Goal: Feedback & Contribution: Contribute content

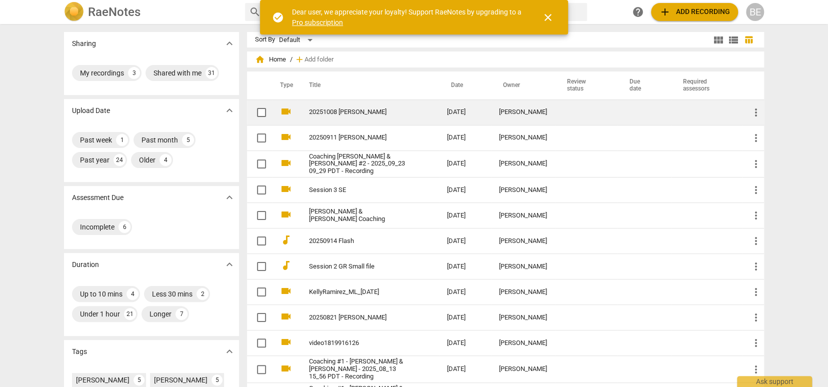
click at [482, 113] on td "[DATE]" at bounding box center [465, 111] width 52 height 25
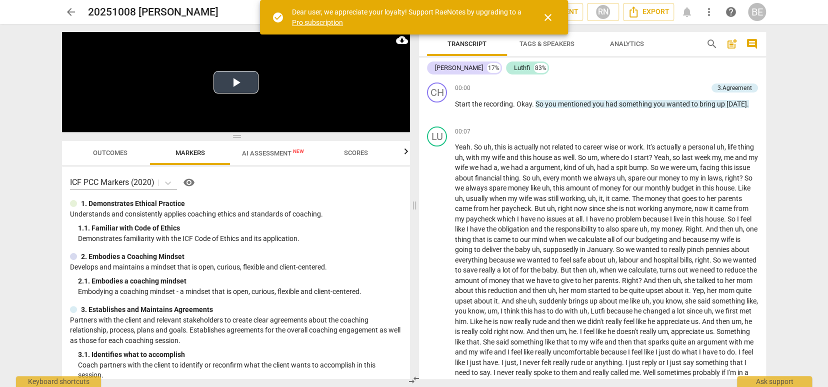
click at [238, 83] on button "Play Video" at bounding box center [235, 82] width 45 height 22
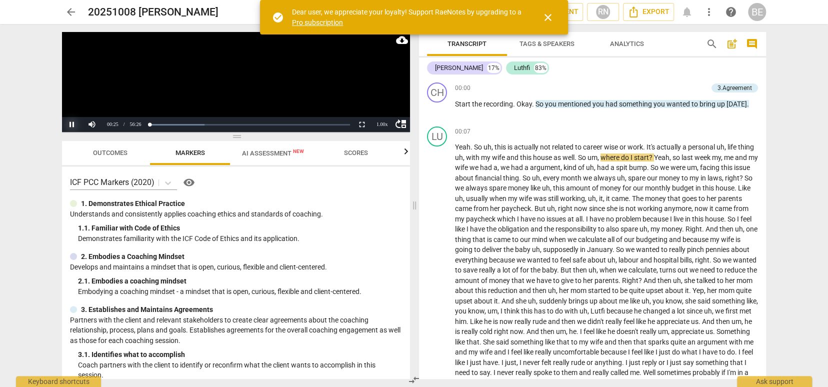
click at [71, 124] on button "Pause" at bounding box center [72, 124] width 20 height 15
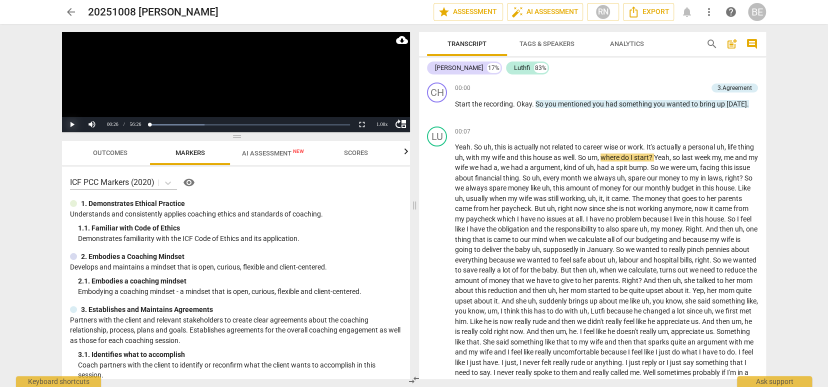
click at [70, 124] on button "Play" at bounding box center [72, 124] width 20 height 15
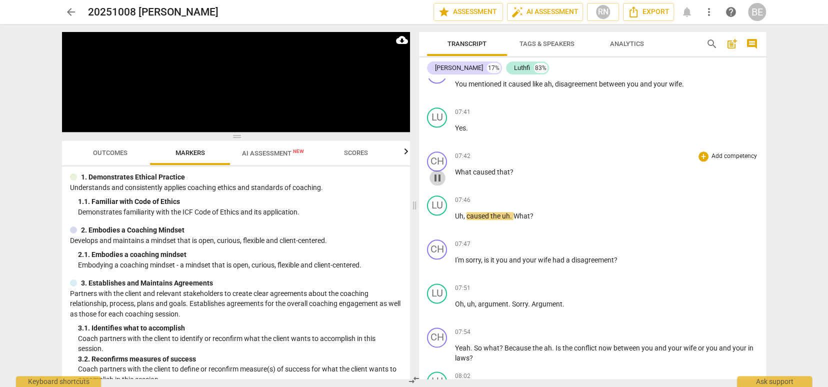
click at [435, 172] on span "pause" at bounding box center [437, 178] width 12 height 12
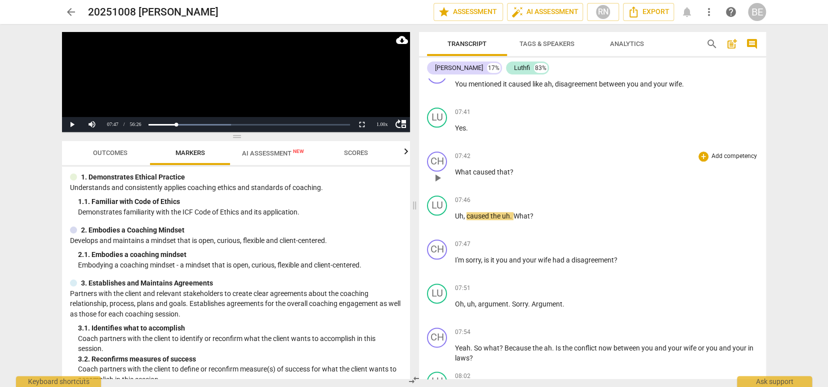
click at [718, 153] on p "Add competency" at bounding box center [733, 156] width 47 height 9
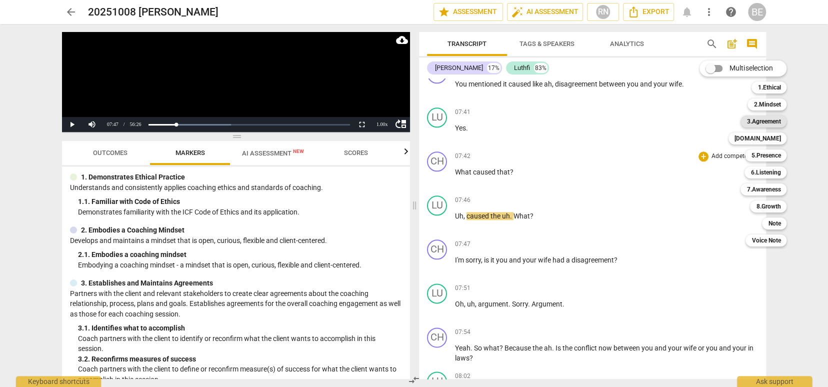
click at [774, 120] on b "3.Agreement" at bounding box center [763, 121] width 34 height 12
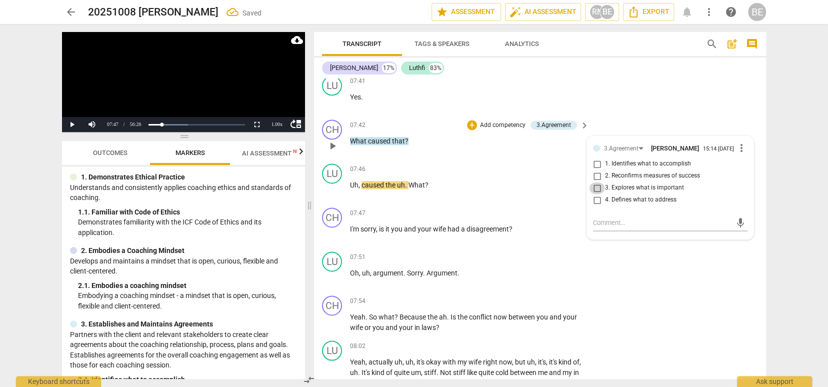
scroll to position [873, 0]
click at [593, 192] on input "3. Explores what is important" at bounding box center [597, 187] width 16 height 12
checkbox input "true"
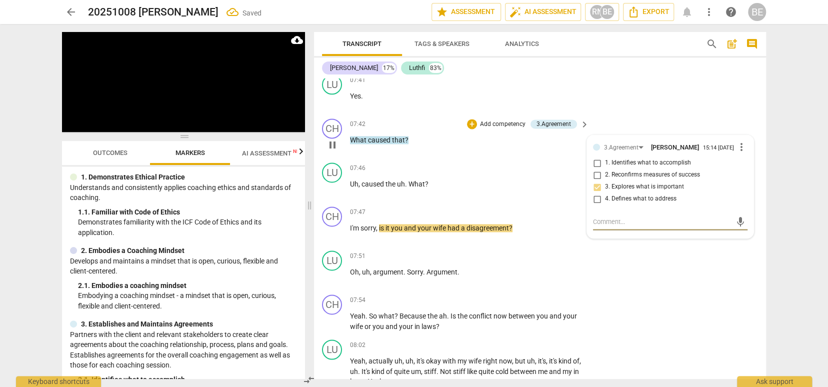
click at [600, 226] on textarea at bounding box center [662, 221] width 138 height 9
type textarea "E"
type textarea "Ex"
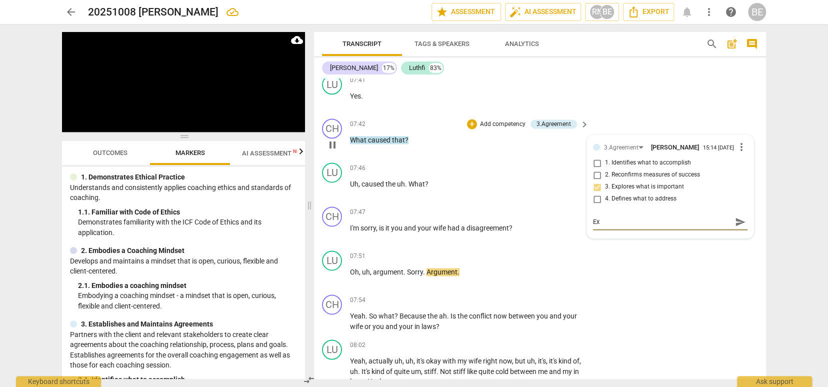
type textarea "Exp"
type textarea "Expl"
type textarea "Explo"
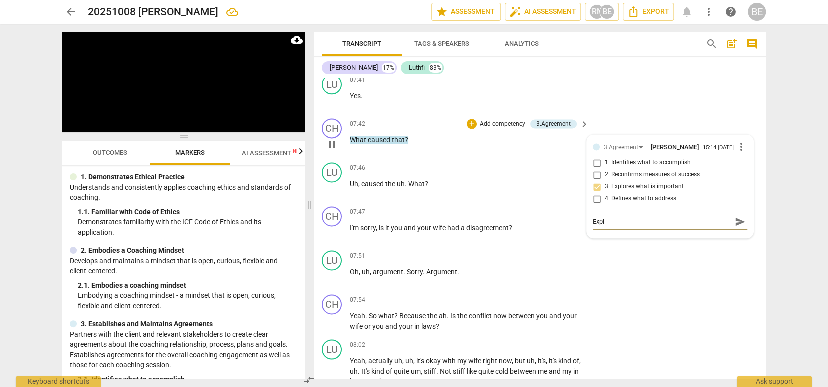
type textarea "Explo"
type textarea "Exploe"
type textarea "Exploea"
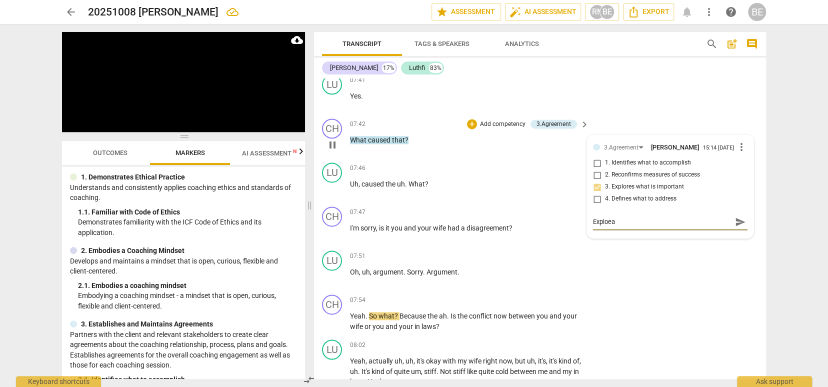
type textarea "Exploeat"
type textarea "Exploea"
type textarea "Exploe"
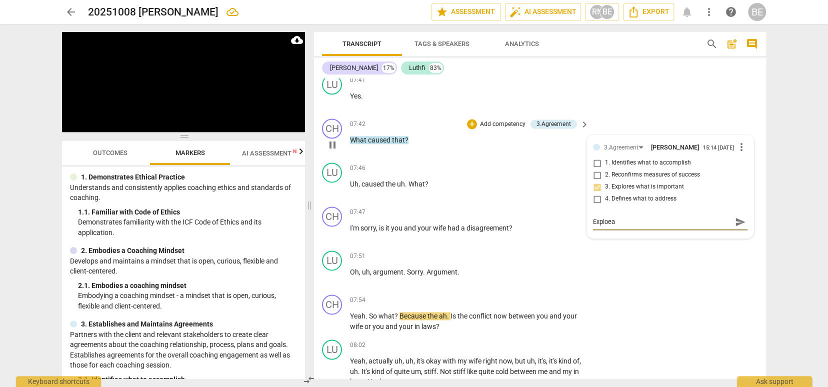
type textarea "Exploe"
type textarea "Explo"
type textarea "Explor"
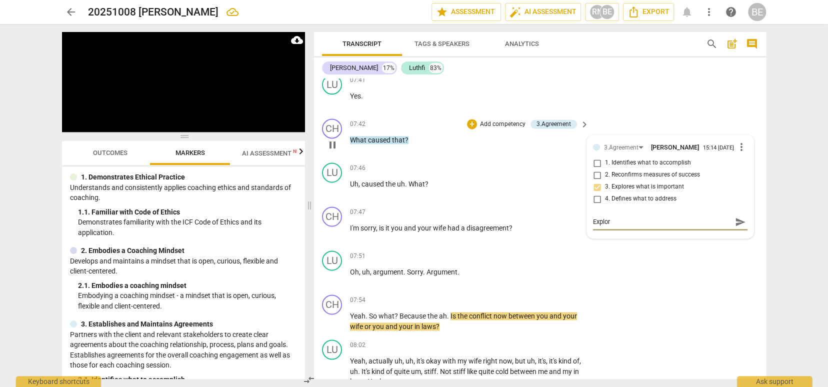
type textarea "Explora"
type textarea "Explor"
type textarea "Explori"
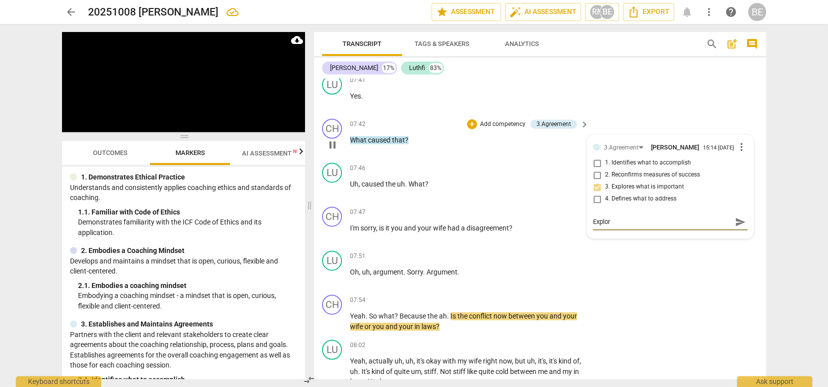
type textarea "Explori"
type textarea "Explorin"
type textarea "Exploring"
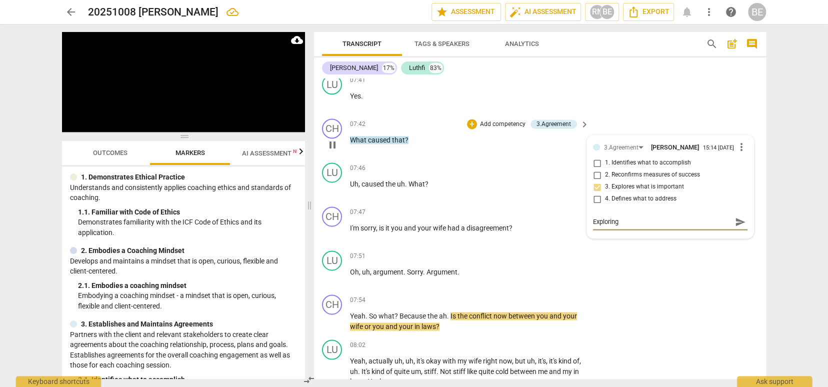
type textarea "Exploring"
type textarea "Exploring w"
type textarea "Exploring wh"
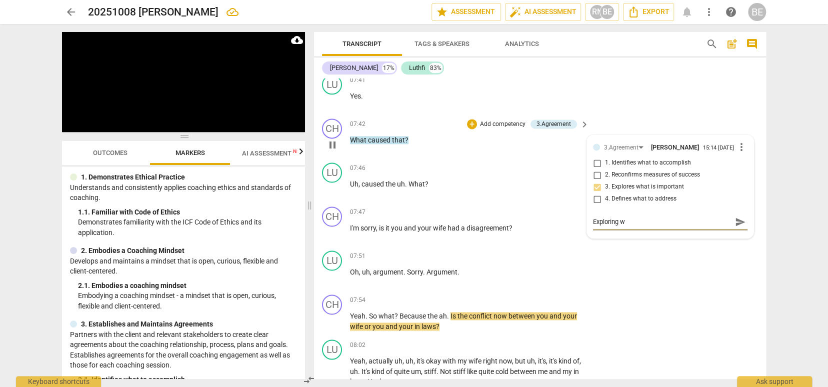
type textarea "Exploring wh"
type textarea "Exploring wha"
type textarea "Exploring what"
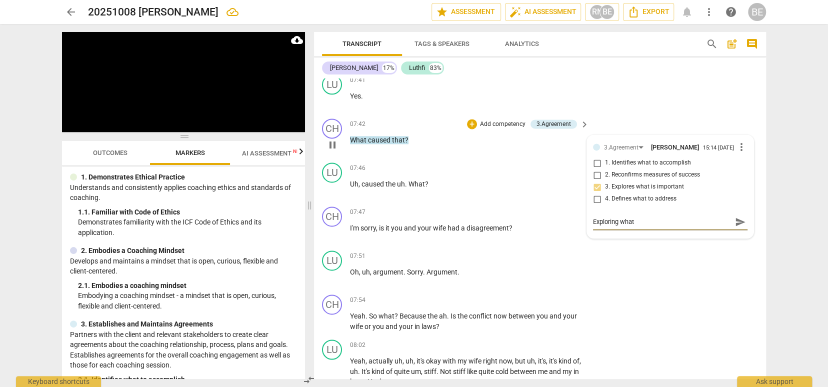
type textarea "Exploring what"
type textarea "Exploring what h"
type textarea "Exploring what"
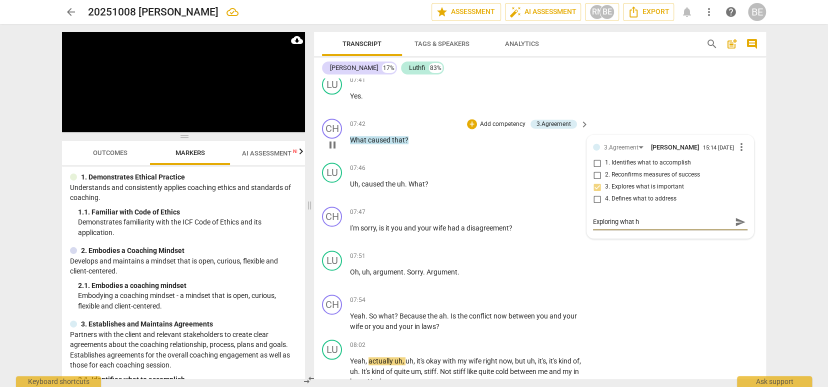
type textarea "Exploring what"
type textarea "Exploring wha"
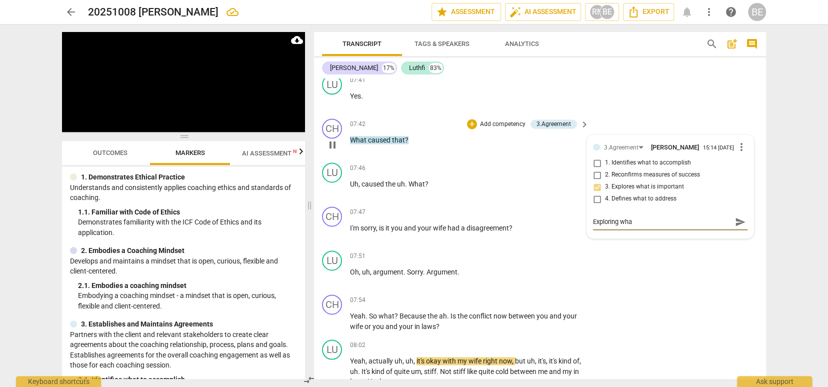
type textarea "Exploring wh"
type textarea "Exploring w"
type textarea "Exploring"
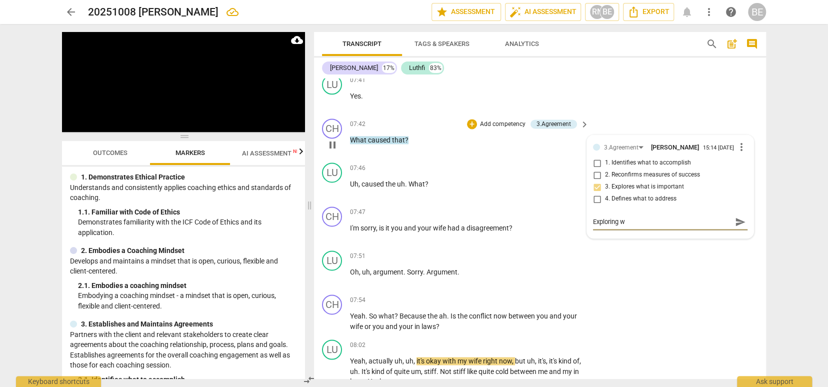
type textarea "Exploring"
type textarea "Exploring d"
type textarea "Exploring de"
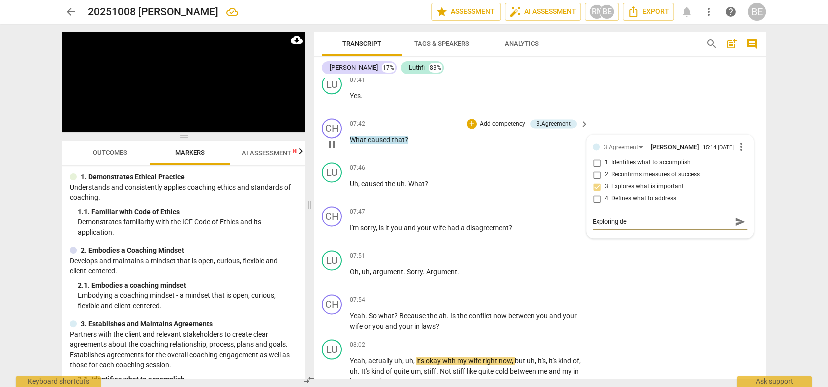
type textarea "Exploring dee"
type textarea "Exploring deep"
type textarea "Exploring deepe"
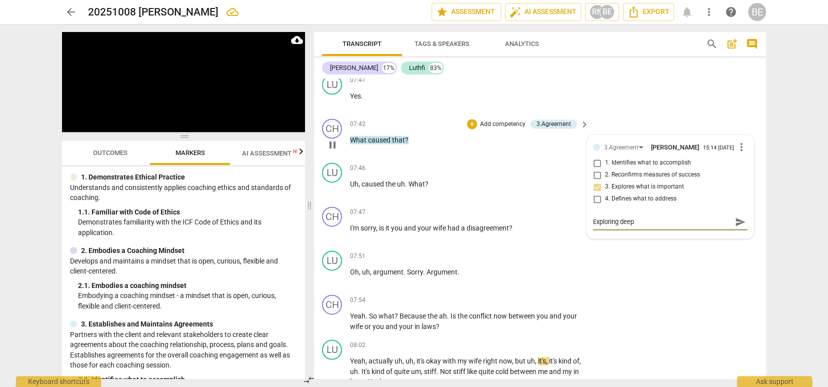
type textarea "Exploring deepe"
type textarea "Exploring deeper"
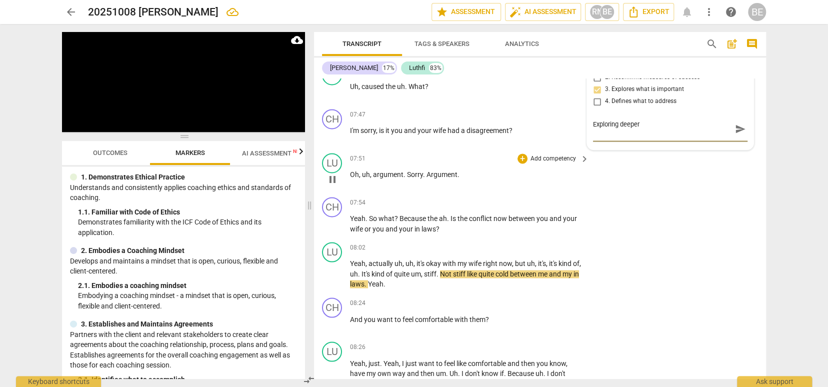
scroll to position [0, 0]
type textarea "Exploring deeper"
click at [355, 178] on span "Oh" at bounding box center [354, 174] width 9 height 8
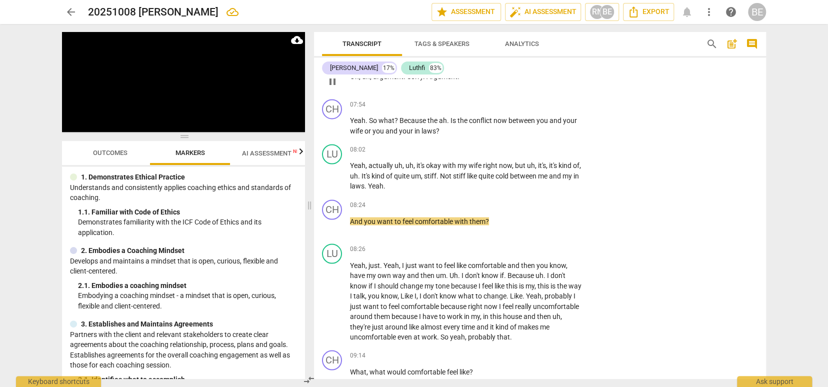
scroll to position [1071, 0]
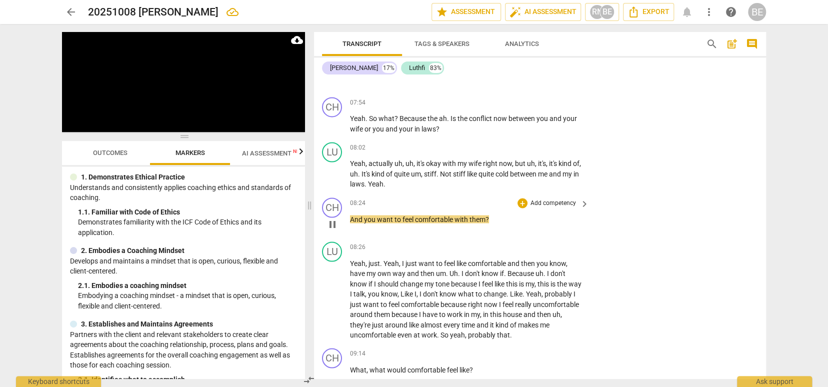
click at [334, 222] on span "pause" at bounding box center [332, 224] width 12 height 12
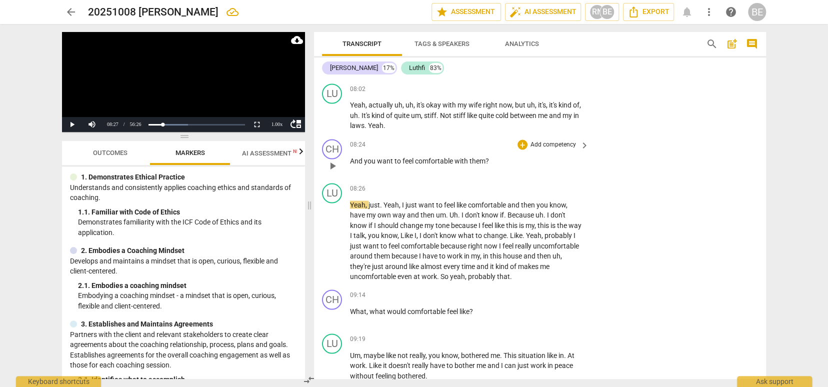
scroll to position [1139, 0]
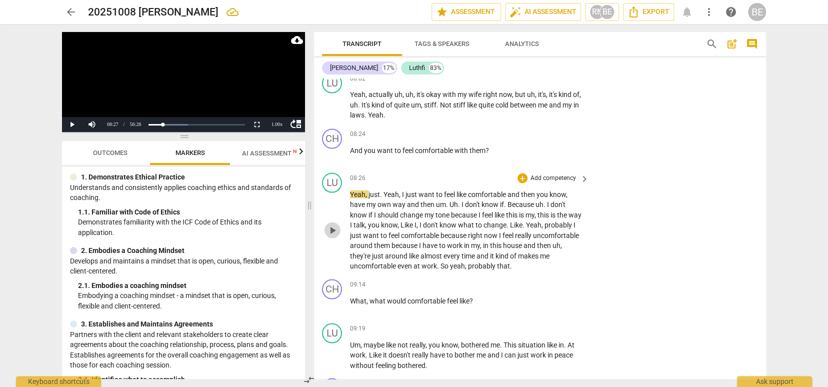
click at [331, 227] on span "play_arrow" at bounding box center [332, 230] width 12 height 12
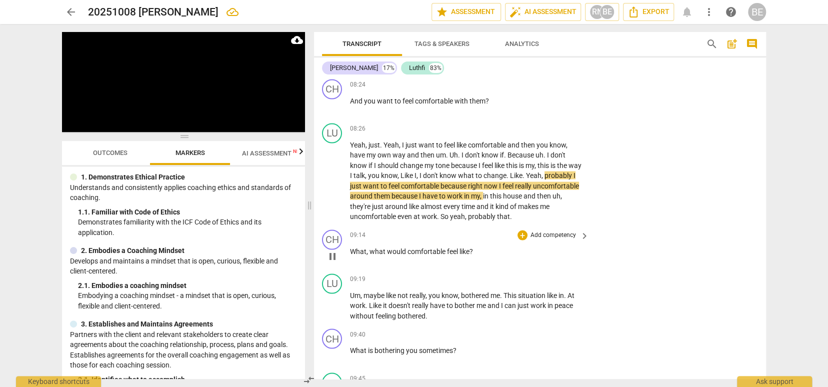
scroll to position [1192, 0]
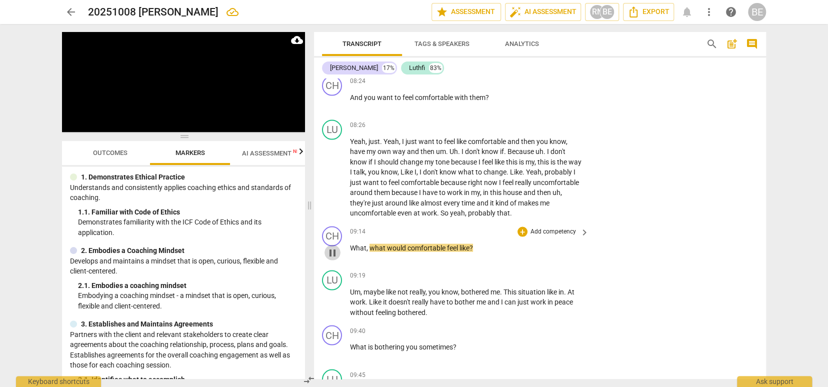
click at [333, 252] on span "pause" at bounding box center [332, 252] width 12 height 12
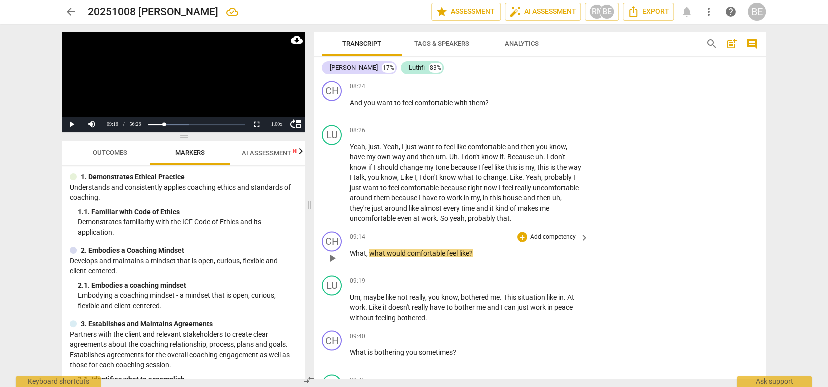
scroll to position [1187, 0]
click at [562, 233] on p "Add competency" at bounding box center [552, 236] width 47 height 9
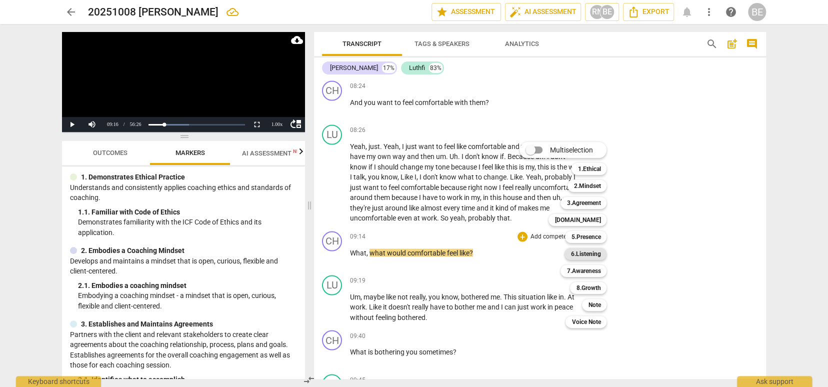
click at [585, 253] on b "6.Listening" at bounding box center [585, 254] width 30 height 12
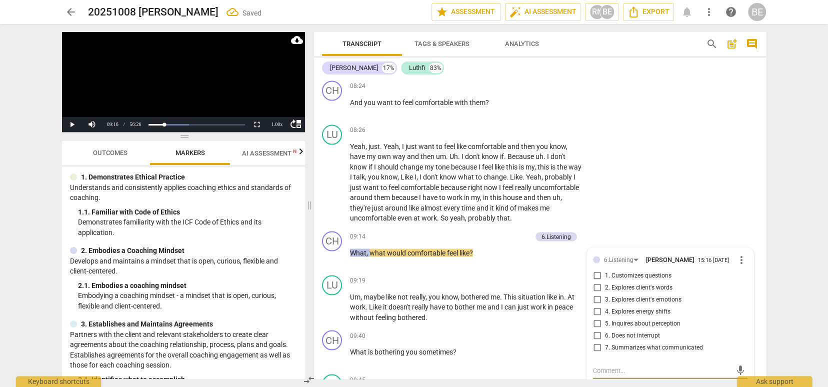
scroll to position [1188, 0]
click at [596, 283] on input "2. Explores client's words" at bounding box center [597, 286] width 16 height 12
checkbox input "true"
drag, startPoint x: 597, startPoint y: 272, endPoint x: 600, endPoint y: 286, distance: 14.2
click at [597, 273] on input "1. Customizes questions" at bounding box center [597, 274] width 16 height 12
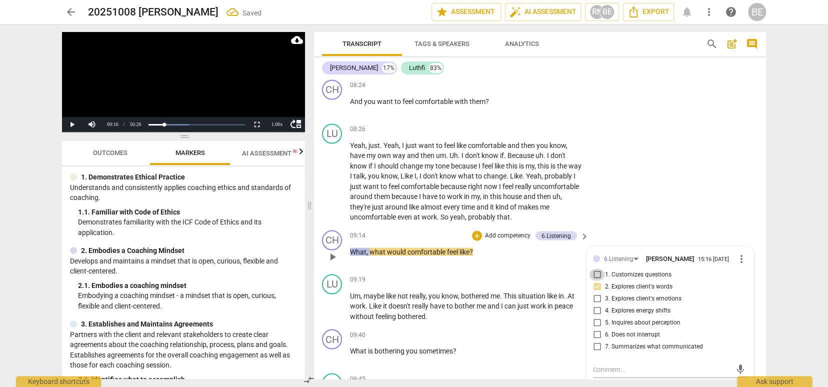
checkbox input "true"
click at [619, 370] on textarea at bounding box center [662, 367] width 138 height 9
type textarea "G"
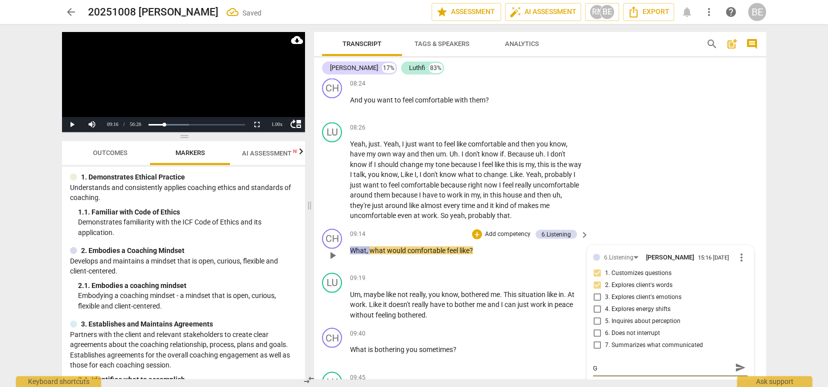
type textarea "Go"
type textarea "Goo"
type textarea "Good"
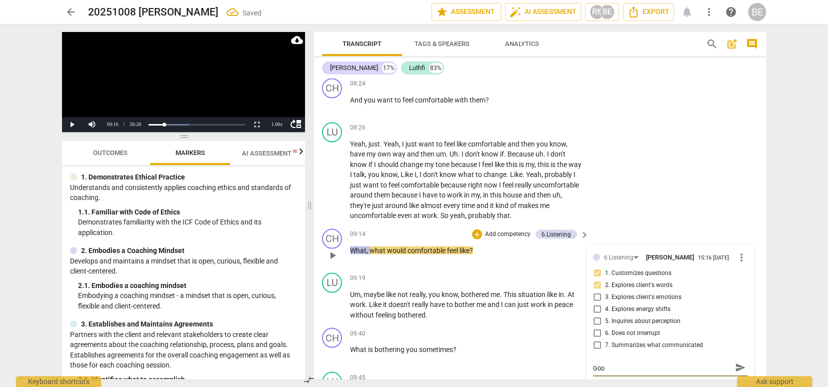
type textarea "Good"
type textarea "Good i"
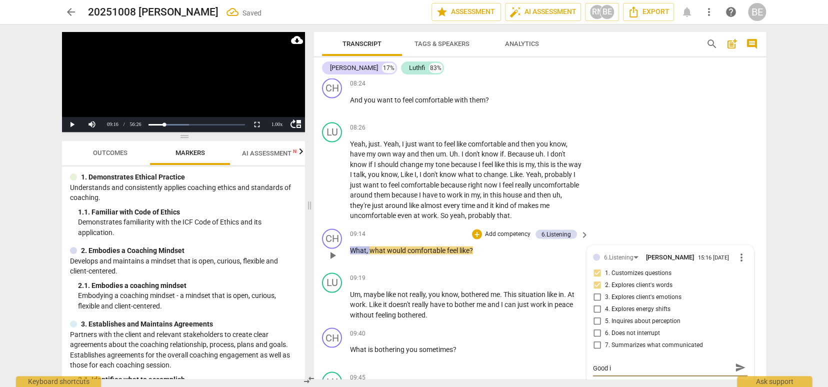
type textarea "Good in"
type textarea "Good inq"
type textarea "Good inqi"
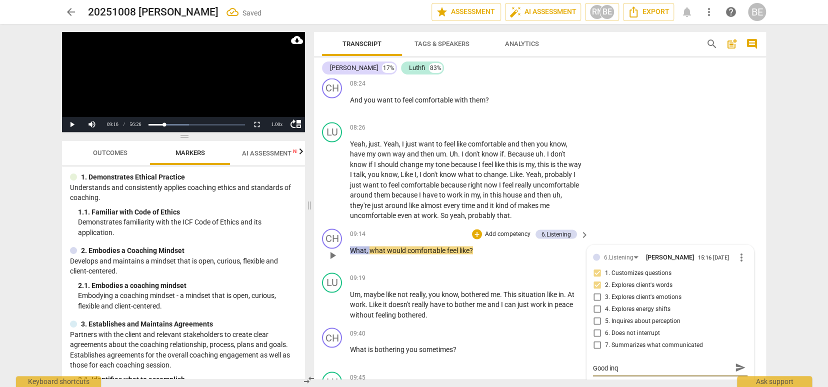
type textarea "Good inqi"
type textarea "Good inq"
type textarea "Good inqu"
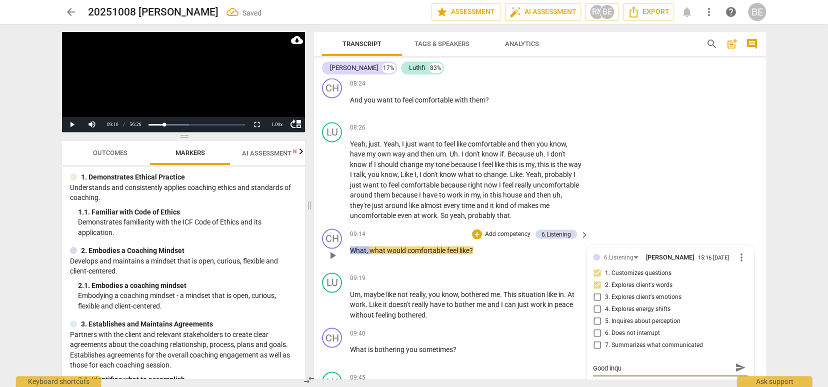
type textarea "Good inqui"
type textarea "Good inquir"
type textarea "Good inquiry"
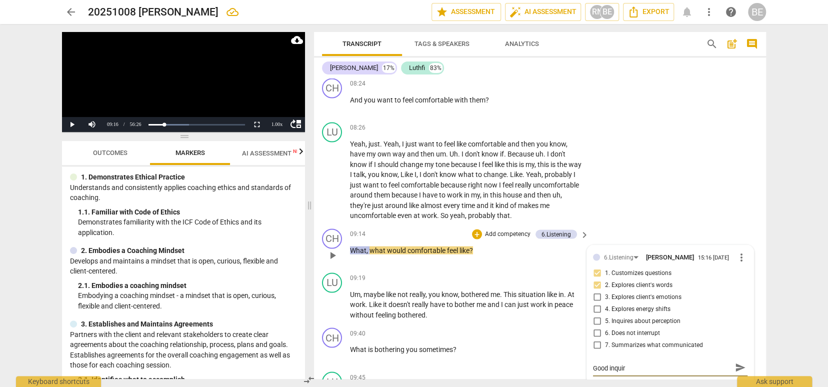
type textarea "Good inquiry"
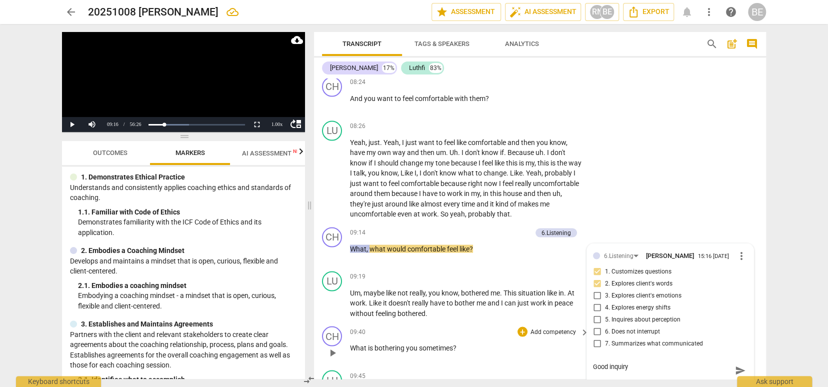
click at [456, 326] on div "09:40 + Add competency keyboard_arrow_right" at bounding box center [470, 331] width 240 height 11
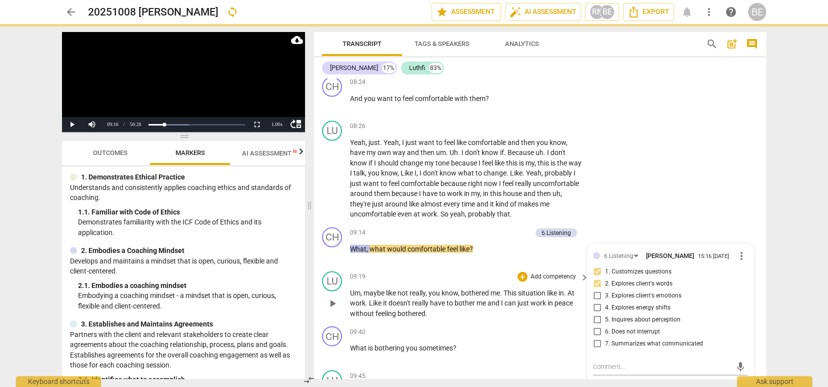
scroll to position [1190, 0]
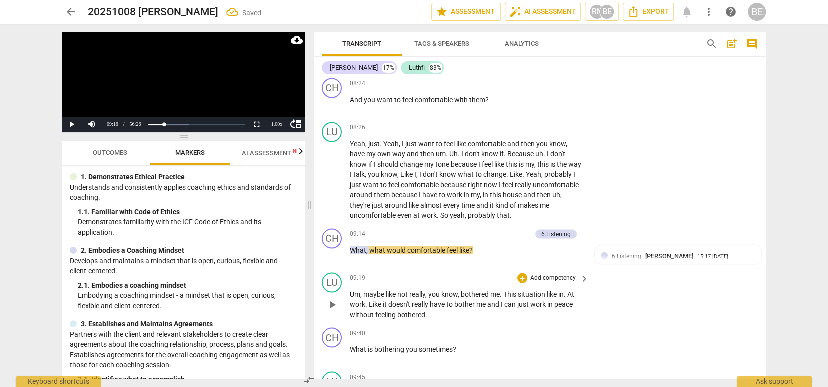
click at [333, 301] on span "play_arrow" at bounding box center [332, 304] width 12 height 12
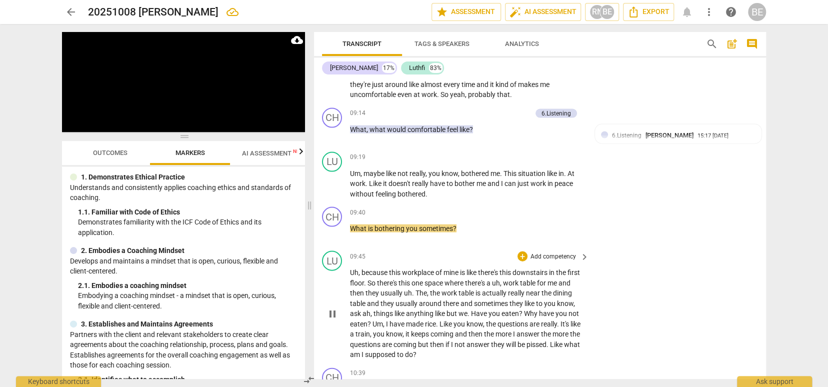
scroll to position [0, 0]
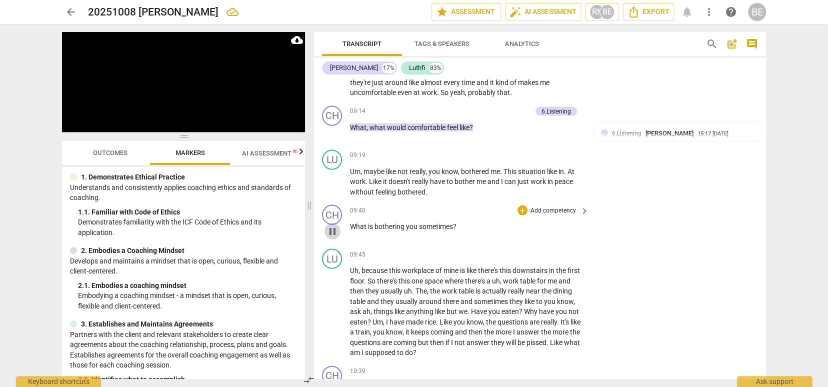
drag, startPoint x: 336, startPoint y: 229, endPoint x: 364, endPoint y: 234, distance: 28.4
click at [338, 230] on span "pause" at bounding box center [332, 231] width 12 height 12
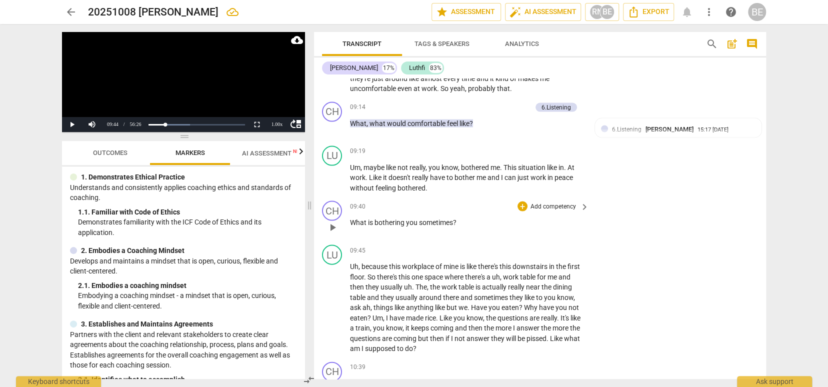
scroll to position [1317, 0]
click at [567, 208] on div "+ Add competency keyboard_arrow_right" at bounding box center [552, 205] width 74 height 11
click at [571, 202] on p "Add competency" at bounding box center [552, 205] width 47 height 9
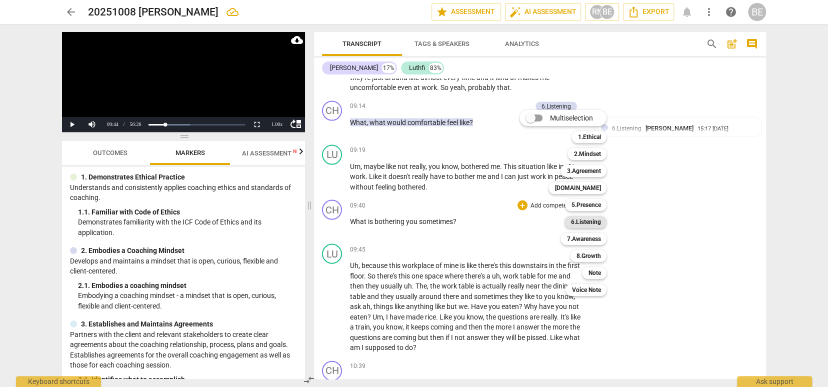
click at [584, 221] on b "6.Listening" at bounding box center [585, 222] width 30 height 12
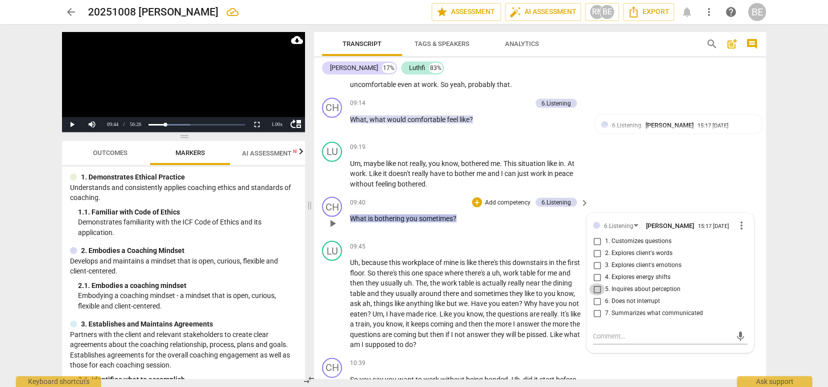
click at [594, 290] on input "5. Inquires about perception" at bounding box center [597, 289] width 16 height 12
checkbox input "true"
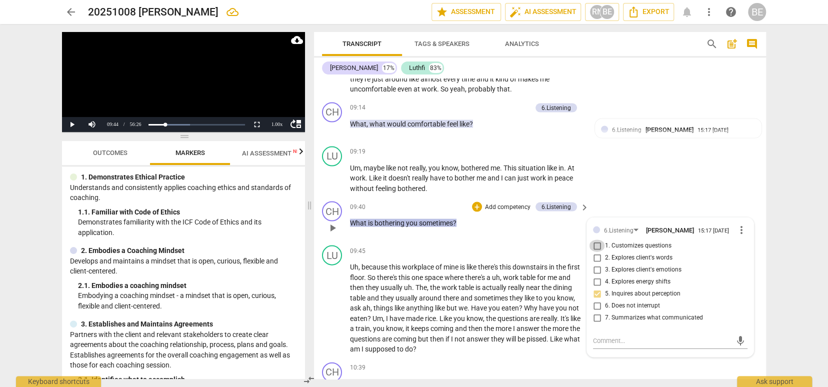
click at [598, 243] on input "1. Customizes questions" at bounding box center [597, 246] width 16 height 12
checkbox input "true"
click at [475, 283] on span "table" at bounding box center [466, 287] width 17 height 8
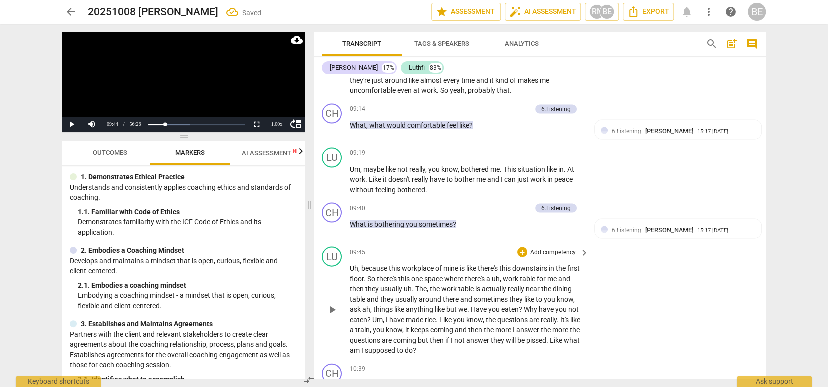
scroll to position [0, 0]
click at [334, 304] on span "play_arrow" at bounding box center [332, 310] width 12 height 12
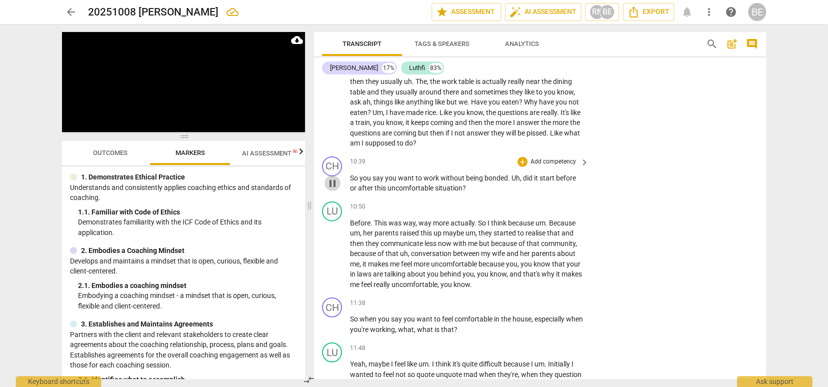
click at [331, 179] on span "pause" at bounding box center [332, 183] width 12 height 12
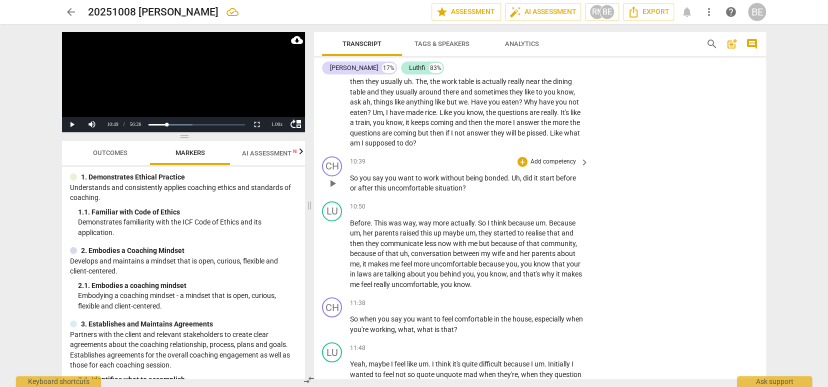
click at [546, 157] on p "Add competency" at bounding box center [552, 161] width 47 height 9
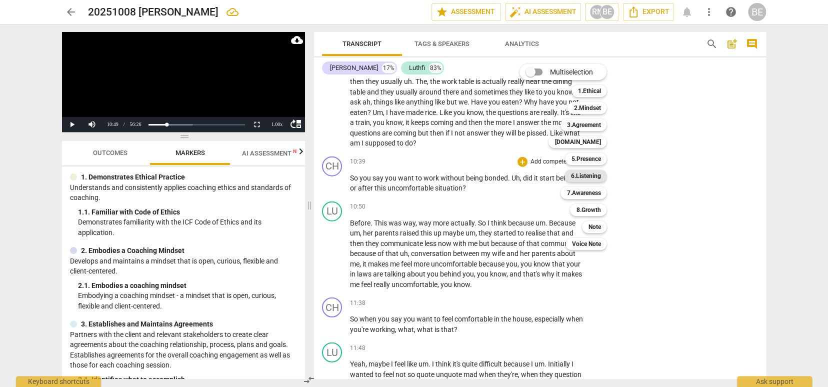
click at [587, 174] on b "6.Listening" at bounding box center [585, 176] width 30 height 12
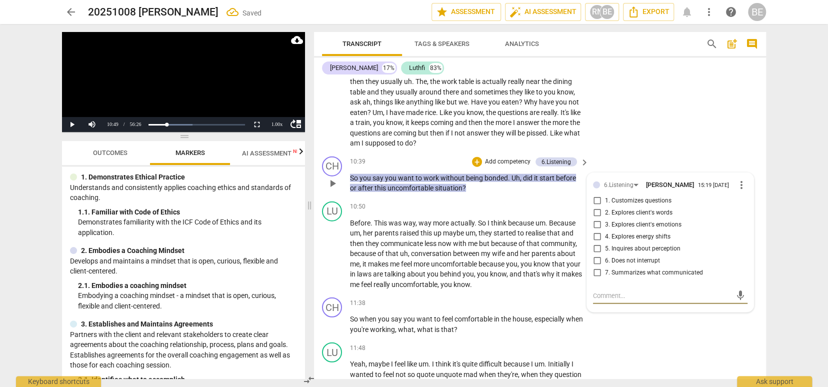
scroll to position [1522, 0]
click at [596, 242] on input "5. Inquires about perception" at bounding box center [597, 248] width 16 height 12
checkbox input "true"
click at [519, 157] on p "Add competency" at bounding box center [507, 161] width 47 height 9
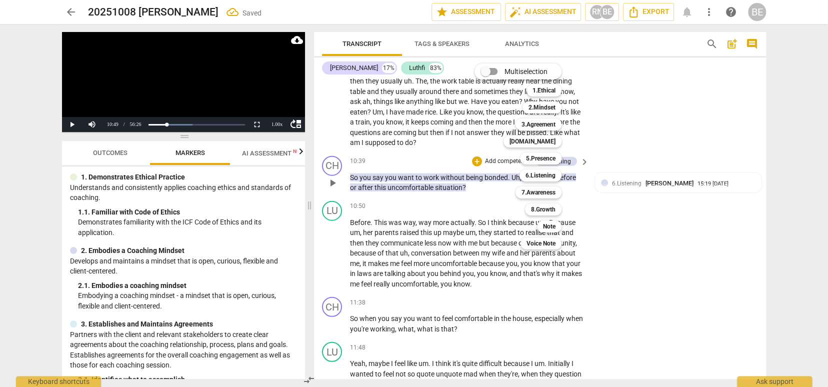
scroll to position [1517, 0]
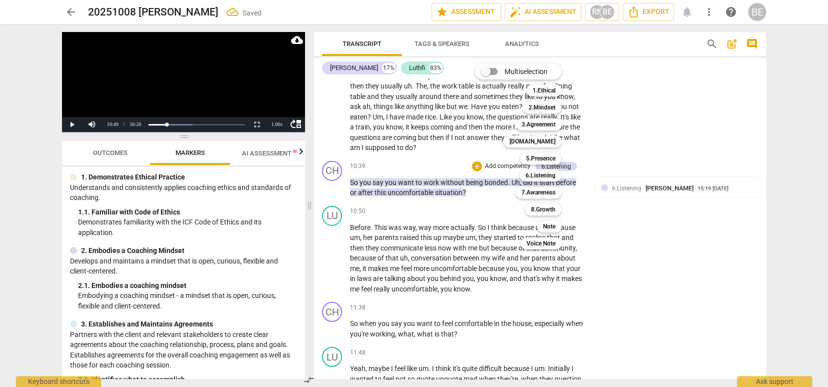
click at [519, 156] on div "5.Presence 5" at bounding box center [546, 158] width 60 height 17
click at [528, 155] on b "5.Presence" at bounding box center [540, 158] width 29 height 12
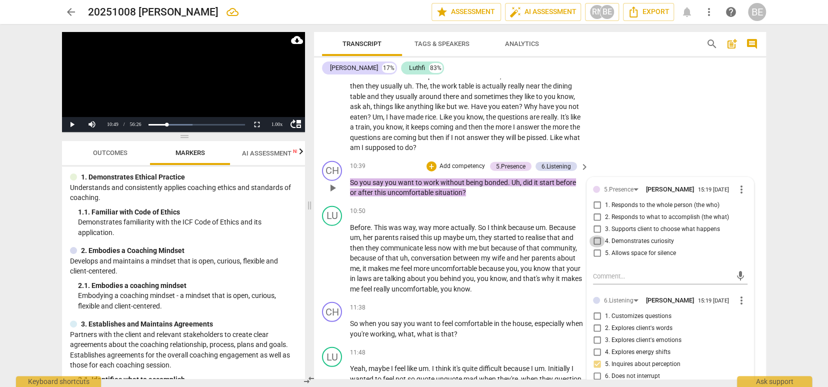
click at [595, 236] on input "4. Demonstrates curiosity" at bounding box center [597, 241] width 16 height 12
checkbox input "true"
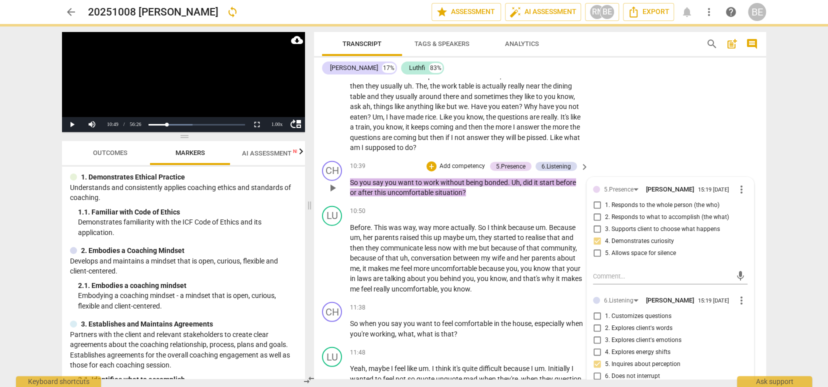
click at [474, 162] on p "Add competency" at bounding box center [461, 166] width 47 height 9
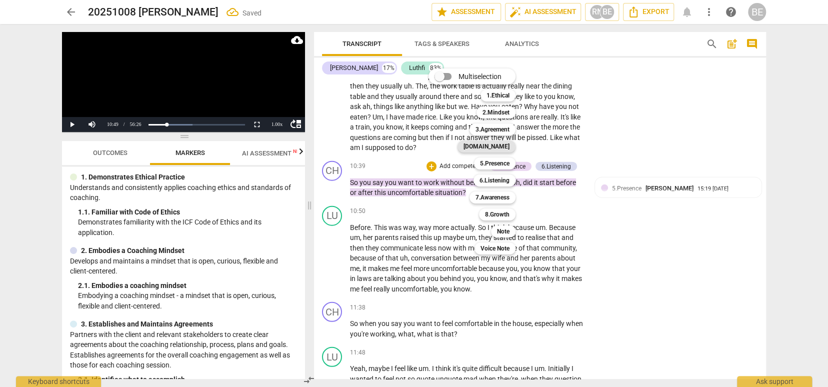
click at [494, 146] on b "[DOMAIN_NAME]" at bounding box center [486, 146] width 46 height 12
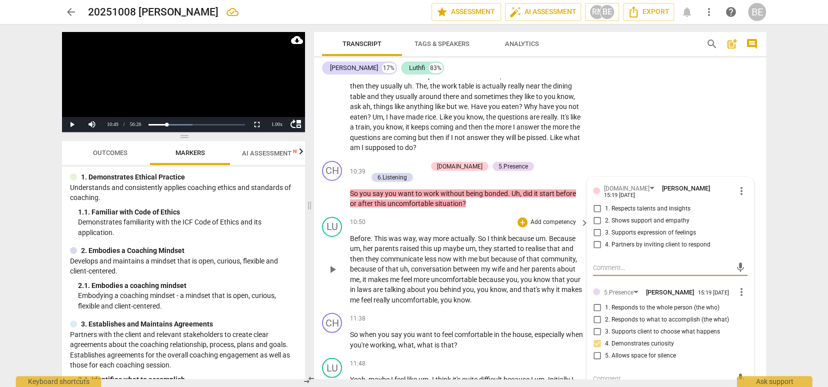
click at [437, 217] on div "10:50 + Add competency keyboard_arrow_right" at bounding box center [470, 222] width 240 height 11
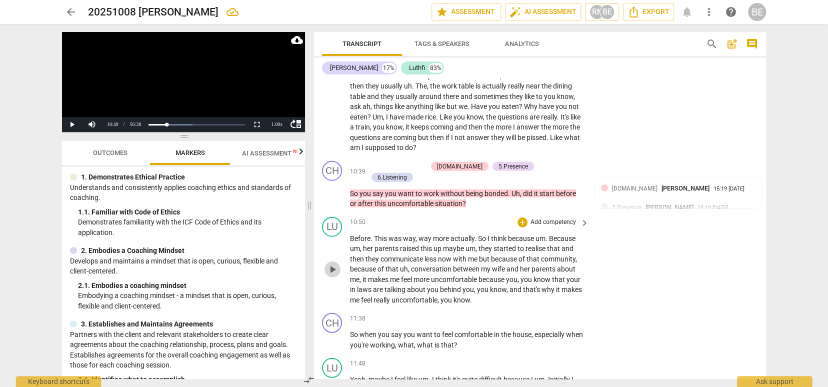
click at [332, 263] on span "play_arrow" at bounding box center [332, 269] width 12 height 12
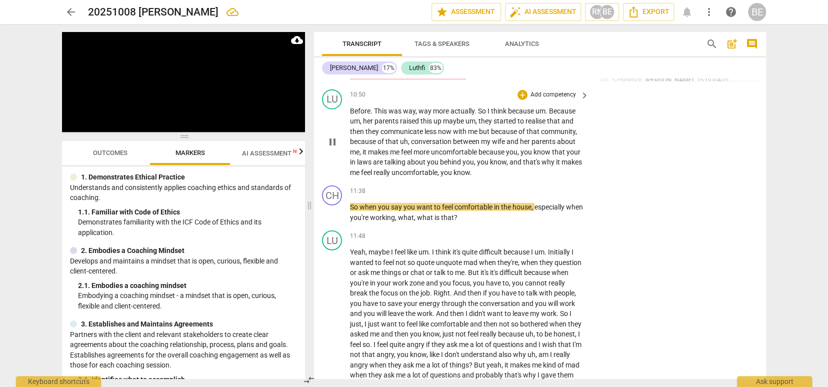
scroll to position [1649, 0]
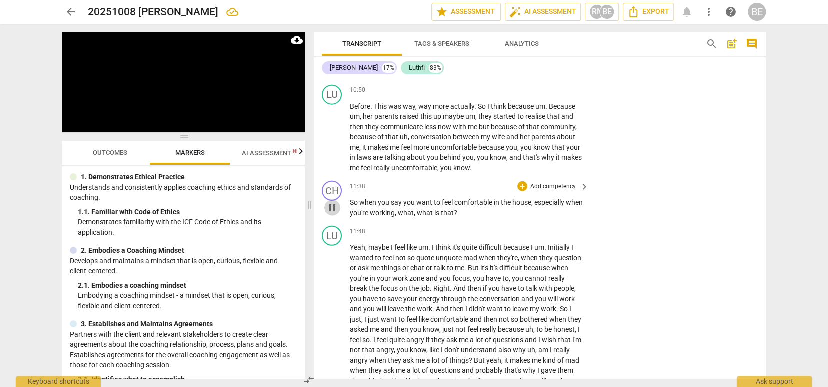
click at [333, 202] on span "pause" at bounding box center [332, 208] width 12 height 12
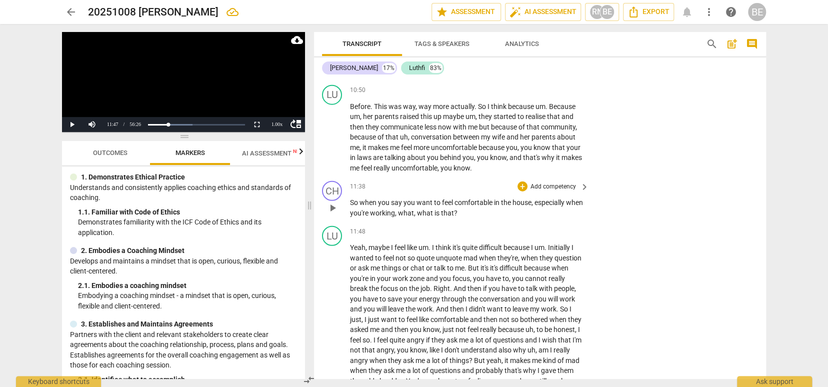
click at [562, 182] on p "Add competency" at bounding box center [552, 186] width 47 height 9
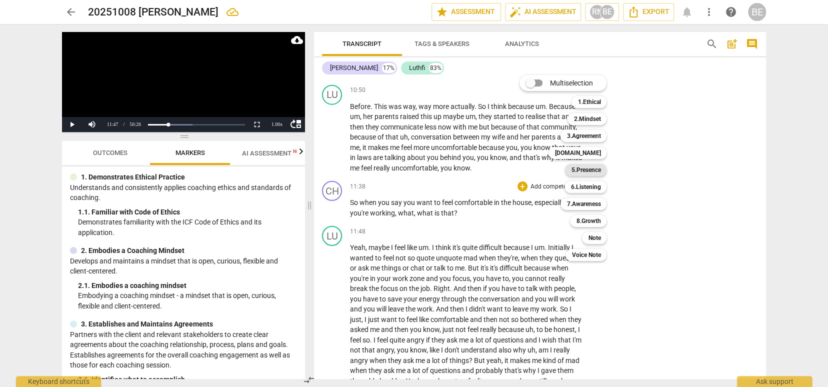
click at [592, 170] on b "5.Presence" at bounding box center [585, 170] width 29 height 12
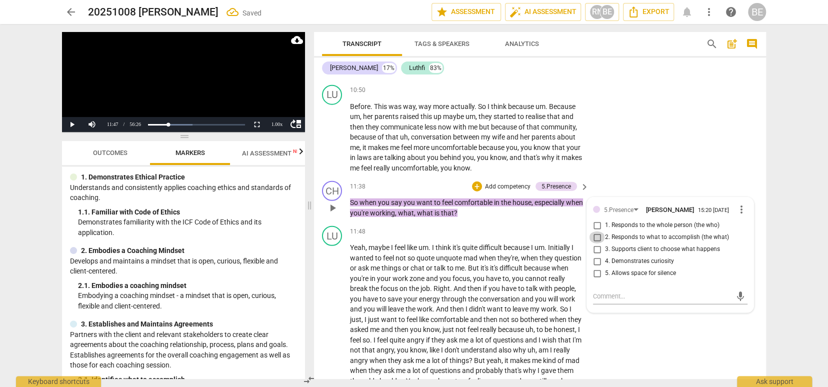
click at [596, 231] on input "2. Responds to what to accomplish (the what)" at bounding box center [597, 237] width 16 height 12
checkbox input "true"
click at [594, 255] on input "4. Demonstrates curiosity" at bounding box center [597, 261] width 16 height 12
checkbox input "true"
click at [350, 243] on span "Yeah" at bounding box center [357, 247] width 15 height 8
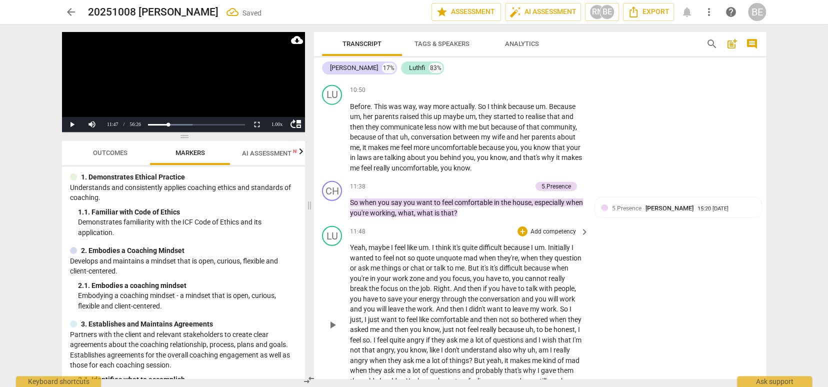
click at [350, 243] on span "Yeah" at bounding box center [357, 247] width 15 height 8
click at [335, 318] on span "play_arrow" at bounding box center [332, 324] width 12 height 12
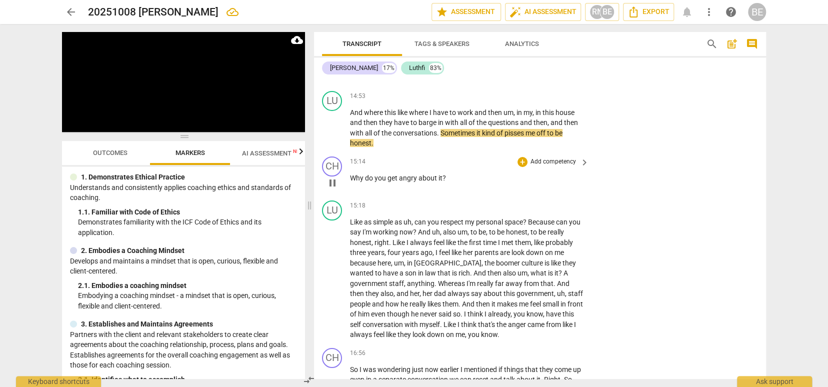
scroll to position [2248, 0]
click at [331, 176] on span "pause" at bounding box center [332, 182] width 12 height 12
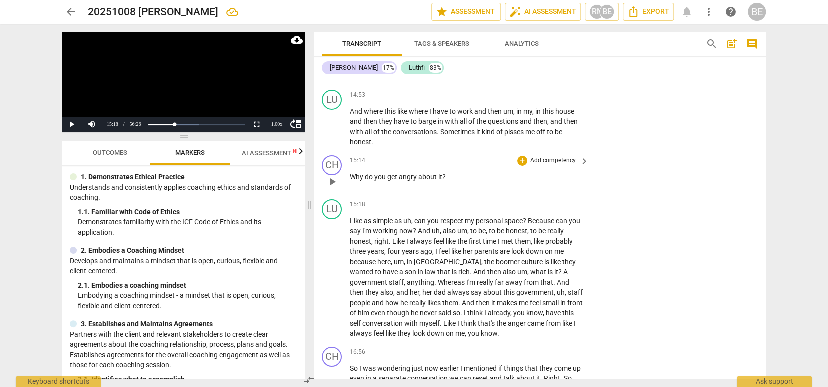
click at [537, 156] on p "Add competency" at bounding box center [552, 160] width 47 height 9
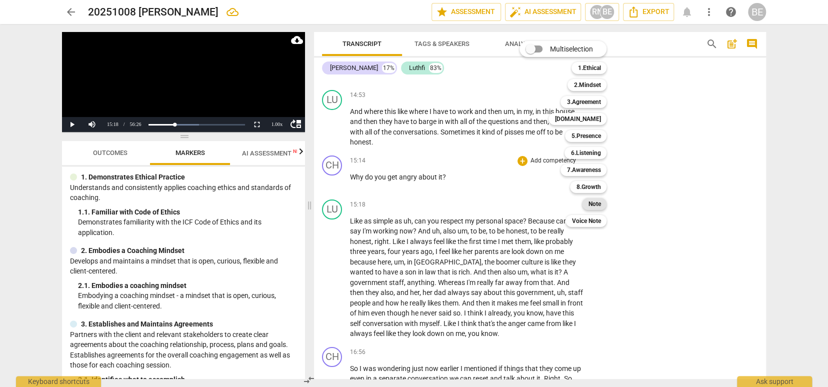
click at [596, 203] on b "Note" at bounding box center [594, 204] width 12 height 12
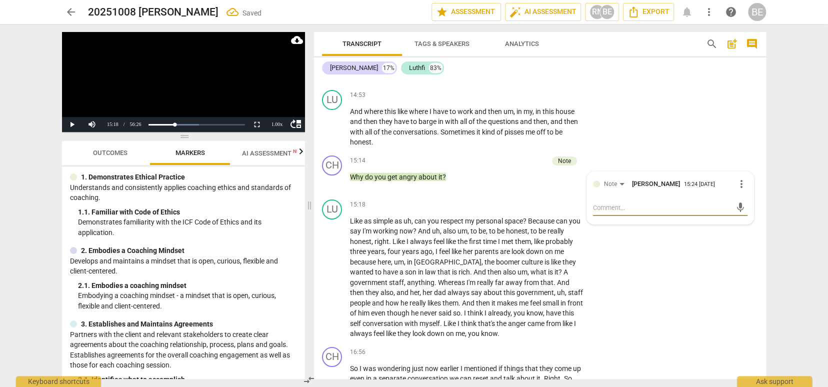
type textarea "W"
type textarea "Wh"
type textarea "Wha"
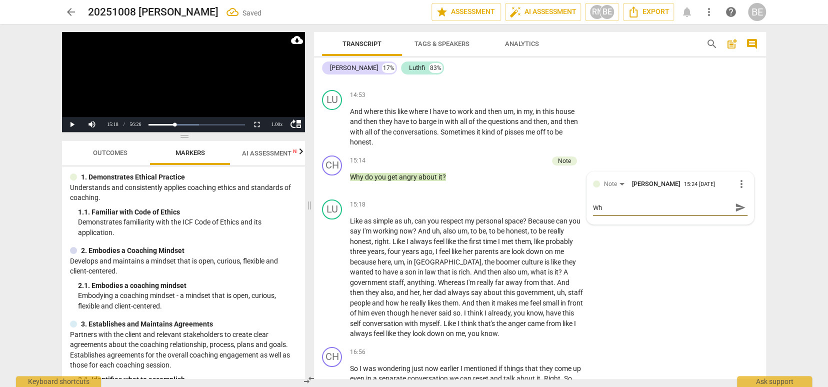
type textarea "Wha"
type textarea "What"
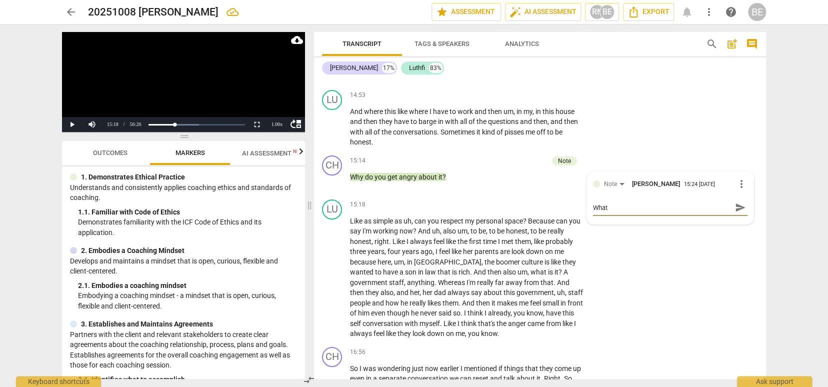
type textarea "What i"
type textarea "What is"
type textarea "What i"
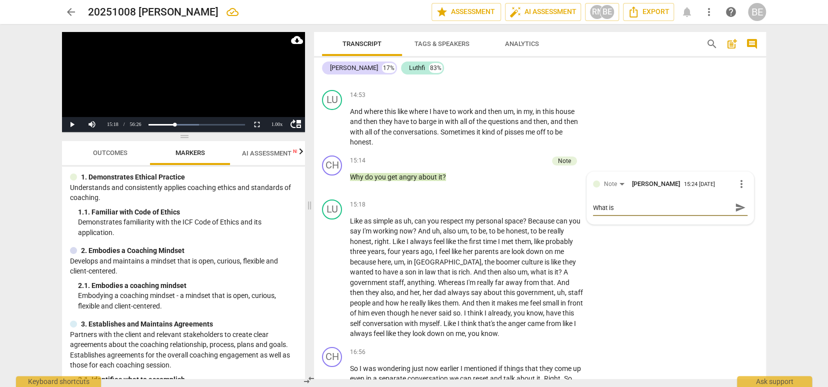
type textarea "What i"
type textarea "What"
type textarea "What a"
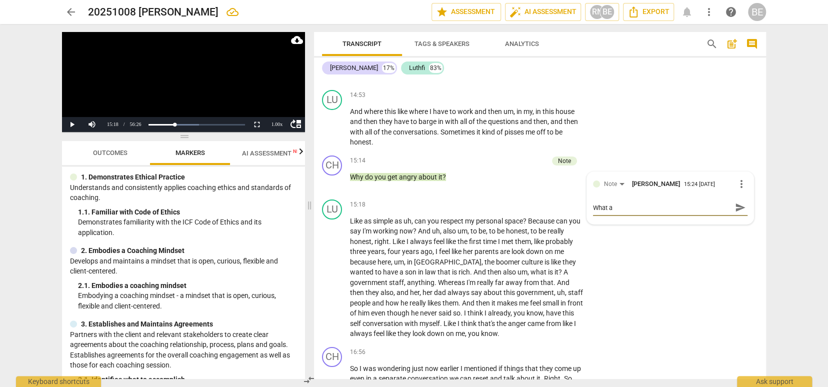
type textarea "What ar"
type textarea "What are"
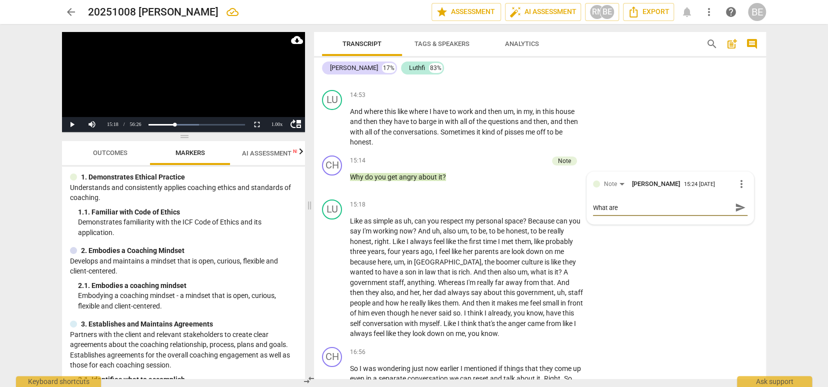
type textarea "What are"
type textarea "What are y"
type textarea "What are yo"
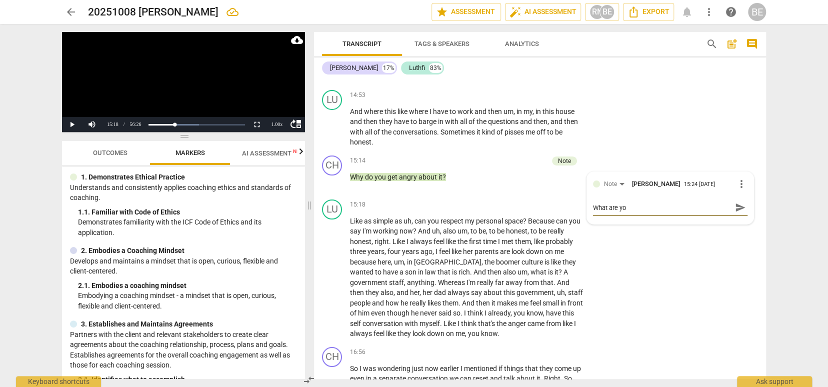
type textarea "What are you"
type textarea "What are you r"
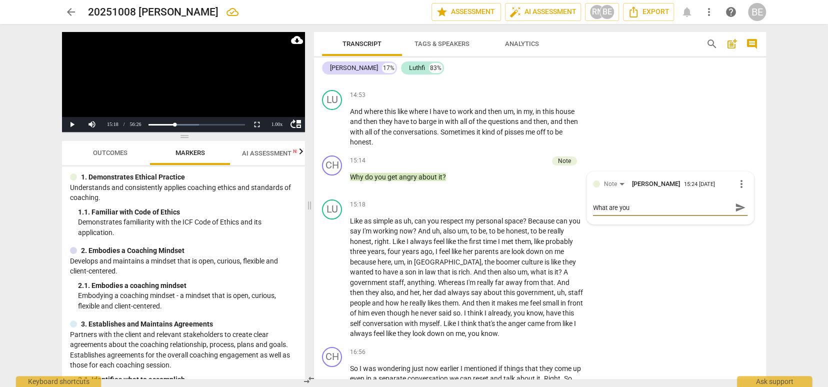
type textarea "What are you r"
type textarea "What are you re"
type textarea "What are you rea"
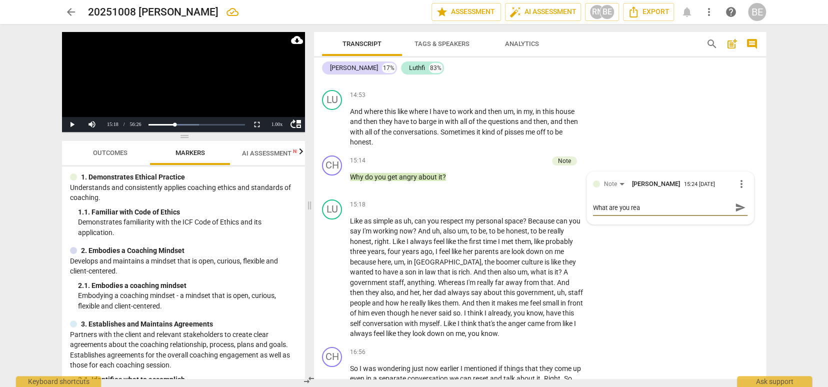
type textarea "What are you real"
type textarea "What are you reall"
type textarea "What are you really"
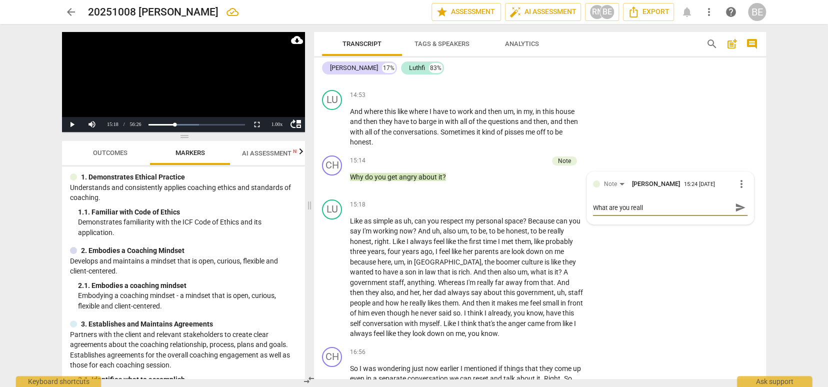
type textarea "What are you really"
type textarea "What are you really a"
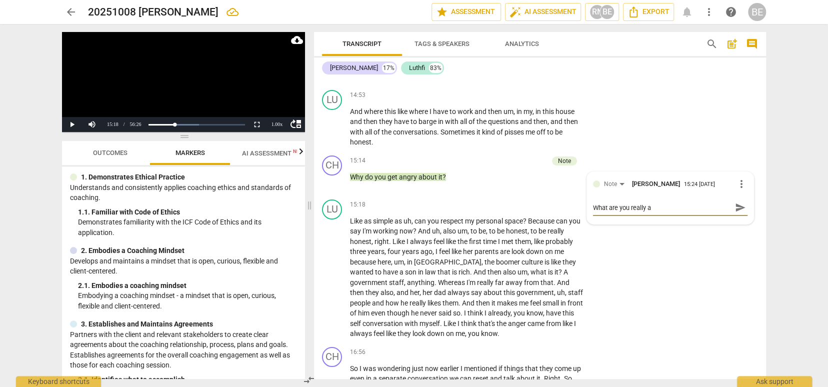
type textarea "What are you really as"
type textarea "What are you really ask"
type textarea "What are you really aski"
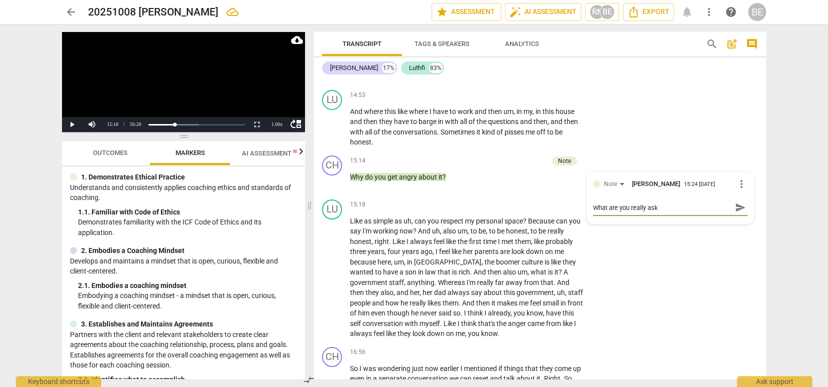
type textarea "What are you really aski"
type textarea "What are you really askin"
type textarea "What are you really asking"
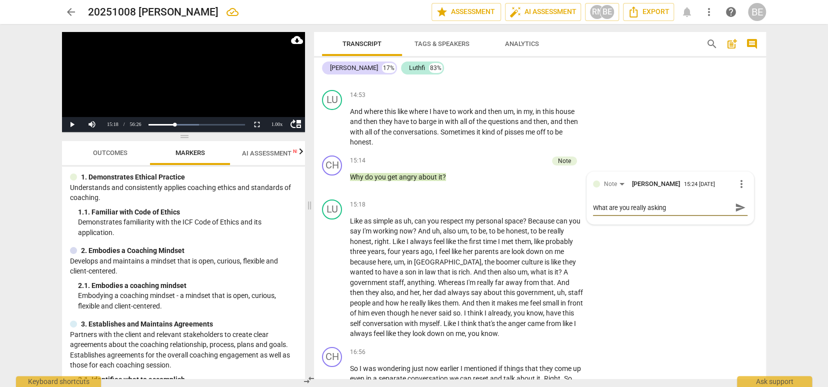
type textarea "What are you really askingD"
type textarea "What are you really askingD?"
type textarea "What are you really askingD"
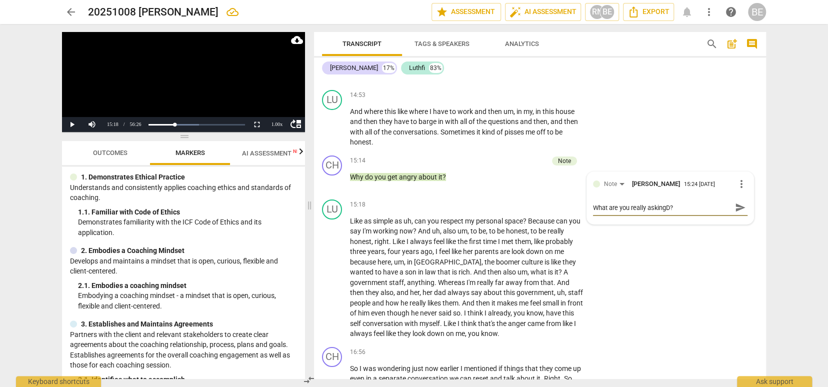
type textarea "What are you really askingD"
type textarea "What are you really asking"
type textarea "What are you really asking?"
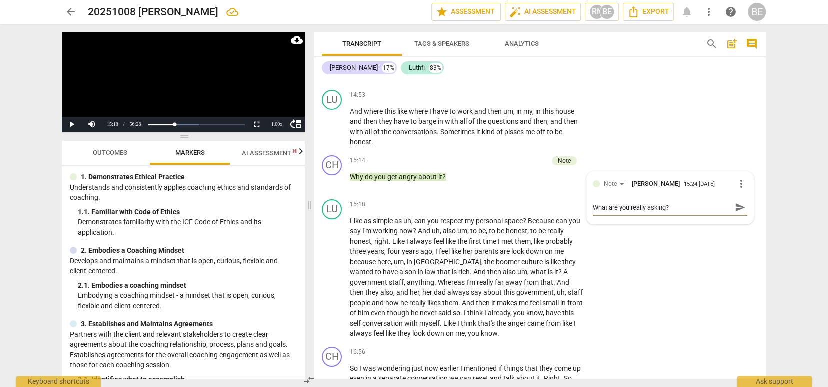
type textarea "What are you really asking?"
type textarea "What are you really asking? A"
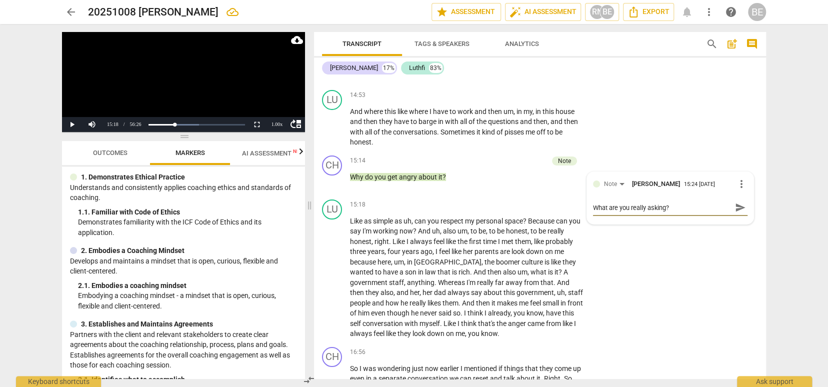
type textarea "What are you really asking? A"
type textarea "What are you really asking? Ar"
type textarea "What are you really asking? Are"
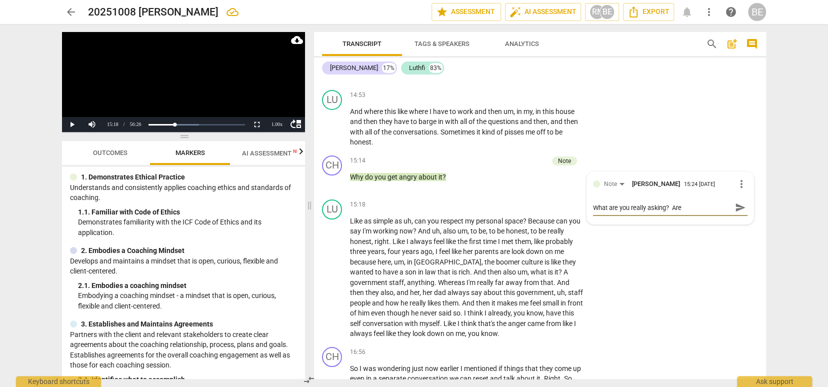
type textarea "What are you really asking? Are"
type textarea "What are you really asking? Are y"
type textarea "What are you really asking? Are yo"
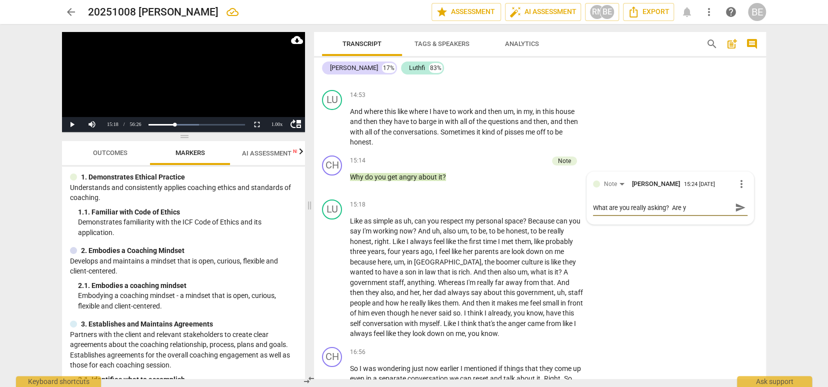
type textarea "What are you really asking? Are yo"
type textarea "What are you really asking? Are you"
click at [738, 206] on span "send" at bounding box center [740, 211] width 11 height 11
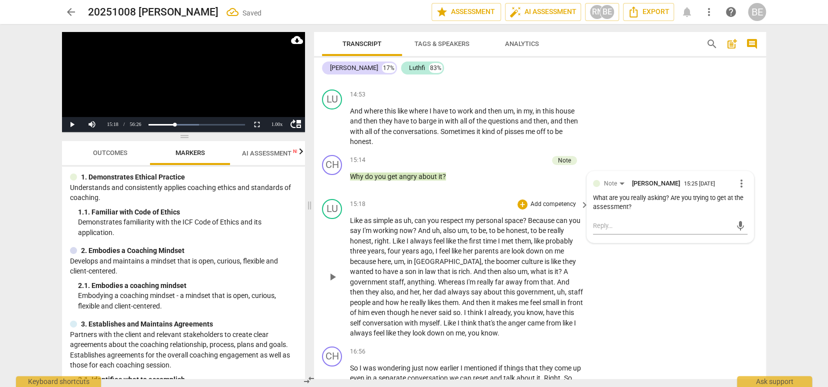
scroll to position [2246, 0]
click at [335, 271] on span "play_arrow" at bounding box center [332, 277] width 12 height 12
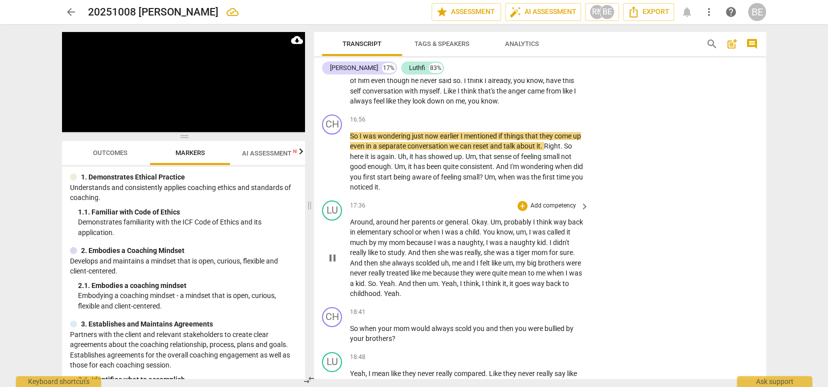
scroll to position [2475, 0]
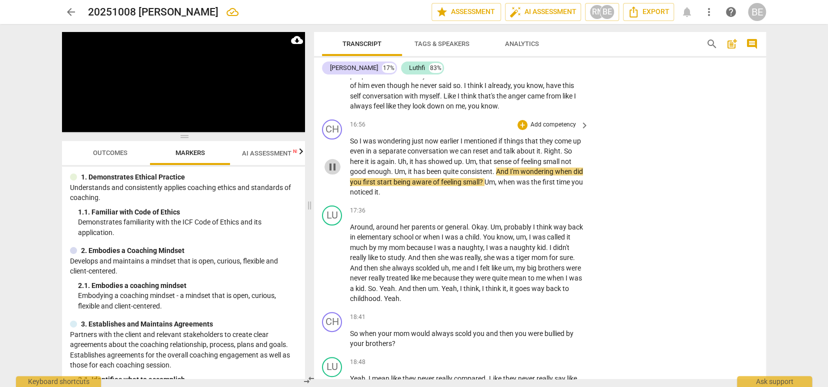
click at [331, 161] on span "pause" at bounding box center [332, 167] width 12 height 12
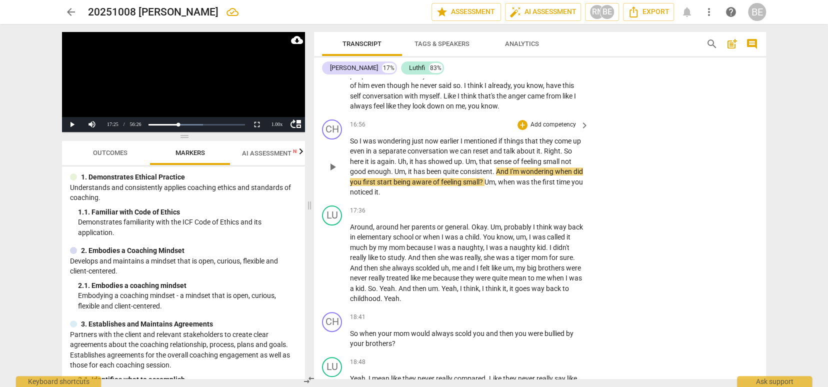
click at [538, 120] on p "Add competency" at bounding box center [552, 124] width 47 height 9
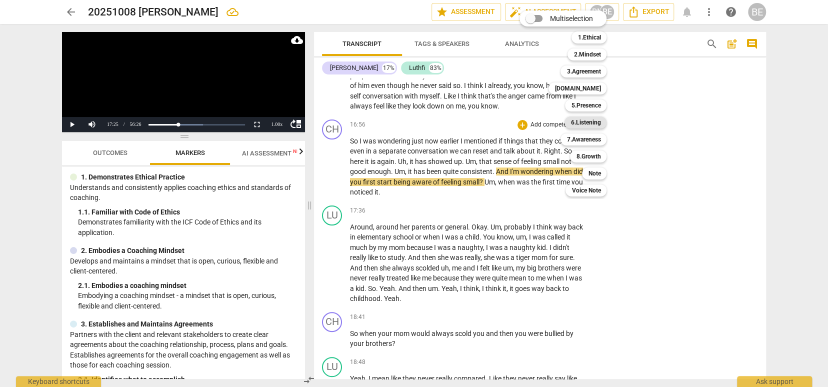
click at [575, 120] on b "6.Listening" at bounding box center [585, 122] width 30 height 12
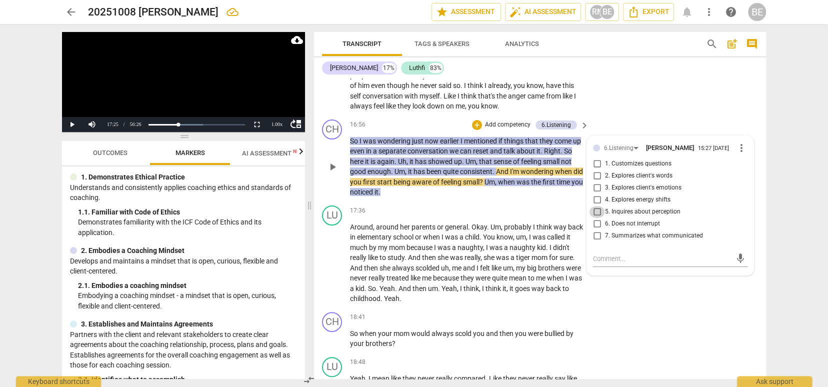
click at [594, 206] on input "5. Inquires about perception" at bounding box center [597, 212] width 16 height 12
click at [499, 120] on p "Add competency" at bounding box center [507, 124] width 47 height 9
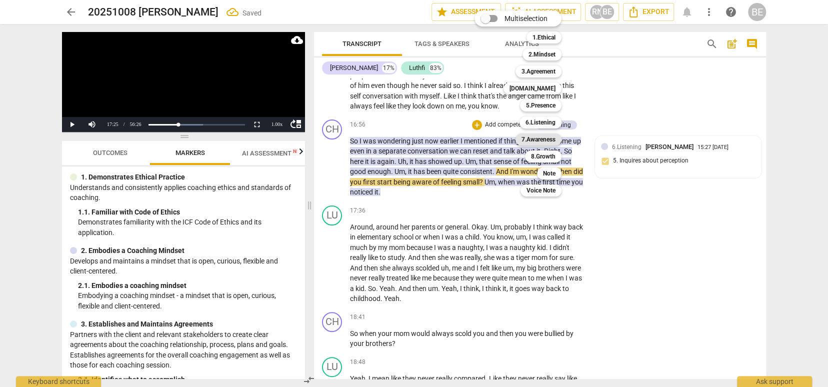
click at [543, 136] on b "7.Awareness" at bounding box center [538, 139] width 34 height 12
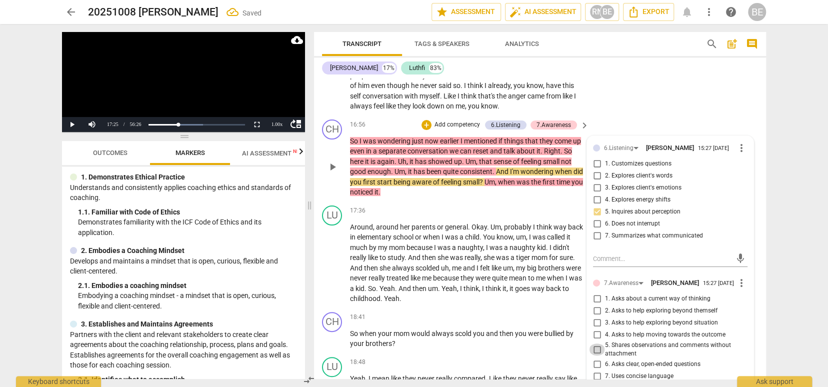
click at [597, 343] on input "5. Shares observations and comments without attachment" at bounding box center [597, 349] width 16 height 12
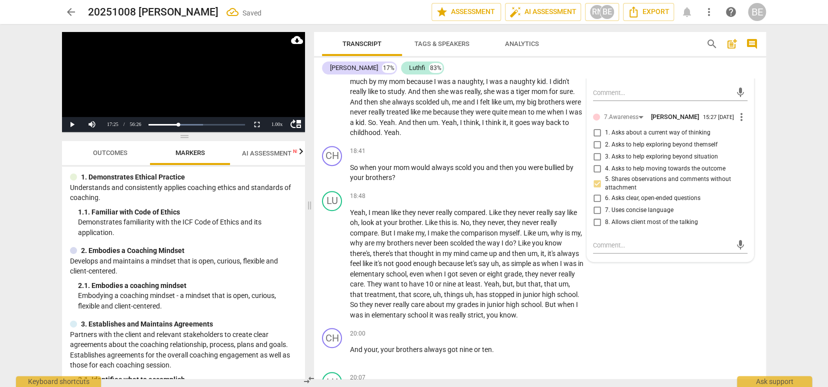
scroll to position [2643, 0]
click at [594, 190] on input "6. Asks clear, open-ended questions" at bounding box center [597, 196] width 16 height 12
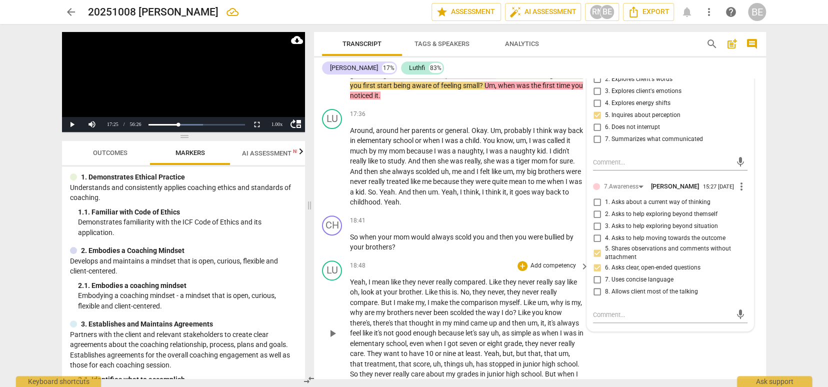
scroll to position [2572, 0]
drag, startPoint x: 511, startPoint y: 226, endPoint x: 502, endPoint y: 226, distance: 9.0
click at [510, 256] on div "LU play_arrow pause 18:48 + Add competency keyboard_arrow_right Yeah , I mean l…" at bounding box center [540, 324] width 452 height 137
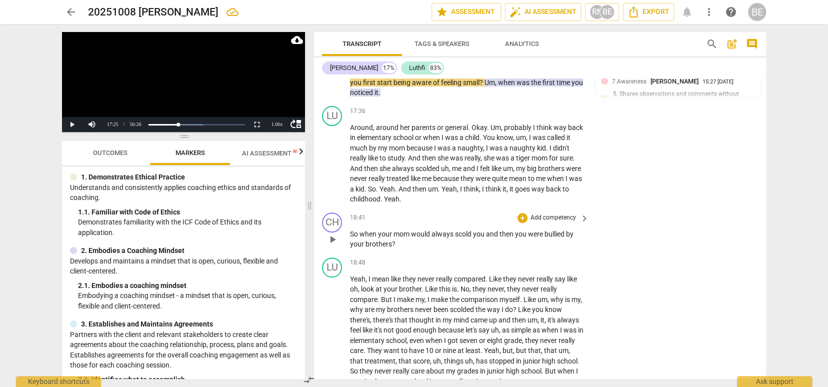
scroll to position [2575, 0]
click at [333, 233] on span "play_arrow" at bounding box center [332, 239] width 12 height 12
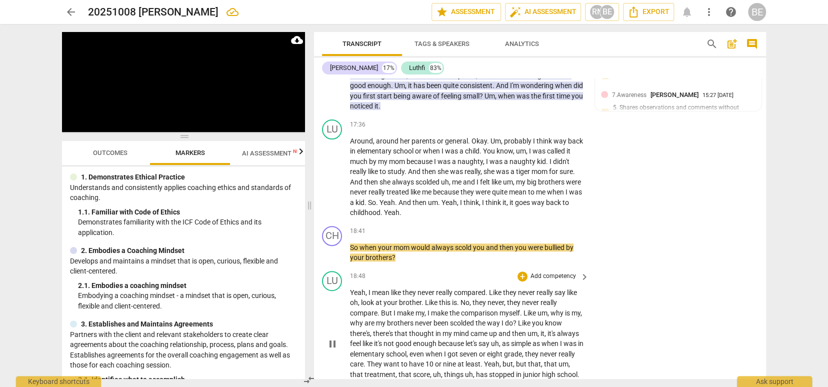
scroll to position [2560, 0]
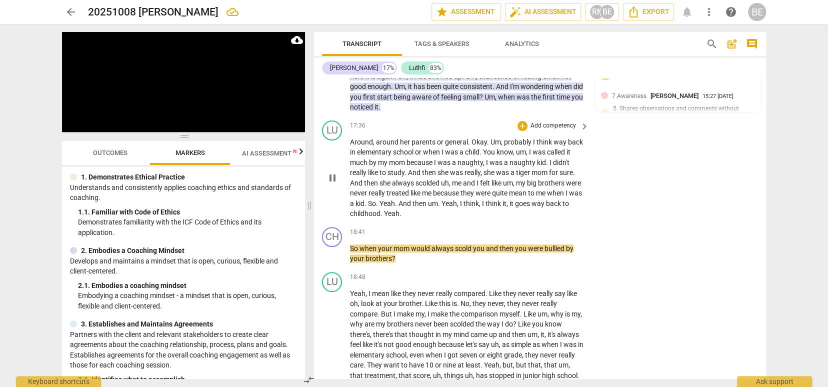
click at [341, 140] on div "play_arrow pause" at bounding box center [336, 177] width 25 height 75
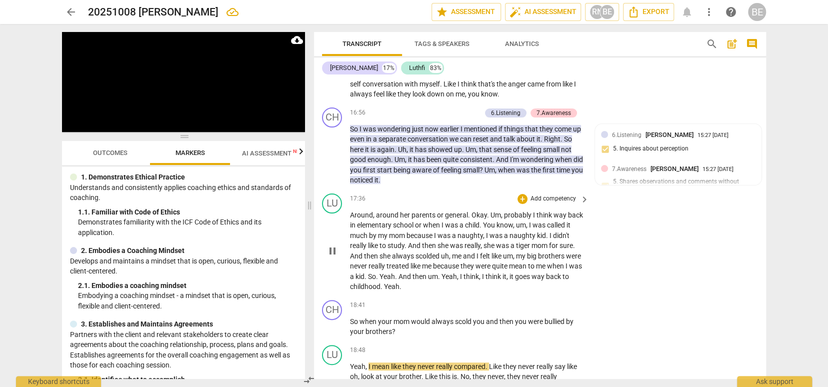
scroll to position [2483, 0]
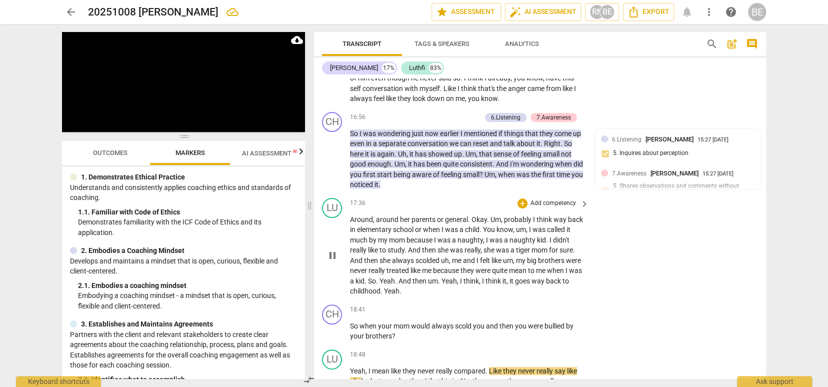
click at [348, 218] on div "play_arrow pause" at bounding box center [336, 255] width 25 height 75
click at [352, 215] on span "Around" at bounding box center [361, 219] width 23 height 8
click at [350, 215] on span "Around" at bounding box center [361, 219] width 23 height 8
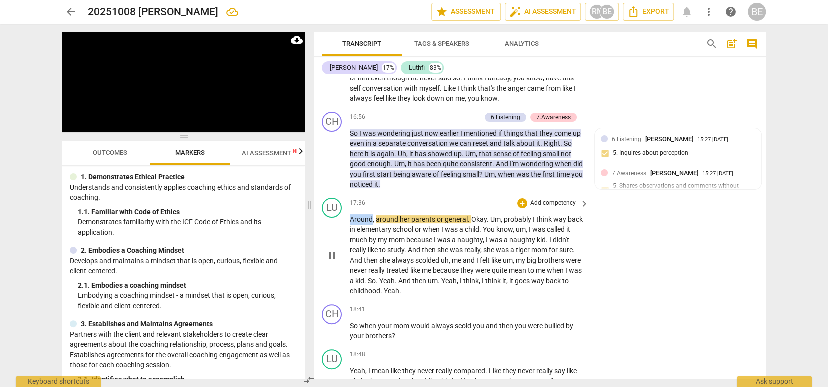
click at [350, 215] on span "Around" at bounding box center [361, 219] width 23 height 8
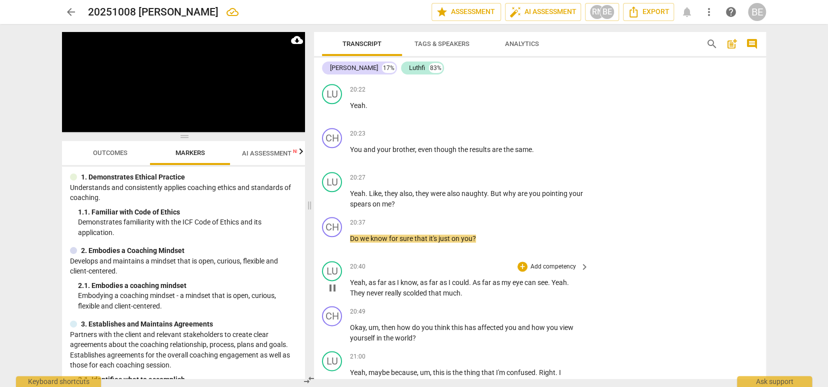
scroll to position [3115, 0]
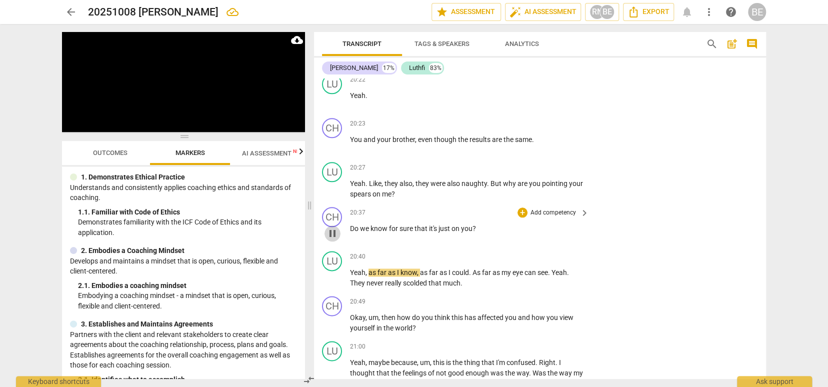
click at [336, 227] on span "pause" at bounding box center [332, 233] width 12 height 12
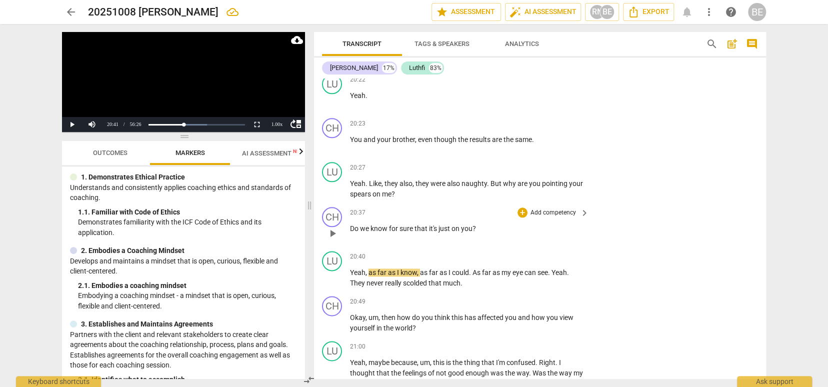
click at [555, 208] on p "Add competency" at bounding box center [552, 212] width 47 height 9
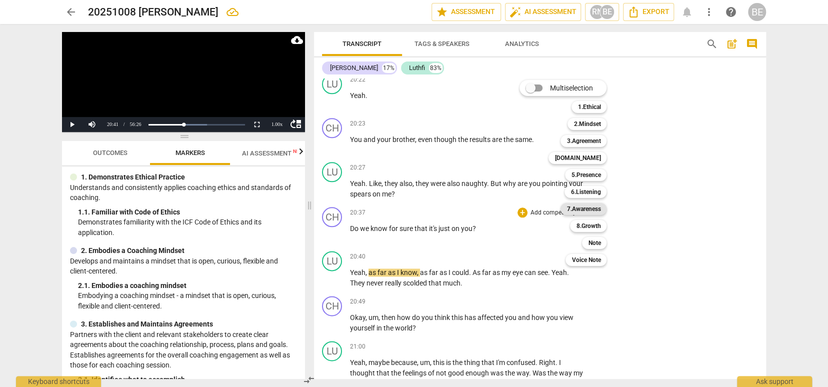
click at [588, 207] on b "7.Awareness" at bounding box center [583, 209] width 34 height 12
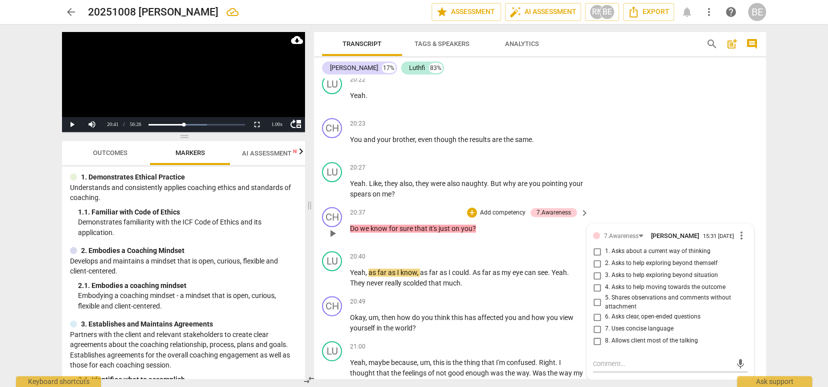
click at [509, 208] on p "Add competency" at bounding box center [502, 212] width 47 height 9
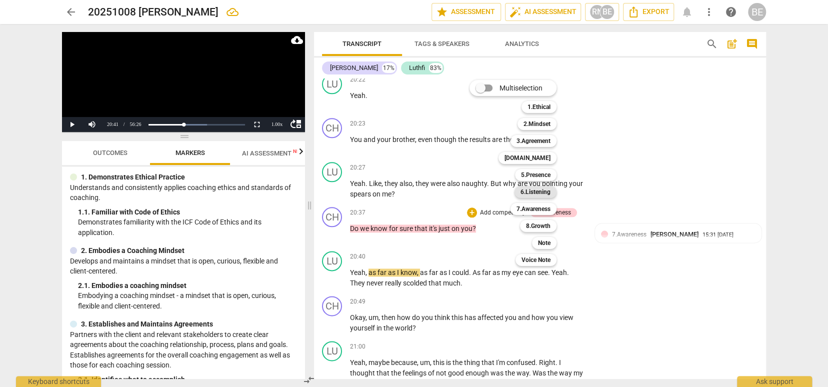
click at [546, 194] on b "6.Listening" at bounding box center [535, 192] width 30 height 12
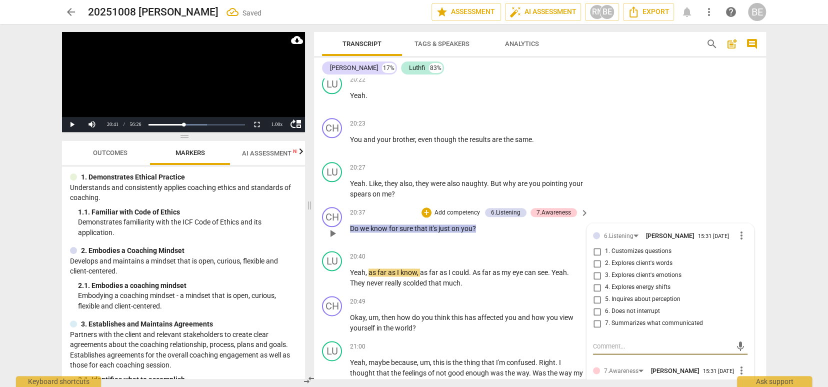
click at [598, 293] on input "5. Inquires about perception" at bounding box center [597, 299] width 16 height 12
click at [595, 245] on input "1. Customizes questions" at bounding box center [597, 251] width 16 height 12
drag, startPoint x: 596, startPoint y: 273, endPoint x: 519, endPoint y: 307, distance: 84.8
click at [593, 305] on input "6. Does not interrupt" at bounding box center [597, 311] width 16 height 12
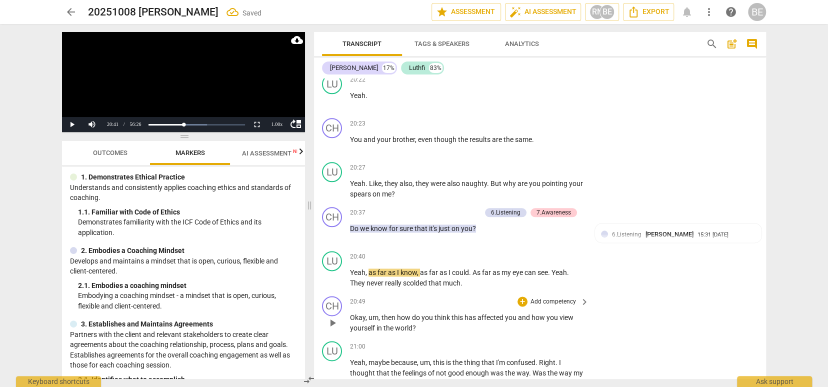
scroll to position [3115, 0]
click at [333, 317] on span "play_arrow" at bounding box center [332, 323] width 12 height 12
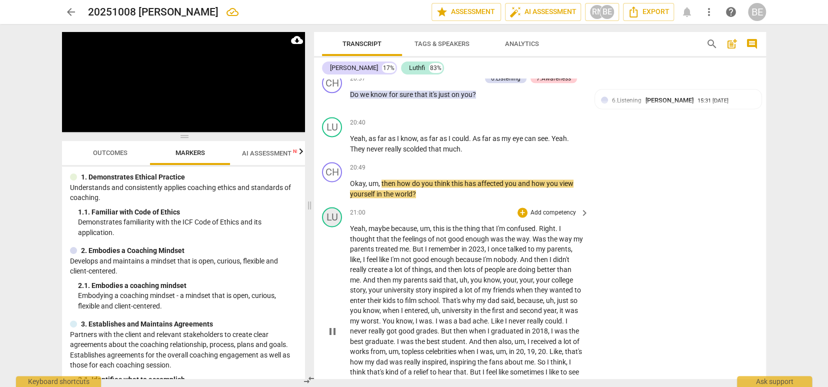
scroll to position [3250, 0]
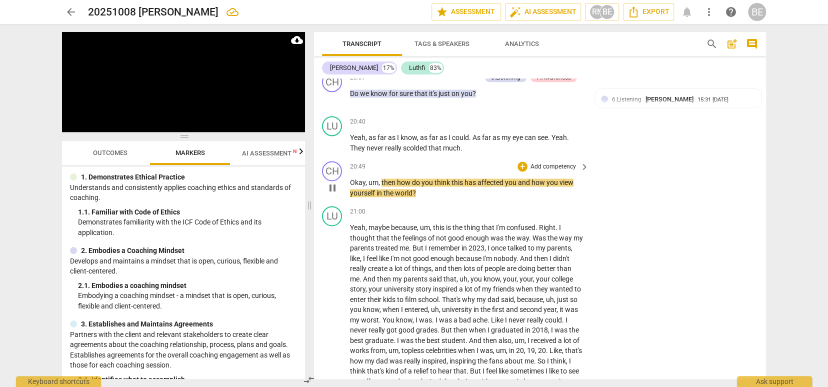
click at [333, 182] on span "pause" at bounding box center [332, 188] width 12 height 12
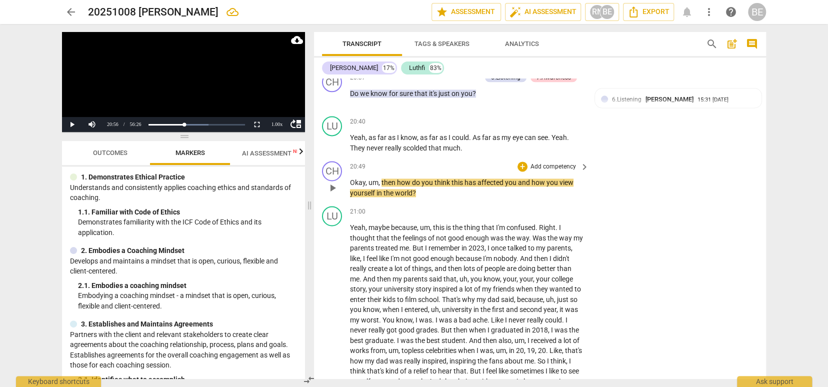
click at [564, 162] on p "Add competency" at bounding box center [552, 166] width 47 height 9
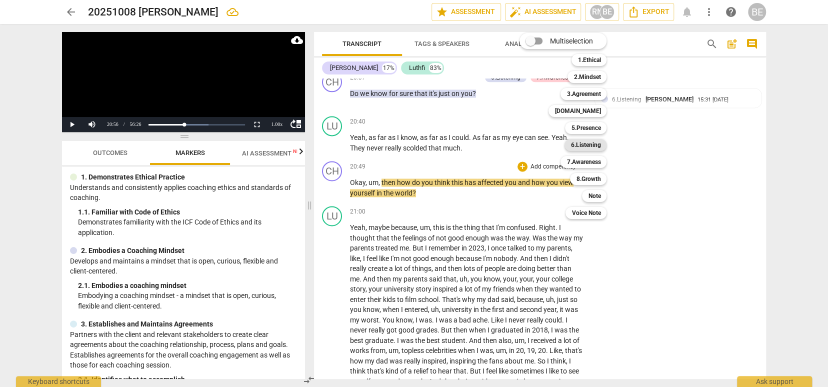
click at [578, 141] on b "6.Listening" at bounding box center [585, 145] width 30 height 12
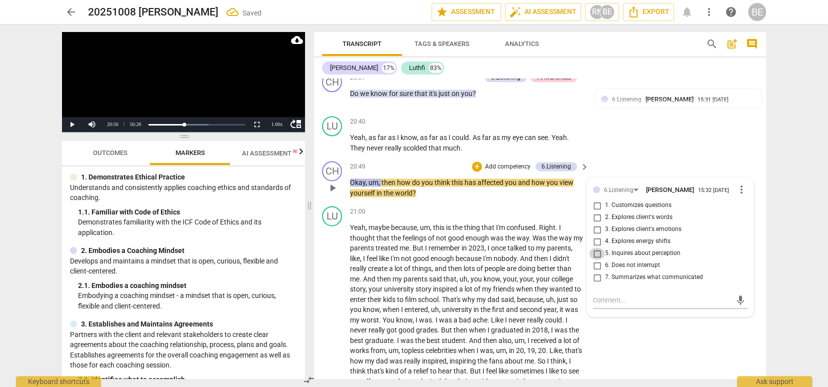
click at [594, 247] on input "5. Inquires about perception" at bounding box center [597, 253] width 16 height 12
click at [498, 162] on p "Add competency" at bounding box center [507, 166] width 47 height 9
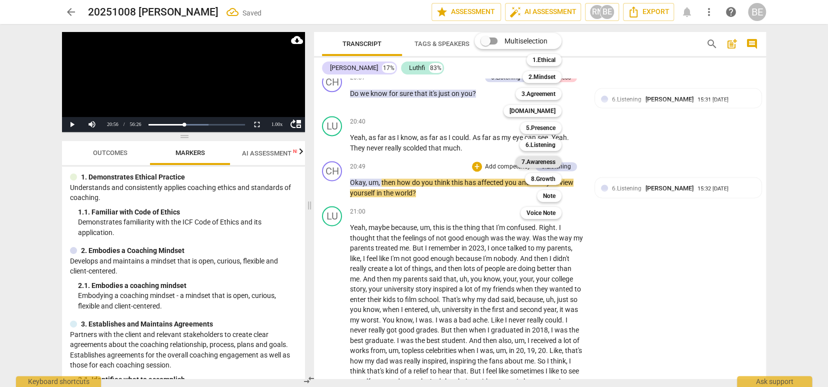
click at [549, 163] on b "7.Awareness" at bounding box center [538, 162] width 34 height 12
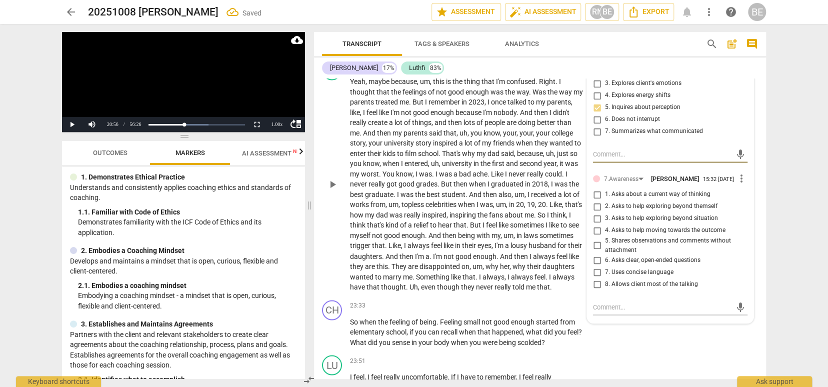
scroll to position [0, 0]
click at [596, 188] on input "1. Asks about a current way of thinking" at bounding box center [597, 194] width 16 height 12
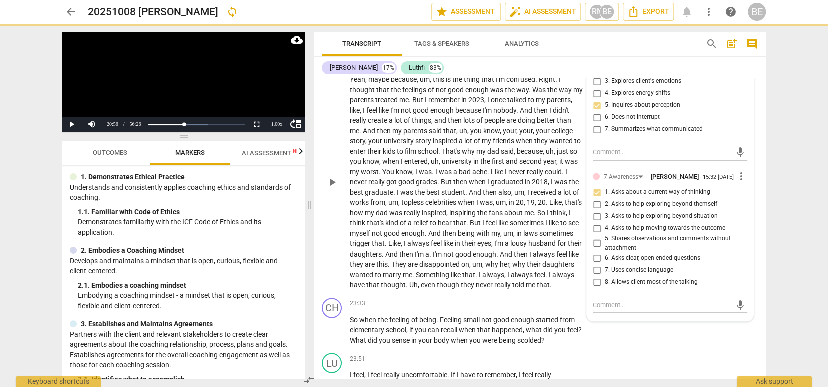
click at [333, 176] on span "play_arrow" at bounding box center [332, 182] width 12 height 12
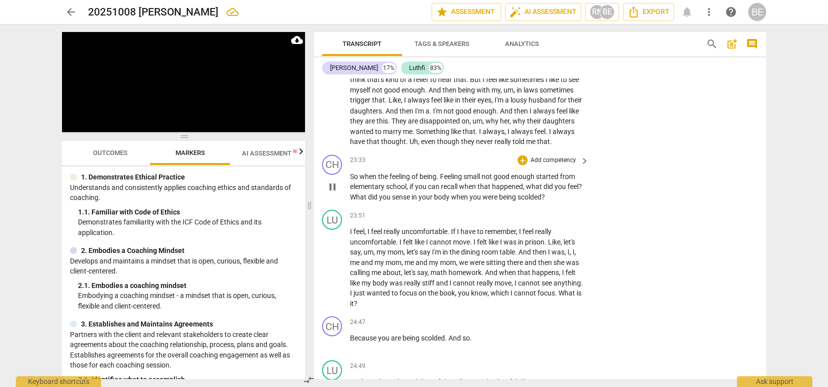
scroll to position [0, 0]
click at [334, 180] on span "pause" at bounding box center [332, 186] width 12 height 12
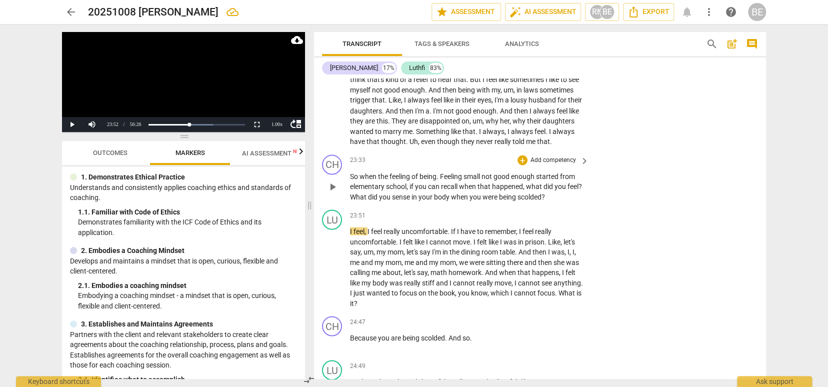
scroll to position [3539, 0]
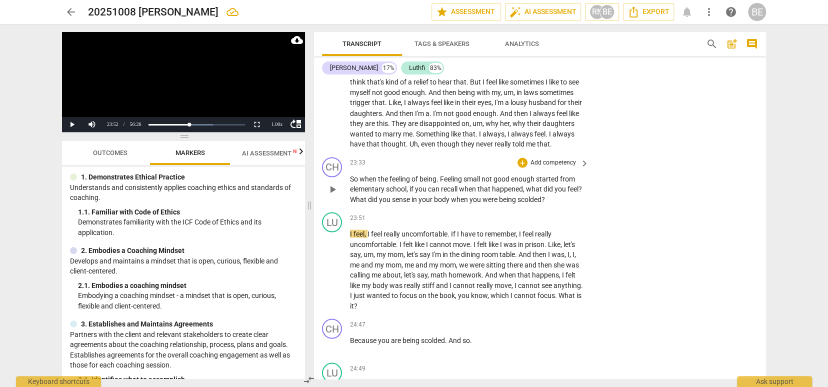
click at [566, 158] on p "Add competency" at bounding box center [552, 162] width 47 height 9
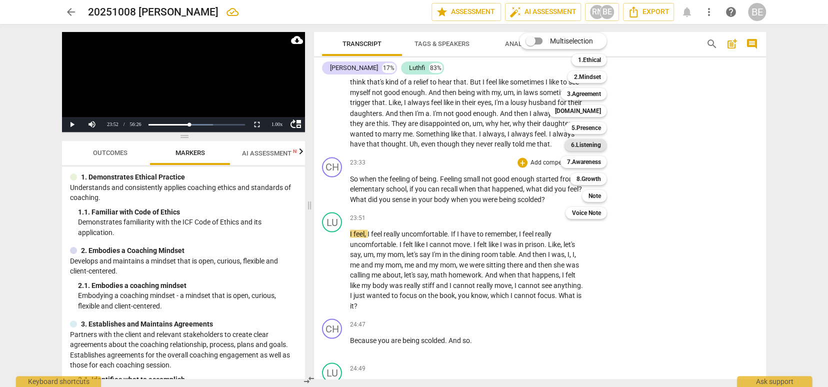
click at [596, 142] on b "6.Listening" at bounding box center [585, 145] width 30 height 12
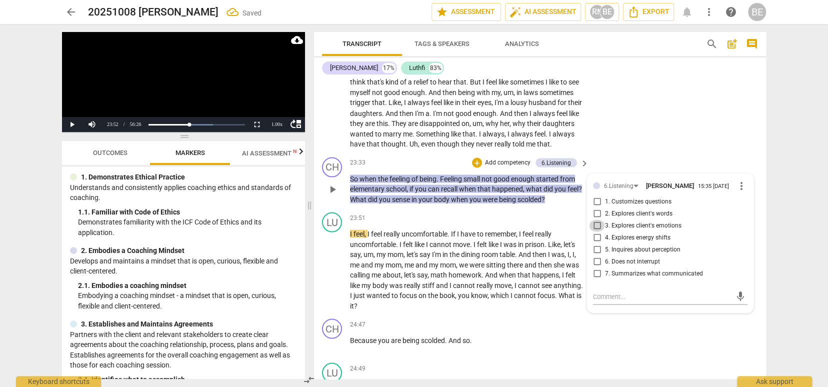
click at [596, 219] on input "3. Explores client's emotions" at bounding box center [597, 225] width 16 height 12
click at [613, 291] on textarea at bounding box center [662, 295] width 138 height 9
click at [735, 295] on span "send" at bounding box center [740, 300] width 11 height 11
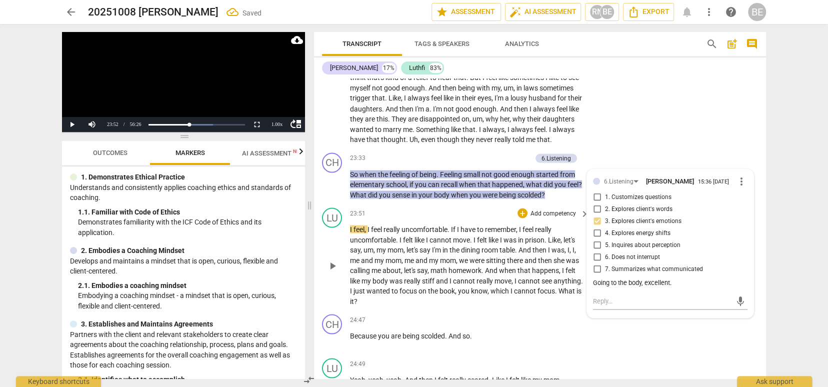
scroll to position [0, 0]
click at [330, 259] on span "play_arrow" at bounding box center [332, 265] width 12 height 12
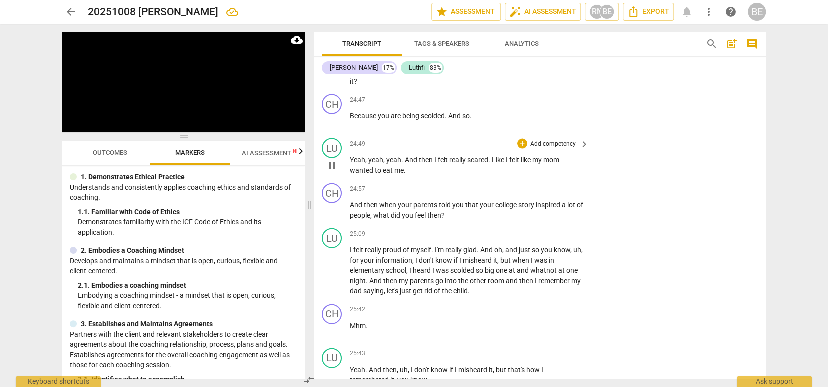
scroll to position [3764, 0]
click at [328, 203] on span "pause" at bounding box center [332, 209] width 12 height 12
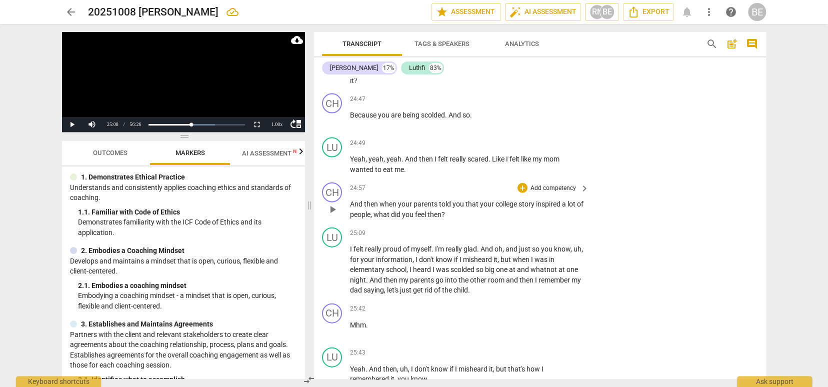
click at [556, 184] on p "Add competency" at bounding box center [552, 188] width 47 height 9
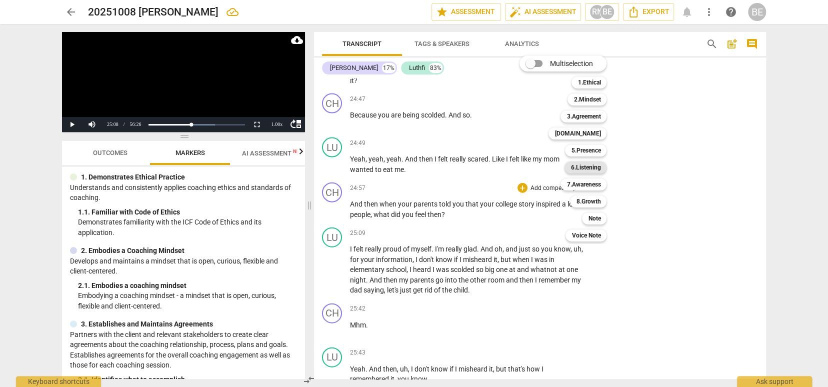
click at [596, 168] on b "6.Listening" at bounding box center [585, 167] width 30 height 12
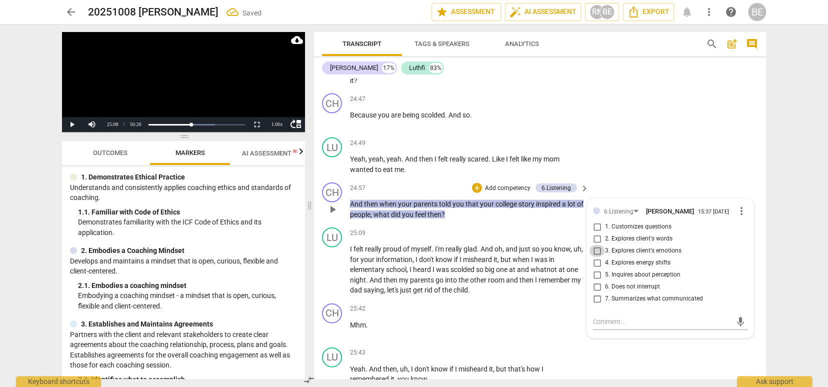
click at [596, 245] on input "3. Explores client's emotions" at bounding box center [597, 251] width 16 height 12
click at [333, 264] on span "play_arrow" at bounding box center [332, 270] width 12 height 12
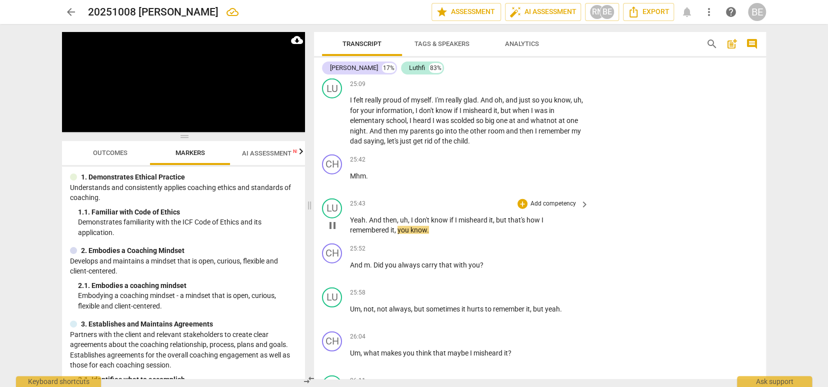
scroll to position [3915, 0]
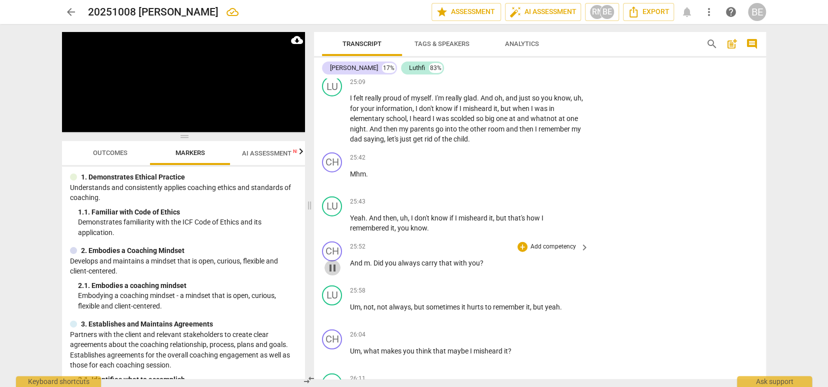
click at [334, 262] on span "pause" at bounding box center [332, 268] width 12 height 12
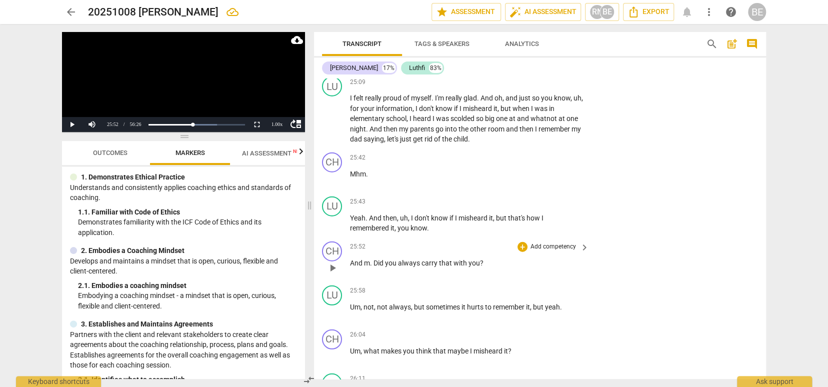
click at [552, 242] on p "Add competency" at bounding box center [552, 246] width 47 height 9
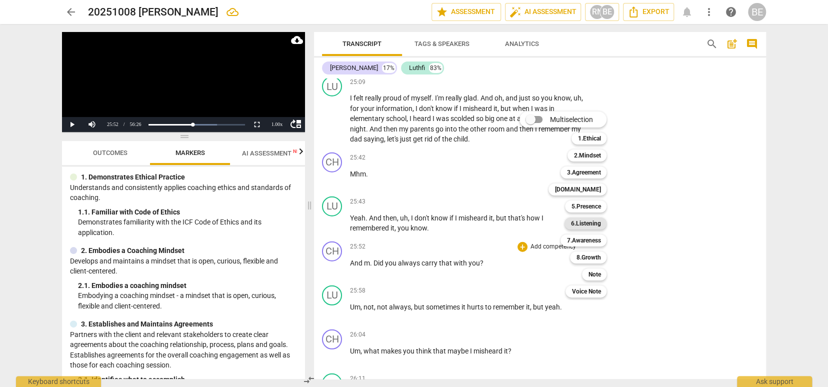
click at [580, 222] on b "6.Listening" at bounding box center [585, 223] width 30 height 12
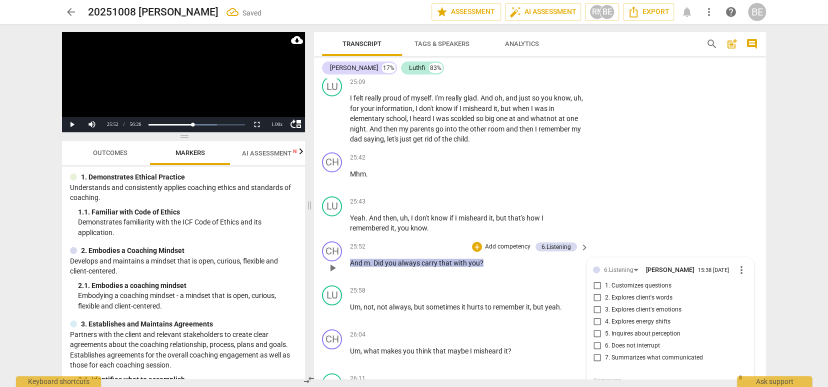
scroll to position [0, 0]
click at [509, 242] on p "Add competency" at bounding box center [507, 246] width 47 height 9
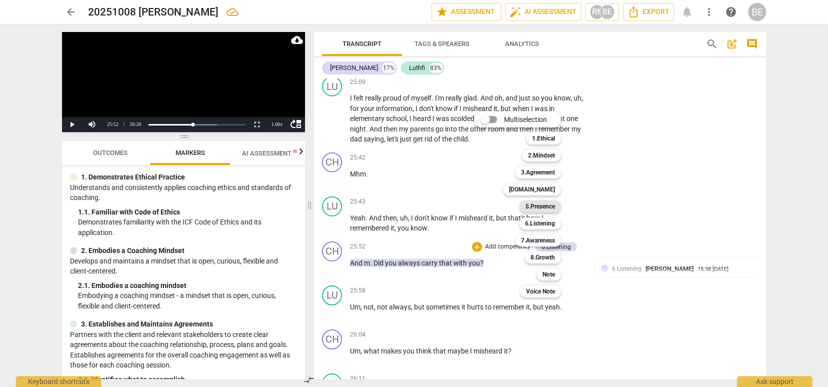
click at [543, 203] on b "5.Presence" at bounding box center [539, 206] width 29 height 12
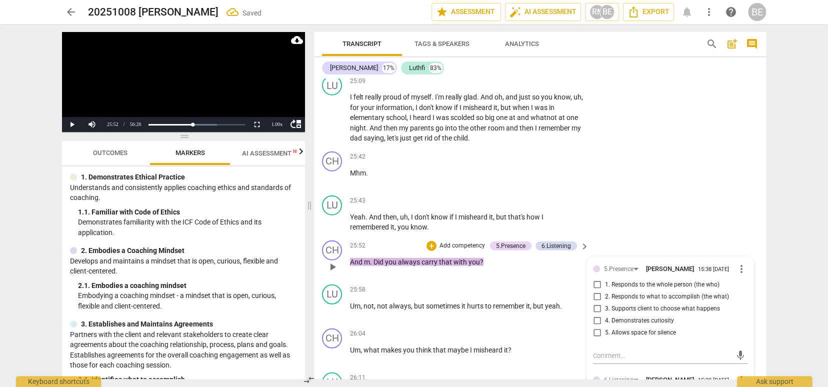
click at [632, 280] on span "1. Responds to the whole person (the who)" at bounding box center [662, 284] width 114 height 9
click at [605, 279] on input "1. Responds to the whole person (the who)" at bounding box center [597, 285] width 16 height 12
click at [631, 352] on textarea at bounding box center [662, 356] width 138 height 9
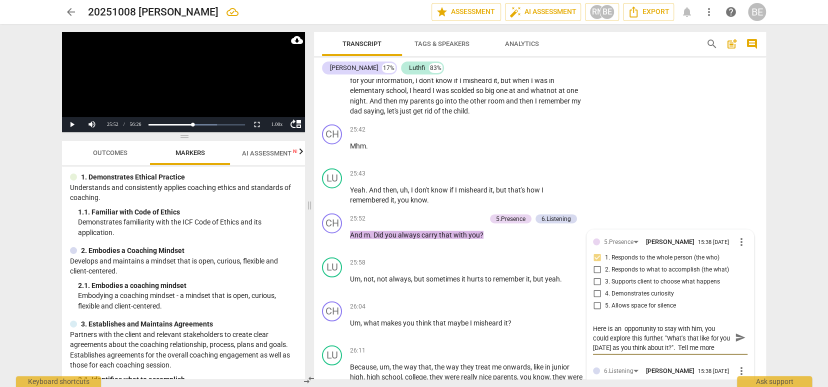
scroll to position [3944, 0]
click at [735, 331] on span "send" at bounding box center [740, 336] width 11 height 11
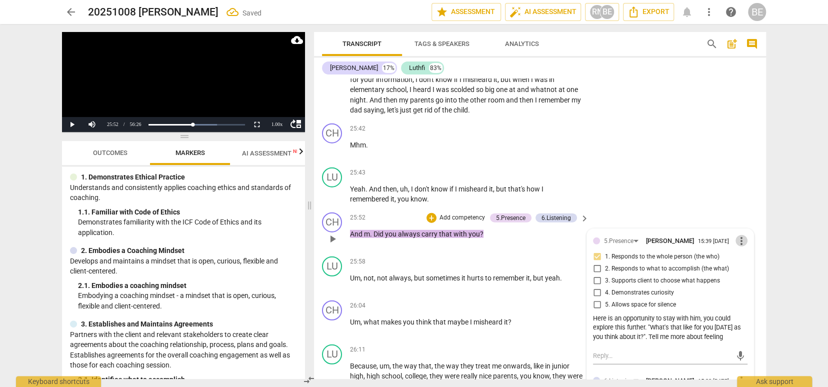
click at [735, 235] on span "more_vert" at bounding box center [741, 241] width 12 height 12
click at [744, 198] on li "Edit" at bounding box center [749, 198] width 34 height 19
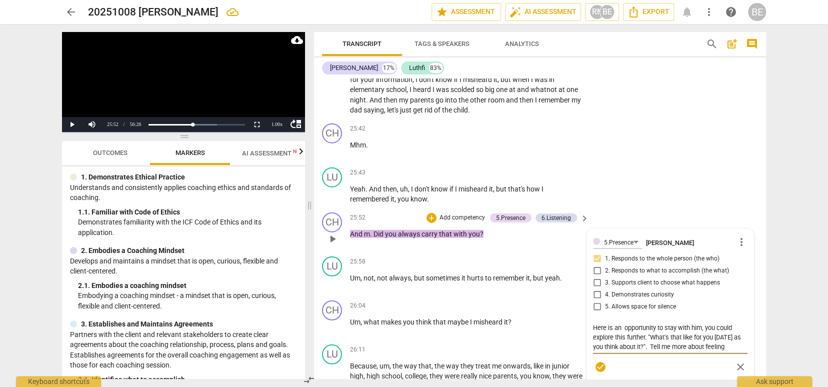
drag, startPoint x: 649, startPoint y: 302, endPoint x: 728, endPoint y: 301, distance: 79.0
click at [728, 323] on textarea "Here is an opportunity to stay with him, you could explore this further. "What'…" at bounding box center [670, 336] width 154 height 27
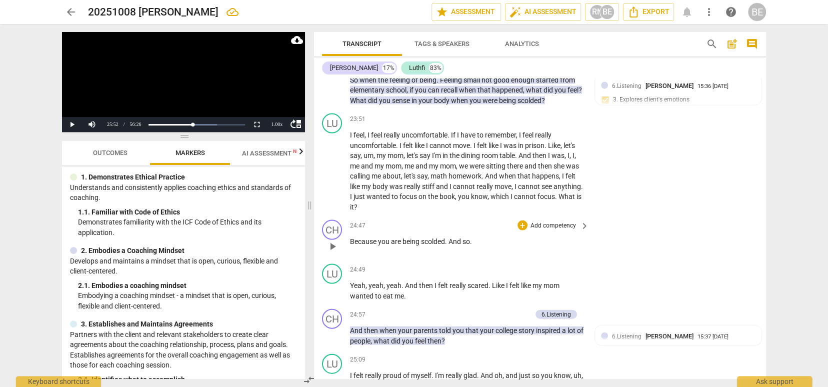
scroll to position [0, 0]
drag, startPoint x: 333, startPoint y: 204, endPoint x: 604, endPoint y: 183, distance: 271.7
click at [333, 240] on span "play_arrow" at bounding box center [332, 246] width 12 height 12
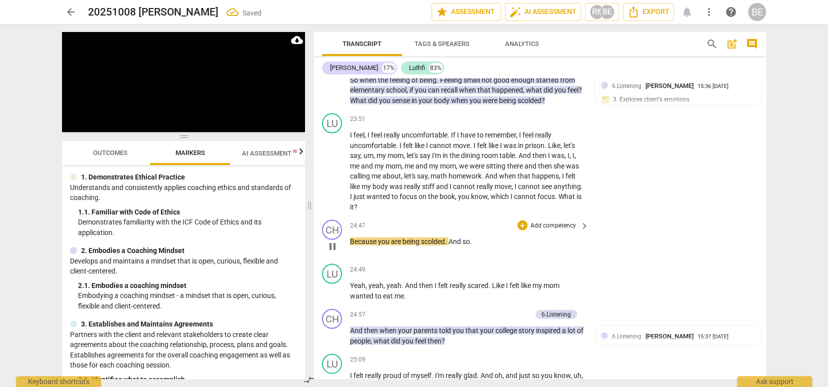
click at [549, 221] on p "Add competency" at bounding box center [552, 225] width 47 height 9
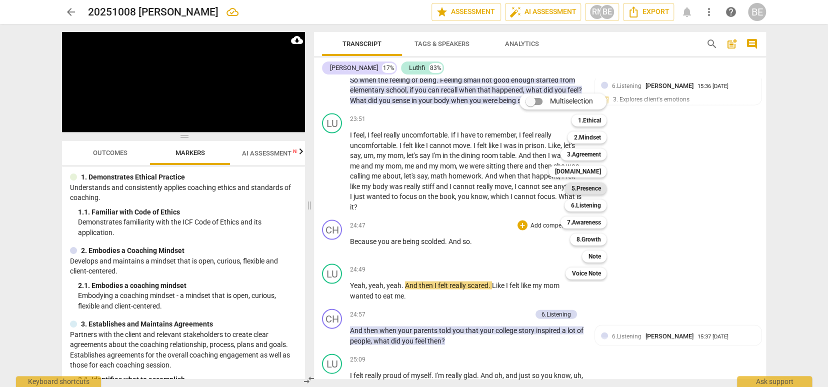
click at [594, 186] on b "5.Presence" at bounding box center [585, 188] width 29 height 12
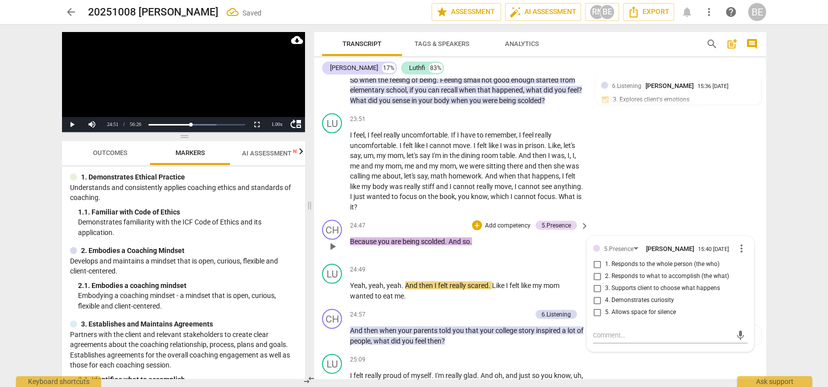
click at [633, 259] on span "1. Responds to the whole person (the who)" at bounding box center [662, 263] width 114 height 9
click at [605, 258] on input "1. Responds to the whole person (the who)" at bounding box center [597, 264] width 16 height 12
click at [646, 330] on textarea at bounding box center [662, 334] width 138 height 9
paste textarea "Tell me more about feeling"
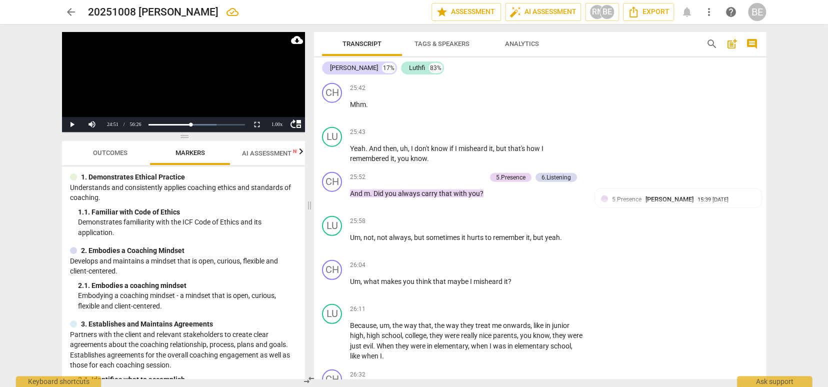
scroll to position [3987, 0]
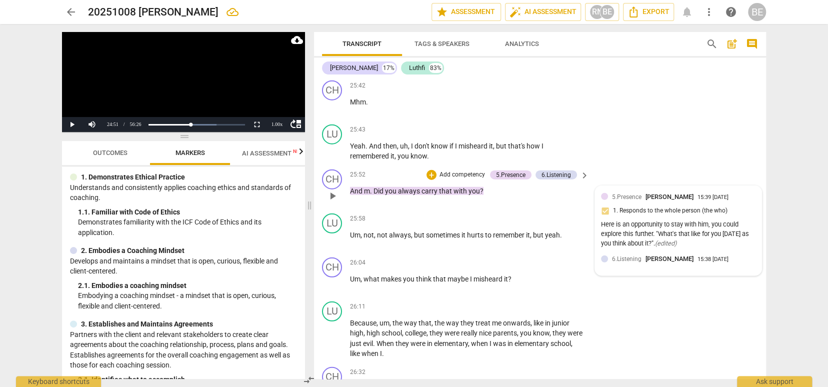
click at [718, 194] on div "15:39 [DATE]" at bounding box center [712, 197] width 31 height 6
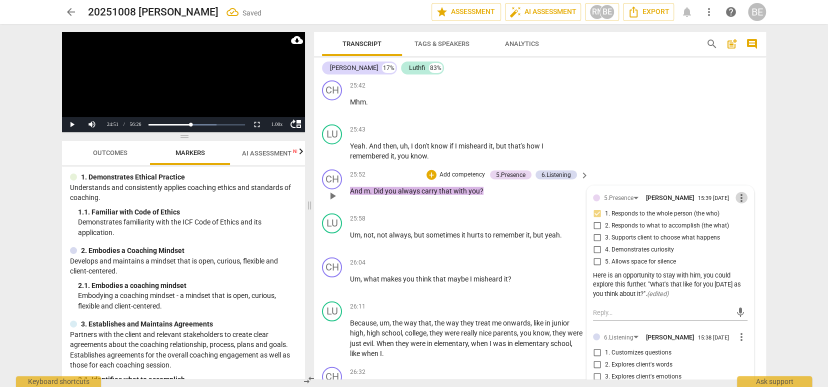
click at [739, 192] on span "more_vert" at bounding box center [741, 198] width 12 height 12
click at [742, 154] on li "Edit" at bounding box center [749, 155] width 34 height 19
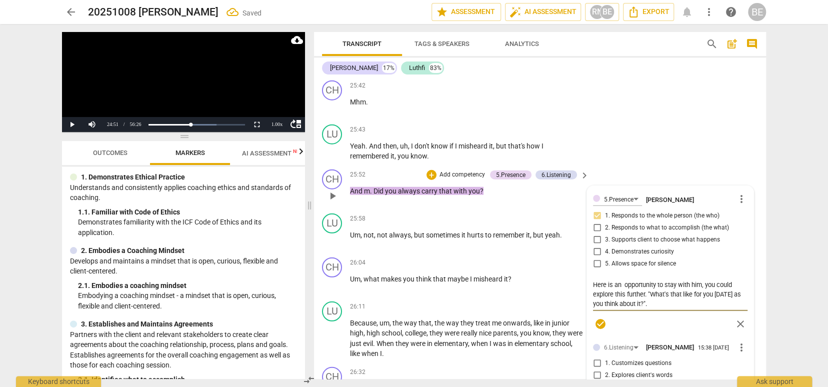
click at [659, 280] on textarea "Here is an opportunity to stay with him, you could explore this further. "What'…" at bounding box center [670, 293] width 154 height 27
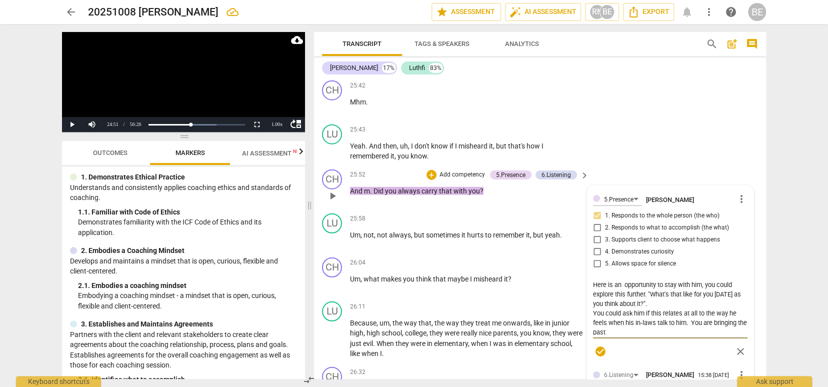
drag, startPoint x: 602, startPoint y: 289, endPoint x: 619, endPoint y: 287, distance: 17.1
click at [619, 287] on textarea "Here is an opportunity to stay with him, you could explore this further. "What'…" at bounding box center [670, 307] width 154 height 55
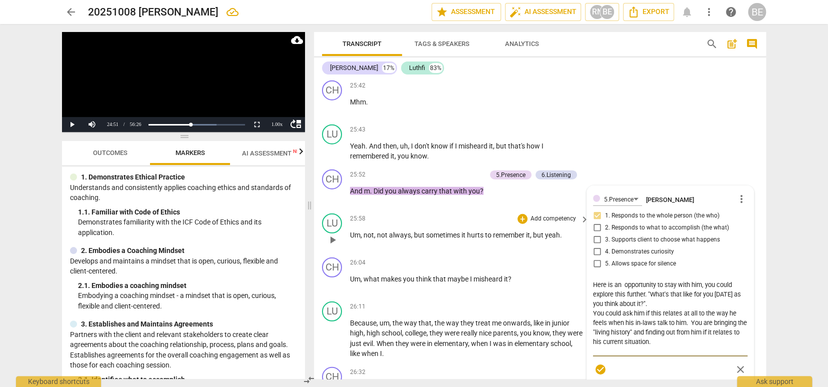
scroll to position [0, 0]
click at [334, 234] on span "play_arrow" at bounding box center [332, 240] width 12 height 12
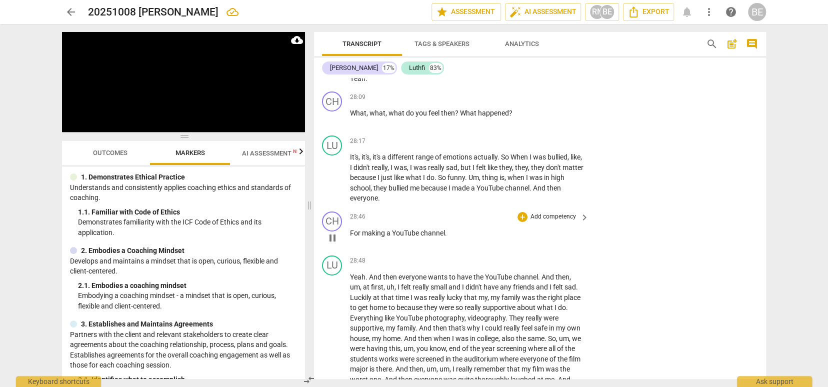
scroll to position [4512, 0]
click at [333, 172] on span "pause" at bounding box center [332, 178] width 12 height 12
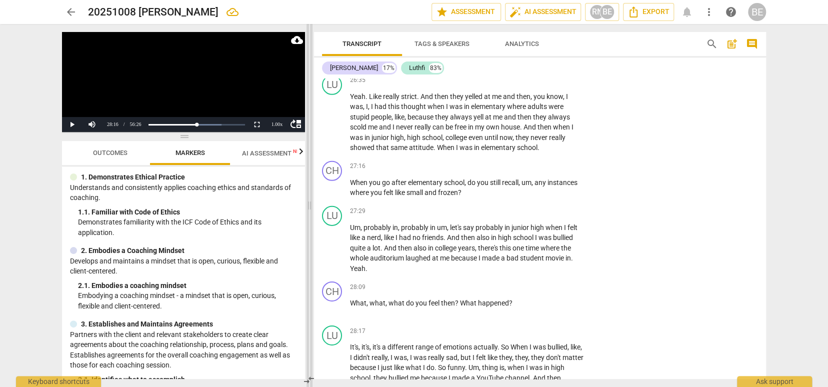
scroll to position [0, 0]
click at [331, 182] on span "play_arrow" at bounding box center [332, 188] width 12 height 12
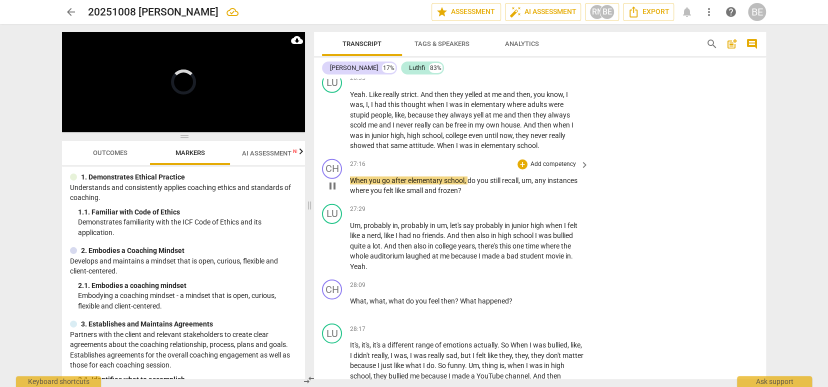
click at [555, 160] on p "Add competency" at bounding box center [552, 164] width 47 height 9
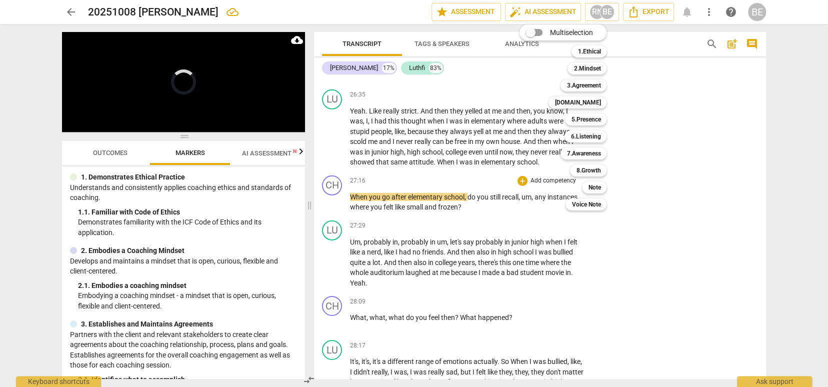
scroll to position [4308, 0]
click at [590, 139] on b "6.Listening" at bounding box center [585, 136] width 30 height 12
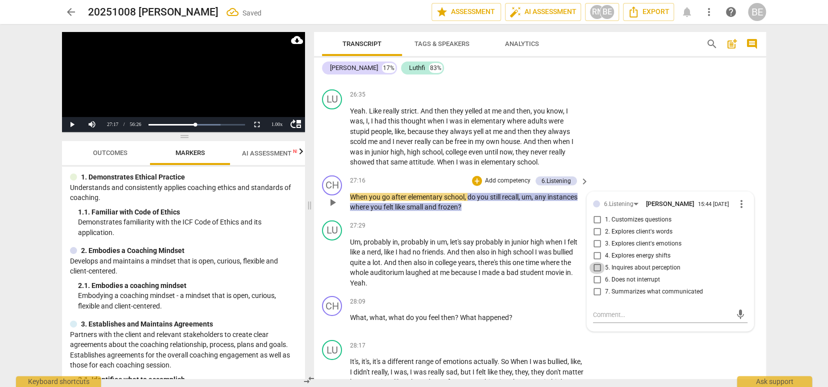
click at [596, 262] on input "5. Inquires about perception" at bounding box center [597, 268] width 16 height 12
drag, startPoint x: 597, startPoint y: 170, endPoint x: 598, endPoint y: 197, distance: 26.5
click at [598, 214] on input "1. Customizes questions" at bounding box center [597, 220] width 16 height 12
click at [613, 310] on textarea at bounding box center [662, 314] width 138 height 9
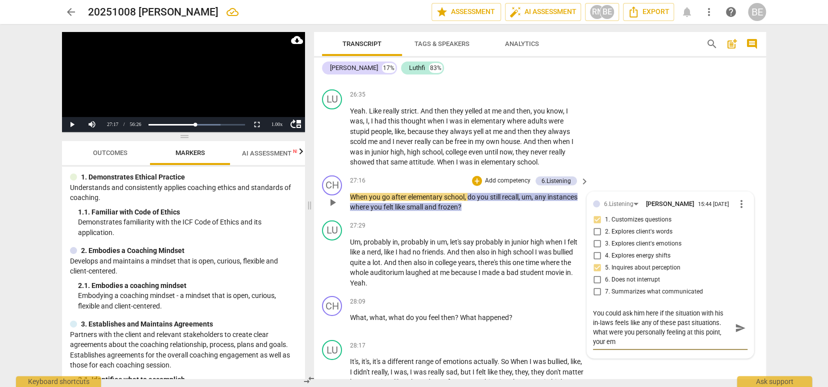
scroll to position [0, 0]
click at [735, 327] on span "send" at bounding box center [740, 332] width 11 height 11
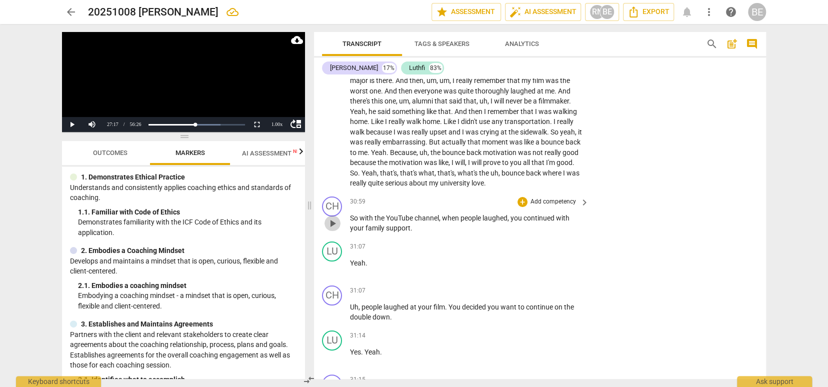
click at [336, 217] on span "play_arrow" at bounding box center [332, 223] width 12 height 12
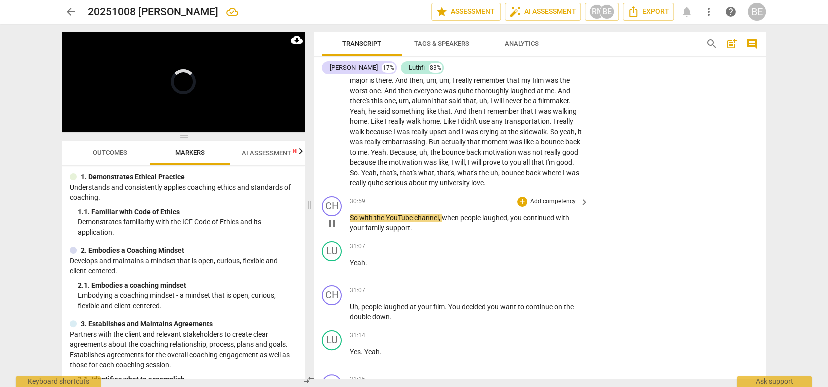
drag, startPoint x: 575, startPoint y: 151, endPoint x: 569, endPoint y: 156, distance: 7.8
click at [574, 192] on div "CH play_arrow pause 30:59 + Add competency keyboard_arrow_right So with the You…" at bounding box center [540, 214] width 452 height 45
click at [569, 197] on p "Add competency" at bounding box center [552, 201] width 47 height 9
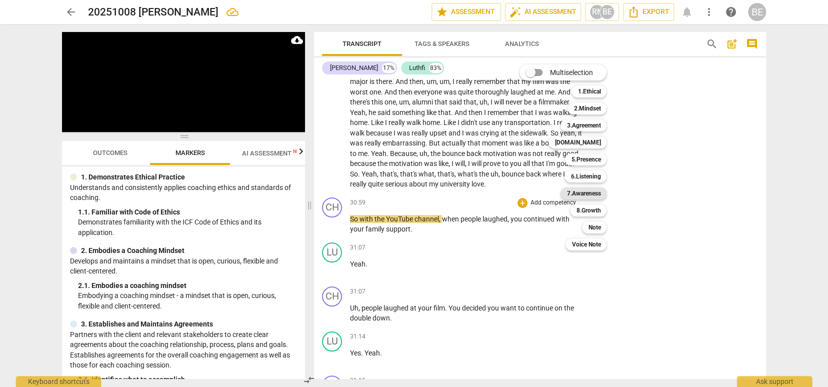
click at [599, 192] on b "7.Awareness" at bounding box center [583, 193] width 34 height 12
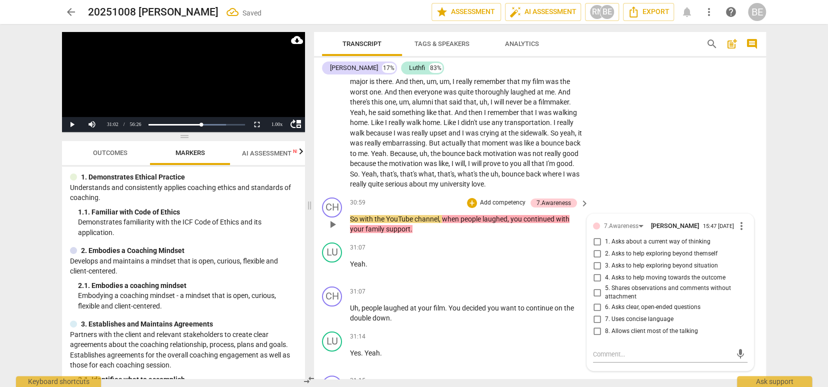
click at [634, 237] on span "1. Asks about a current way of thinking" at bounding box center [657, 241] width 105 height 9
click at [605, 236] on input "1. Asks about a current way of thinking" at bounding box center [597, 242] width 16 height 12
click at [520, 259] on p "Yeah ." at bounding box center [467, 264] width 234 height 10
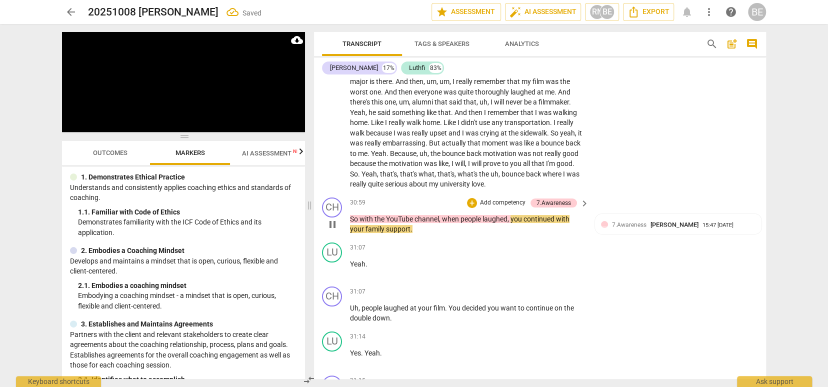
click at [506, 198] on p "Add competency" at bounding box center [502, 202] width 47 height 9
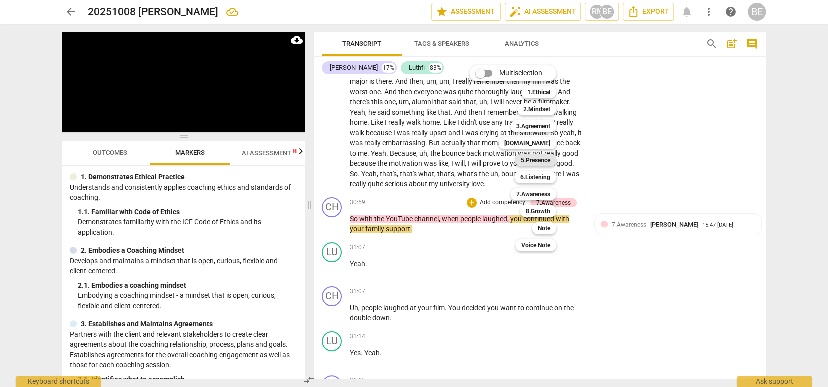
click at [544, 158] on b "5.Presence" at bounding box center [535, 160] width 29 height 12
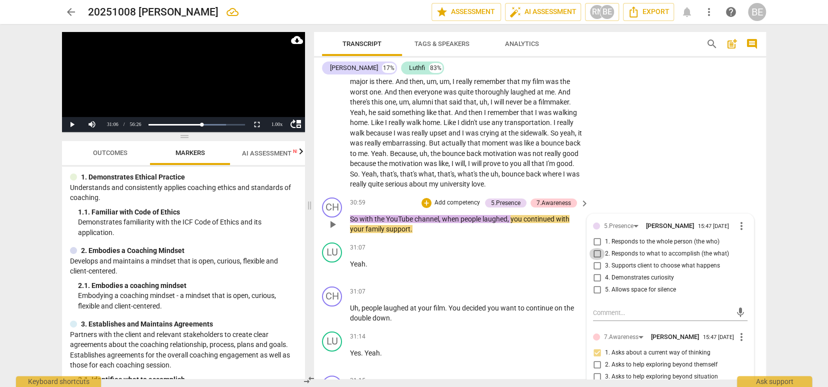
click at [600, 248] on input "2. Responds to what to accomplish (the what)" at bounding box center [597, 254] width 16 height 12
click at [597, 308] on textarea at bounding box center [662, 312] width 138 height 9
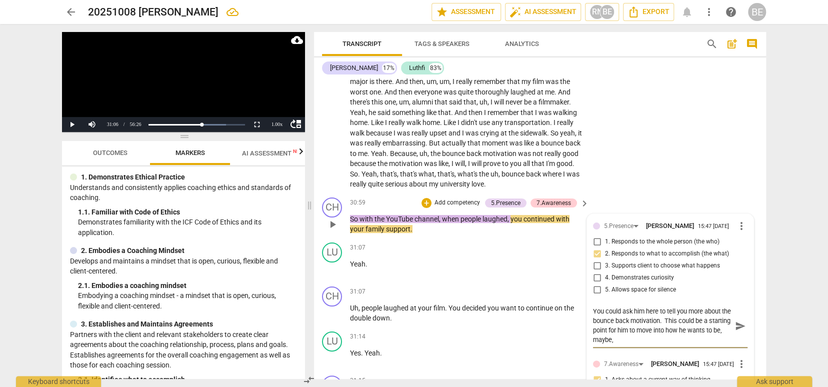
scroll to position [0, 0]
click at [736, 319] on button "send" at bounding box center [740, 326] width 14 height 14
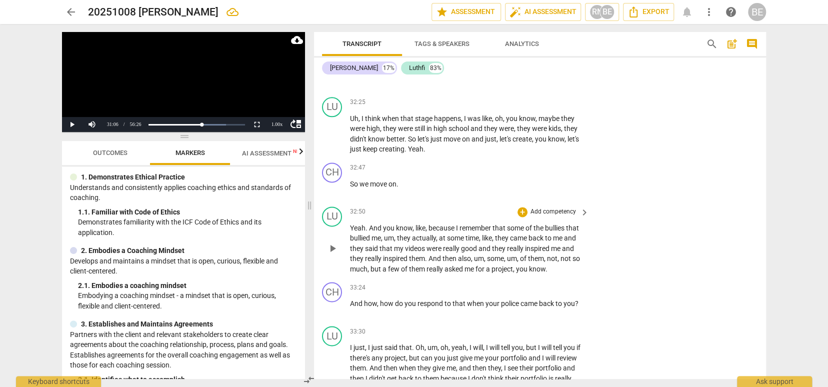
scroll to position [5568, 0]
click at [332, 241] on span "play_arrow" at bounding box center [332, 247] width 12 height 12
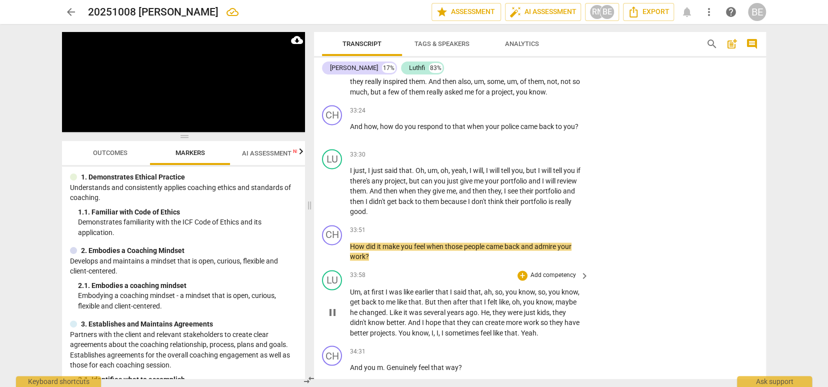
scroll to position [0, 0]
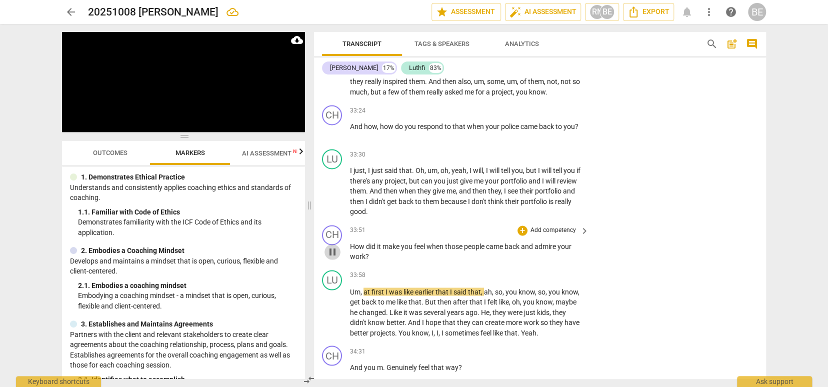
click at [334, 246] on span "pause" at bounding box center [332, 252] width 12 height 12
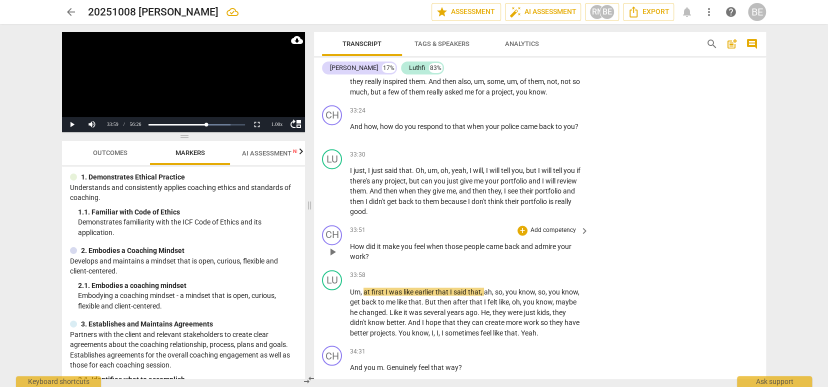
click at [558, 226] on p "Add competency" at bounding box center [552, 230] width 47 height 9
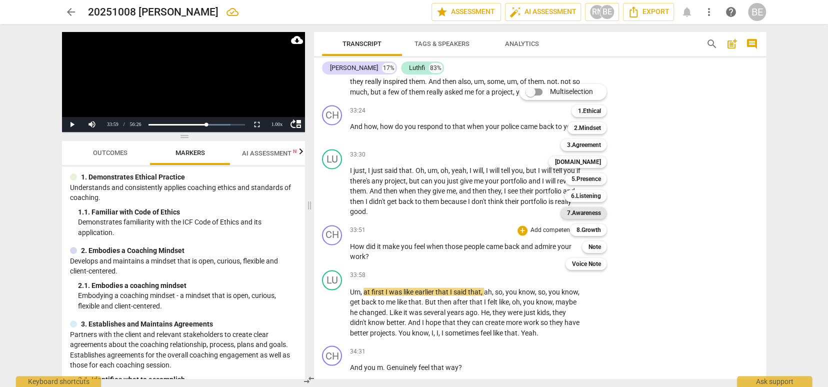
click at [579, 213] on b "7.Awareness" at bounding box center [583, 213] width 34 height 12
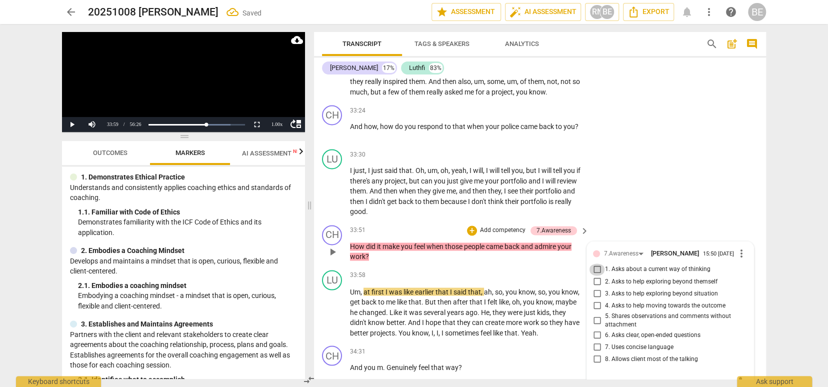
click at [596, 263] on input "1. Asks about a current way of thinking" at bounding box center [597, 269] width 16 height 12
click at [510, 226] on p "Add competency" at bounding box center [502, 230] width 47 height 9
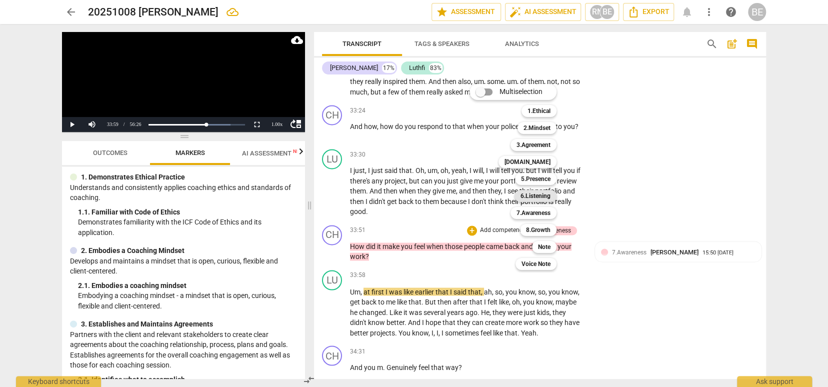
click at [539, 192] on b "6.Listening" at bounding box center [535, 196] width 30 height 12
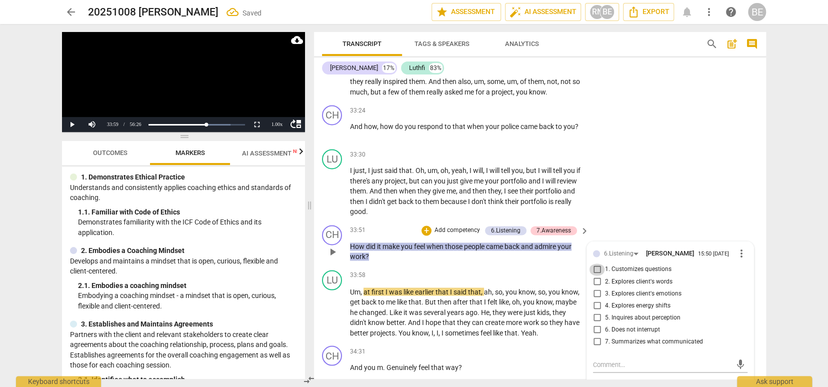
click at [593, 263] on input "1. Customizes questions" at bounding box center [597, 269] width 16 height 12
click at [596, 287] on input "3. Explores client's emotions" at bounding box center [597, 293] width 16 height 12
click at [498, 270] on div "33:58 + Add competency keyboard_arrow_right" at bounding box center [470, 275] width 240 height 11
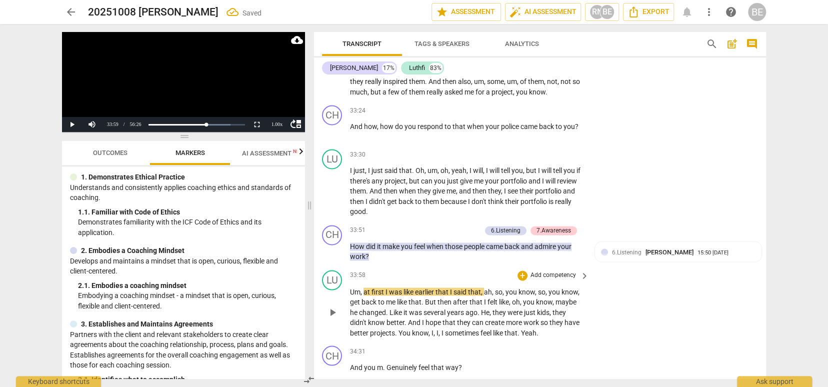
click at [333, 306] on span "play_arrow" at bounding box center [332, 312] width 12 height 12
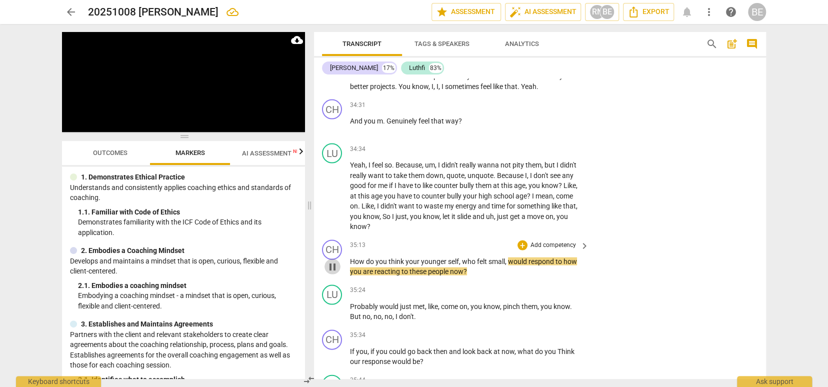
scroll to position [5992, 0]
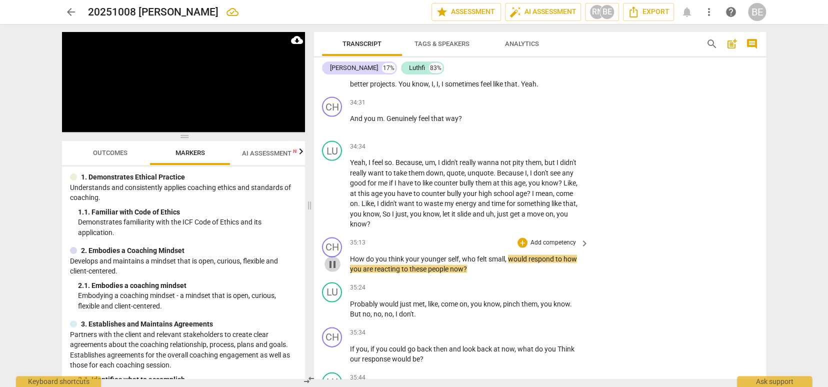
click at [333, 256] on button "pause" at bounding box center [332, 264] width 16 height 16
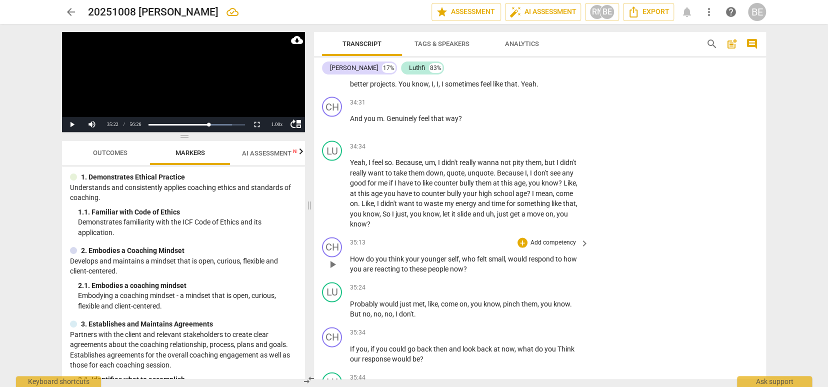
scroll to position [5992, 0]
click at [560, 237] on p "Add competency" at bounding box center [552, 241] width 47 height 9
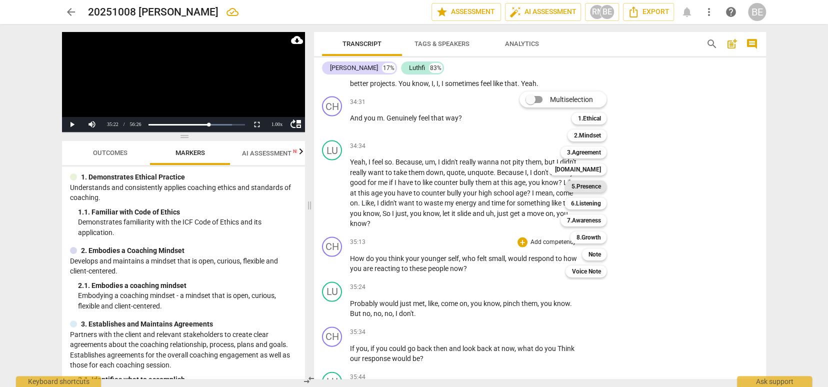
click at [591, 186] on b "5.Presence" at bounding box center [585, 186] width 29 height 12
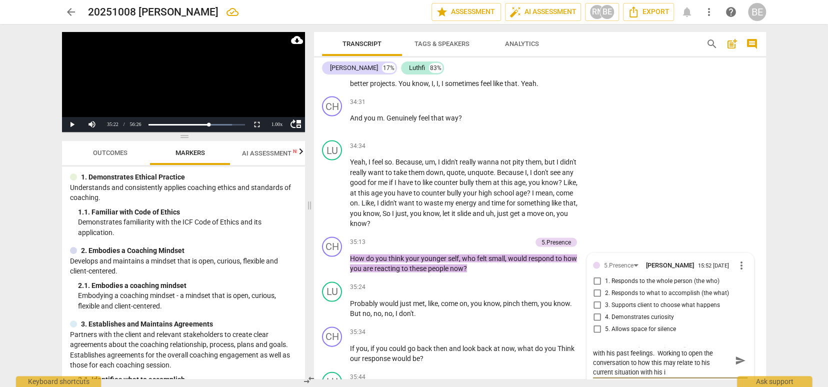
scroll to position [0, 0]
click at [735, 364] on span "send" at bounding box center [740, 369] width 11 height 11
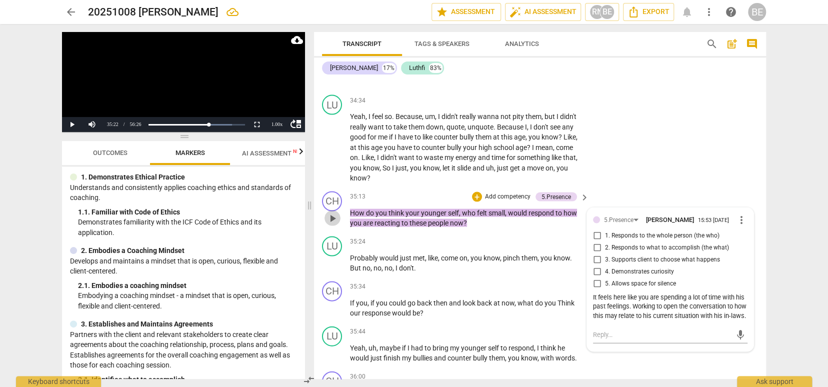
click at [332, 212] on span "play_arrow" at bounding box center [332, 218] width 12 height 12
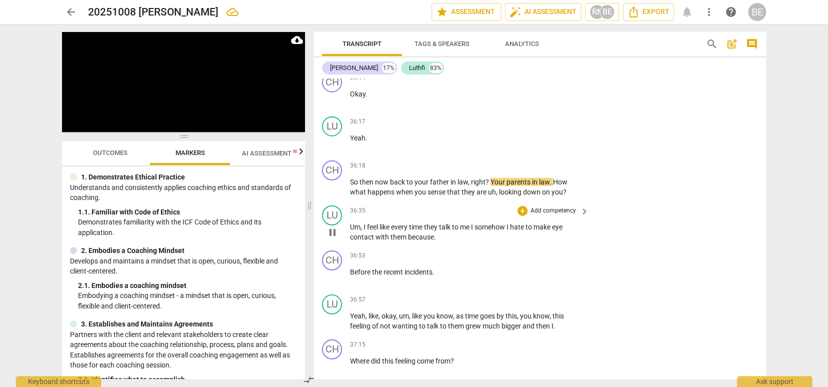
scroll to position [6425, 0]
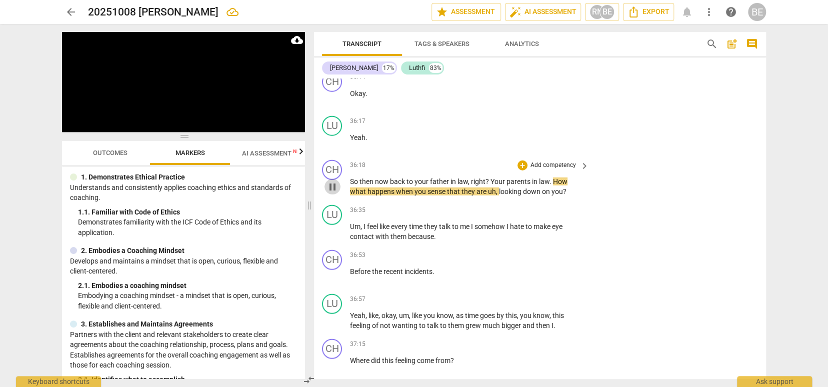
click at [334, 181] on span "pause" at bounding box center [332, 187] width 12 height 12
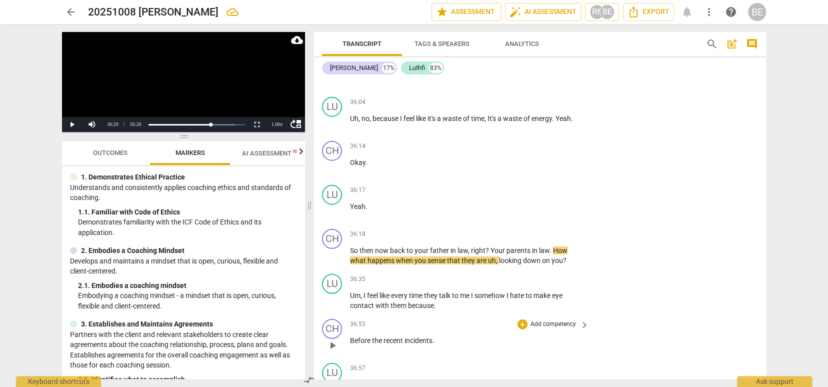
scroll to position [6350, 0]
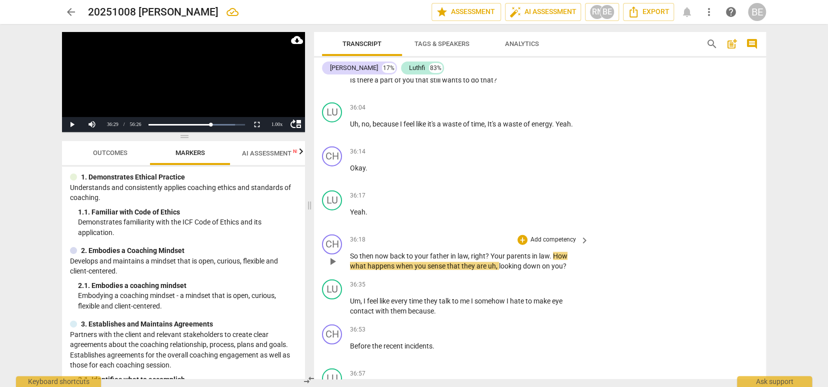
click at [542, 235] on p "Add competency" at bounding box center [552, 239] width 47 height 9
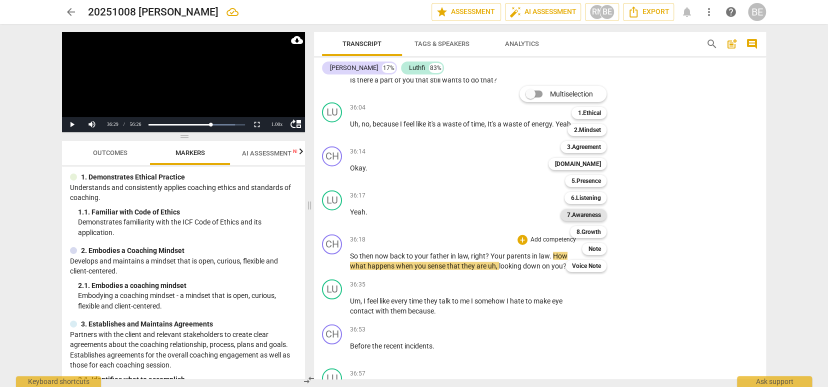
click at [590, 210] on b "7.Awareness" at bounding box center [583, 215] width 34 height 12
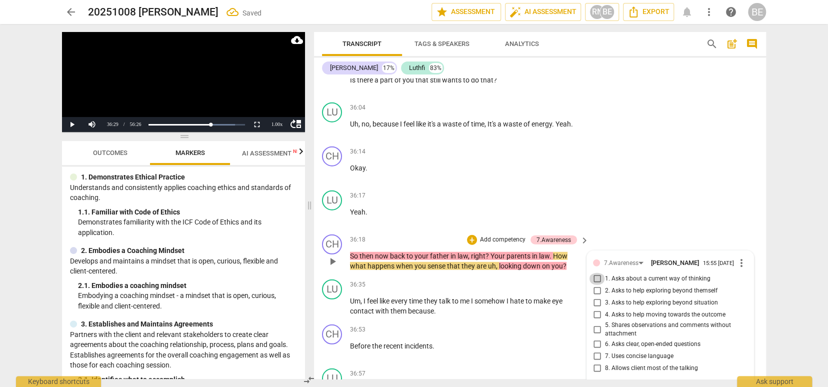
click at [595, 273] on input "1. Asks about a current way of thinking" at bounding box center [597, 279] width 16 height 12
click at [606, 386] on textarea at bounding box center [662, 390] width 138 height 9
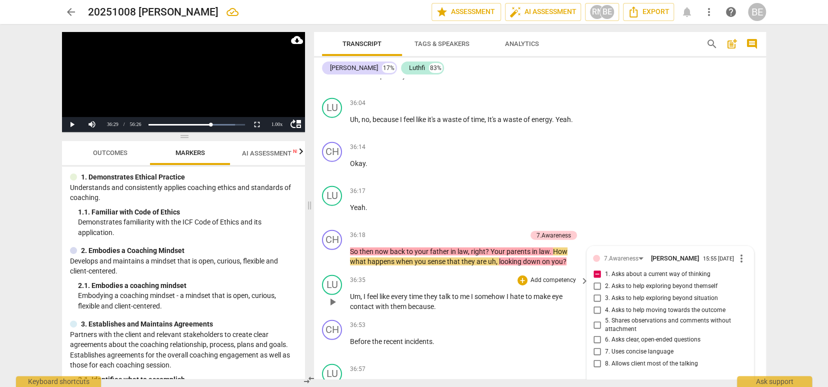
click at [331, 296] on span "play_arrow" at bounding box center [332, 302] width 12 height 12
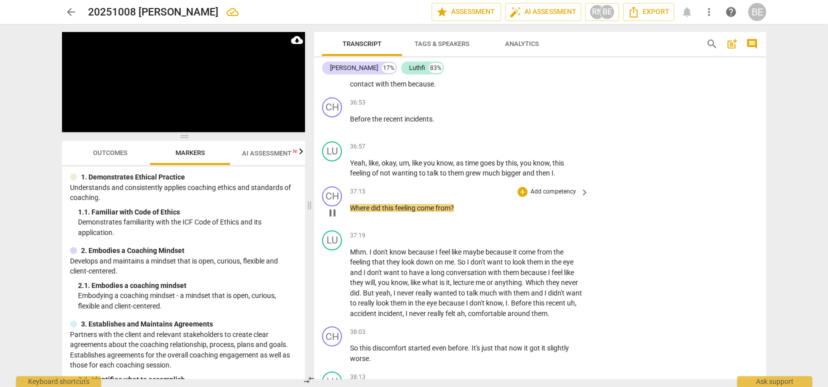
scroll to position [0, 0]
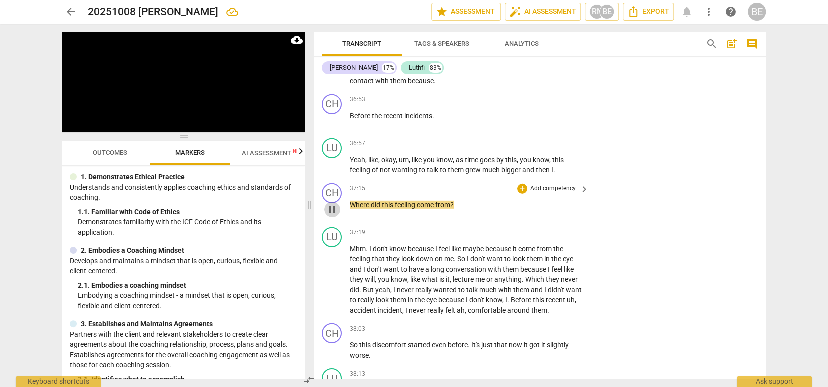
click at [334, 204] on span "pause" at bounding box center [332, 210] width 12 height 12
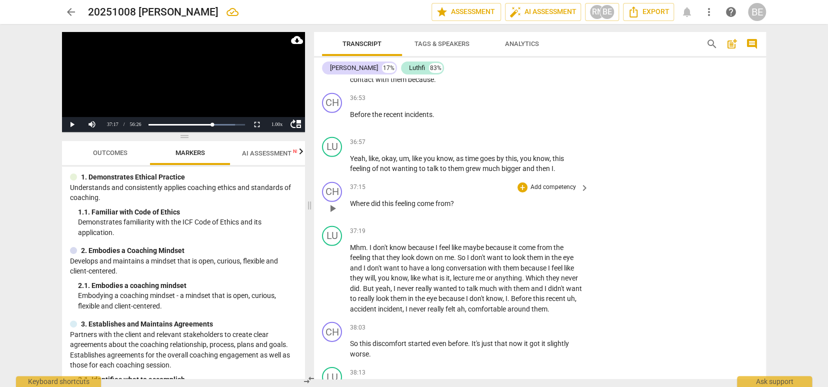
scroll to position [6577, 0]
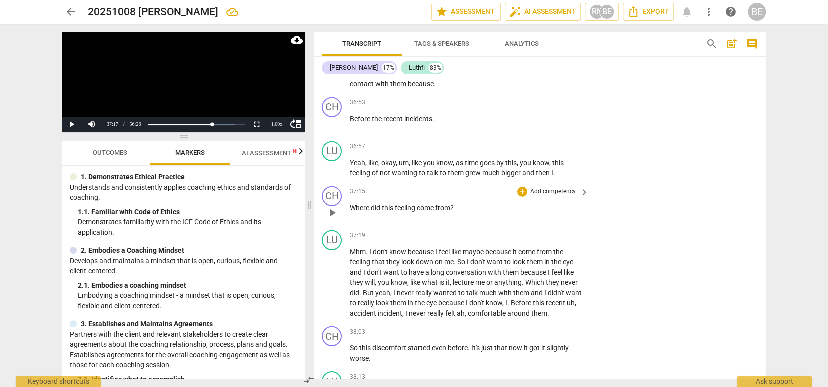
click at [541, 187] on p "Add competency" at bounding box center [552, 191] width 47 height 9
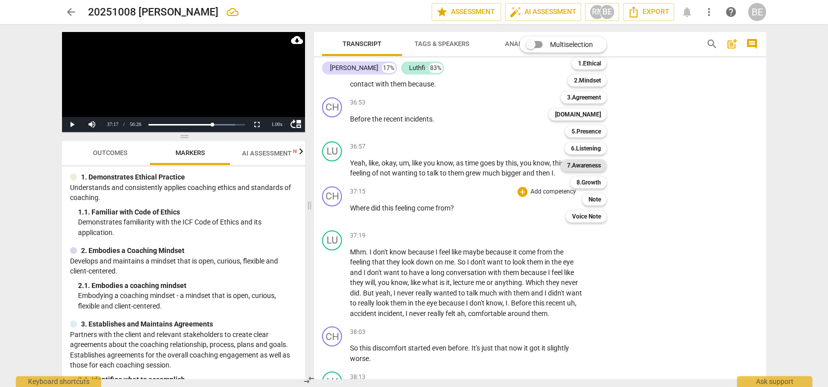
click at [578, 166] on b "7.Awareness" at bounding box center [583, 165] width 34 height 12
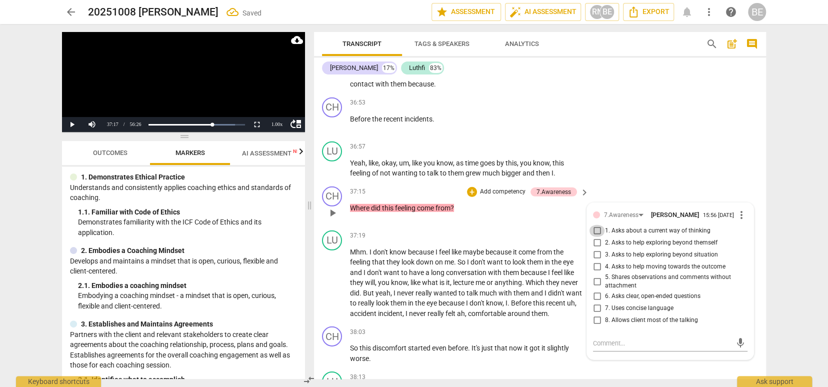
click at [595, 225] on input "1. Asks about a current way of thinking" at bounding box center [597, 231] width 16 height 12
click at [604, 338] on textarea at bounding box center [662, 342] width 138 height 9
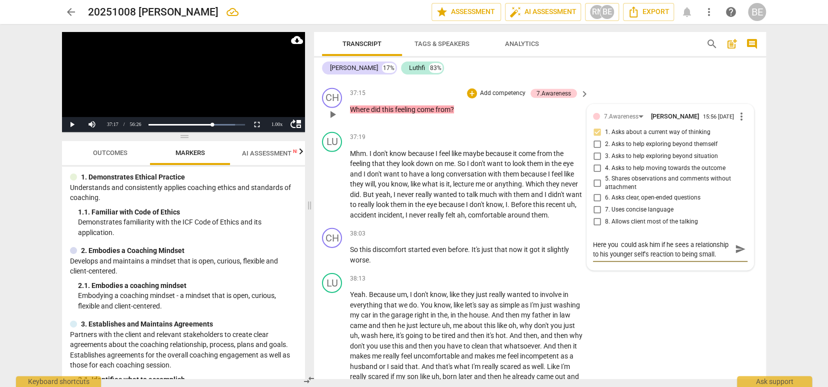
scroll to position [0, 0]
click at [738, 243] on span "send" at bounding box center [740, 248] width 11 height 11
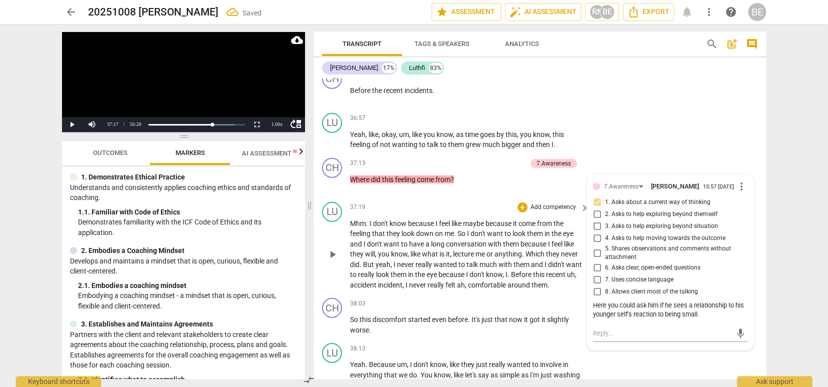
scroll to position [6604, 0]
click at [336, 250] on span "play_arrow" at bounding box center [332, 256] width 12 height 12
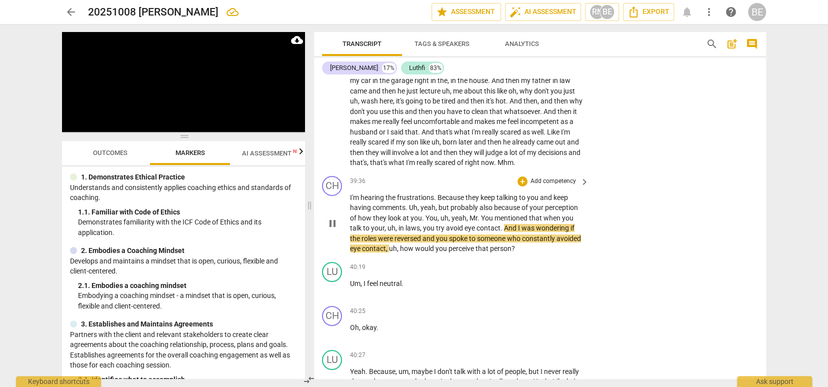
scroll to position [0, 0]
click at [333, 217] on span "pause" at bounding box center [332, 223] width 12 height 12
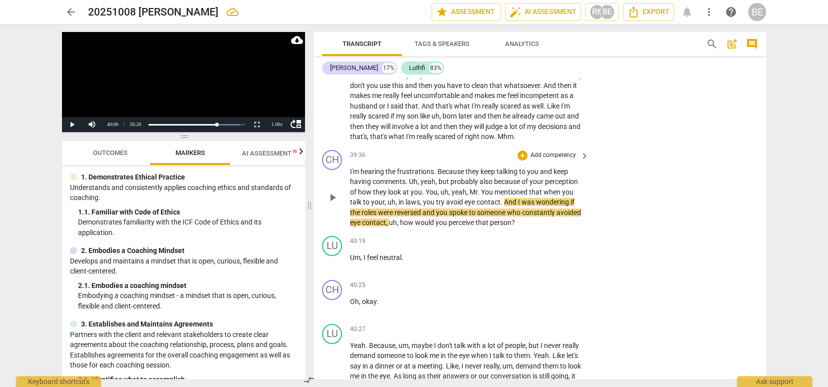
scroll to position [6937, 0]
click at [538, 150] on p "Add competency" at bounding box center [552, 154] width 47 height 9
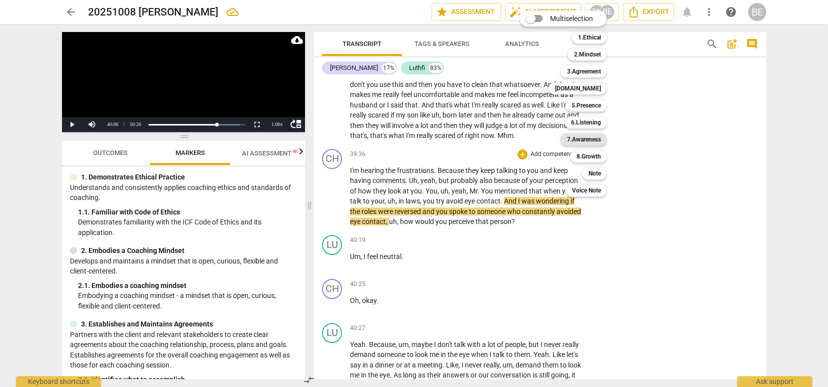
click at [592, 136] on b "7.Awareness" at bounding box center [583, 139] width 34 height 12
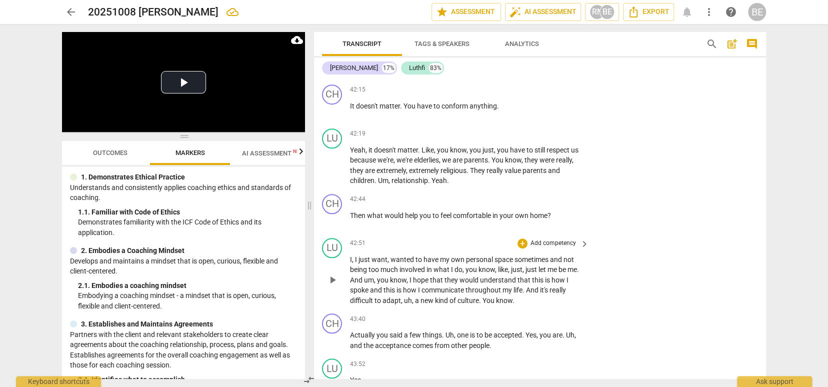
scroll to position [0, 0]
click at [334, 214] on span "play_arrow" at bounding box center [332, 220] width 12 height 12
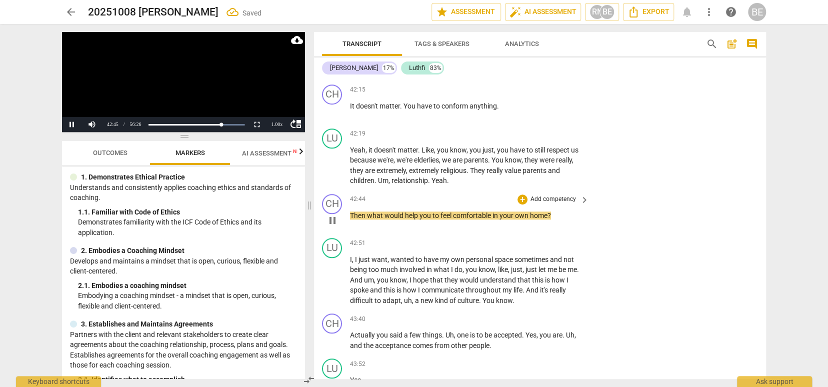
click at [550, 195] on p "Add competency" at bounding box center [552, 199] width 47 height 9
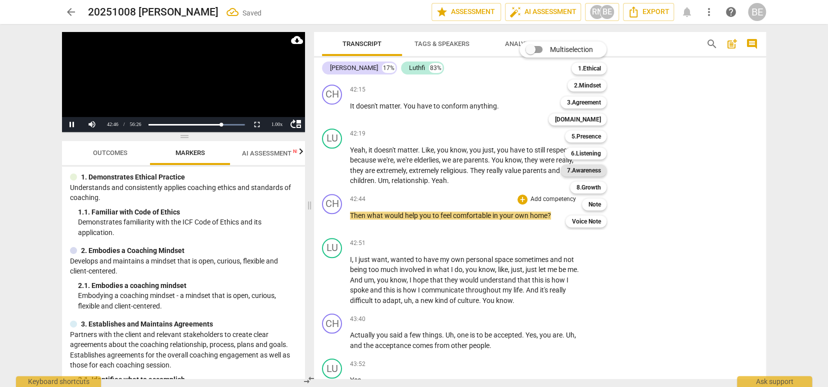
click at [586, 170] on b "7.Awareness" at bounding box center [583, 170] width 34 height 12
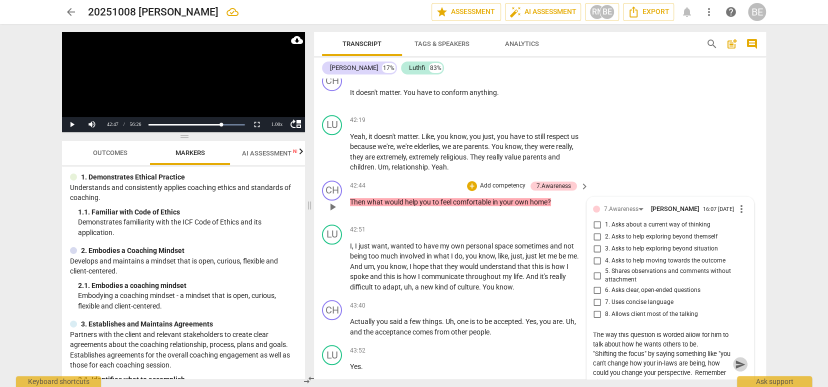
scroll to position [7651, 0]
click at [735, 357] on span "send" at bounding box center [740, 362] width 11 height 11
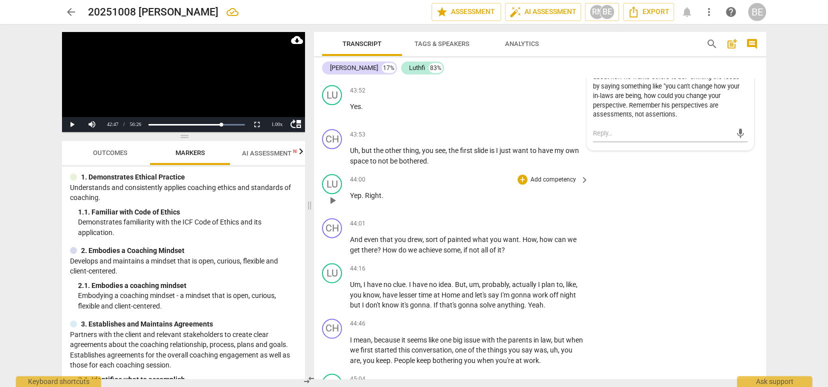
scroll to position [7915, 0]
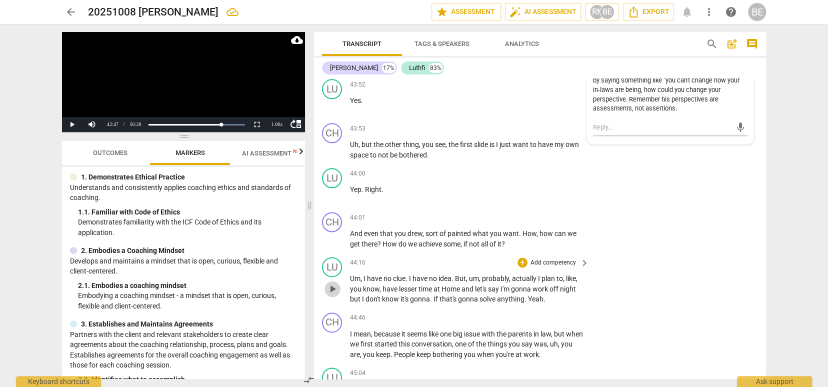
click at [331, 283] on span "play_arrow" at bounding box center [332, 289] width 12 height 12
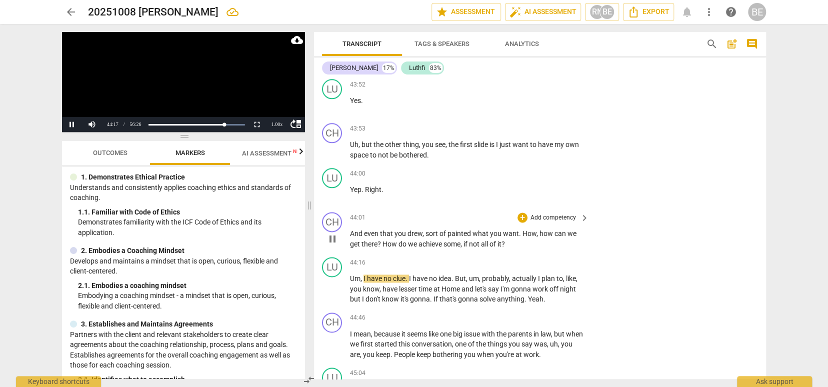
click at [334, 233] on span "pause" at bounding box center [332, 239] width 12 height 12
click at [573, 213] on p "Add competency" at bounding box center [552, 217] width 47 height 9
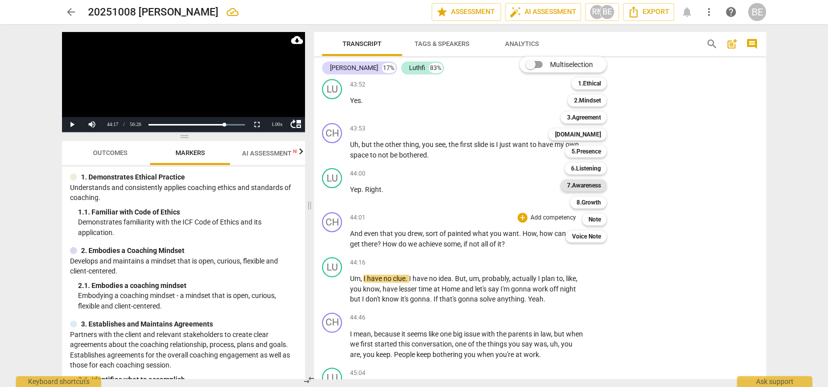
click at [585, 186] on b "7.Awareness" at bounding box center [583, 185] width 34 height 12
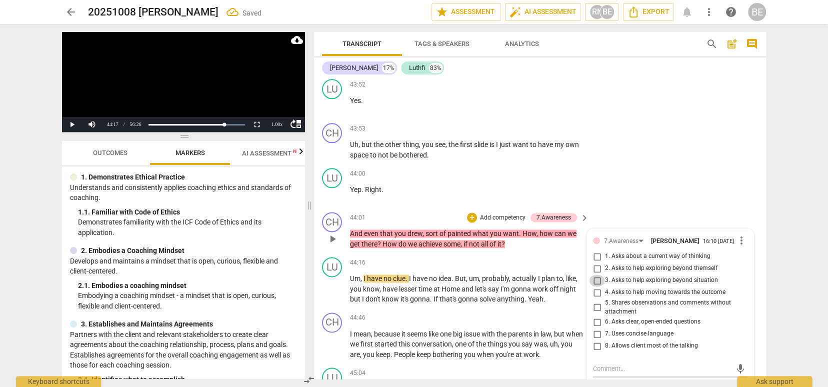
click at [597, 274] on input "3. Asks to help exploring beyond situation" at bounding box center [597, 280] width 16 height 12
click at [610, 364] on textarea at bounding box center [662, 368] width 138 height 9
click at [333, 283] on span "play_arrow" at bounding box center [332, 289] width 12 height 12
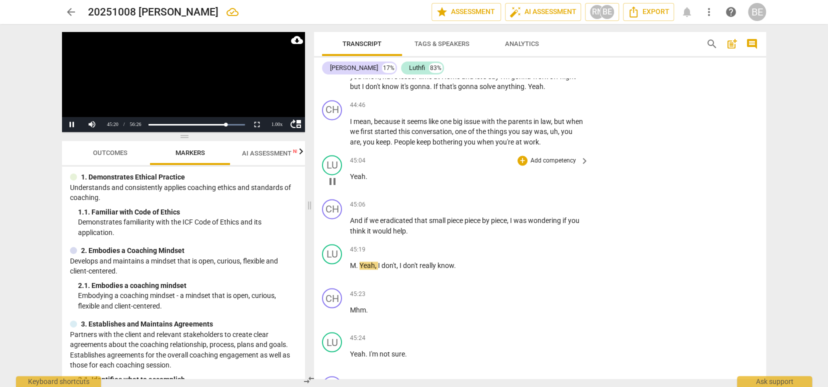
scroll to position [8126, 0]
click at [333, 221] on span "pause" at bounding box center [332, 227] width 12 height 12
click at [552, 201] on p "Add competency" at bounding box center [552, 205] width 47 height 9
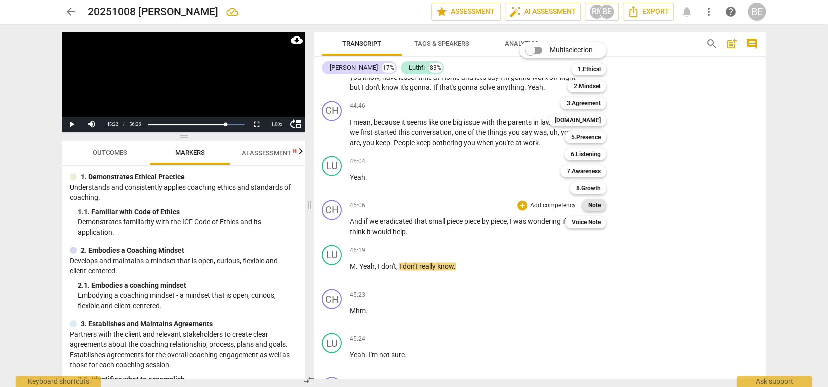
click at [598, 202] on b "Note" at bounding box center [594, 205] width 12 height 12
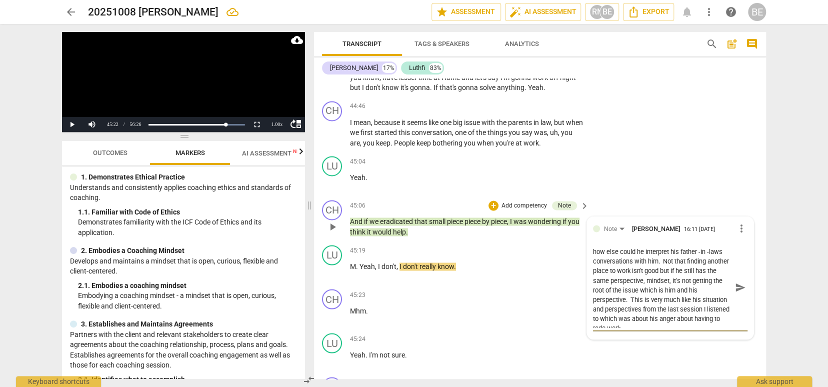
scroll to position [38, 0]
click at [736, 282] on span "send" at bounding box center [740, 287] width 11 height 11
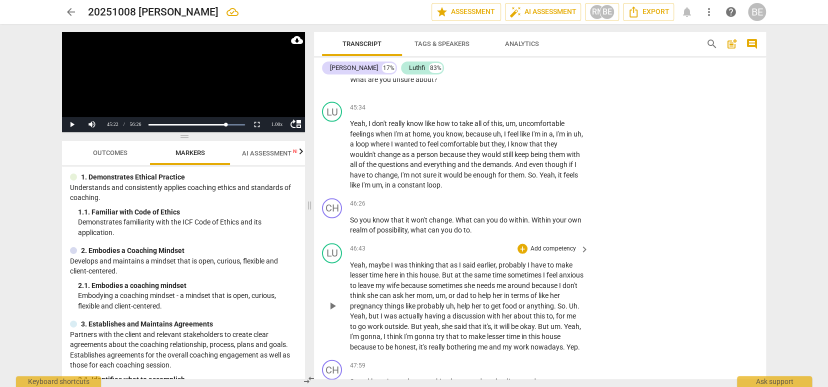
scroll to position [0, 0]
click at [335, 219] on span "play_arrow" at bounding box center [332, 225] width 12 height 12
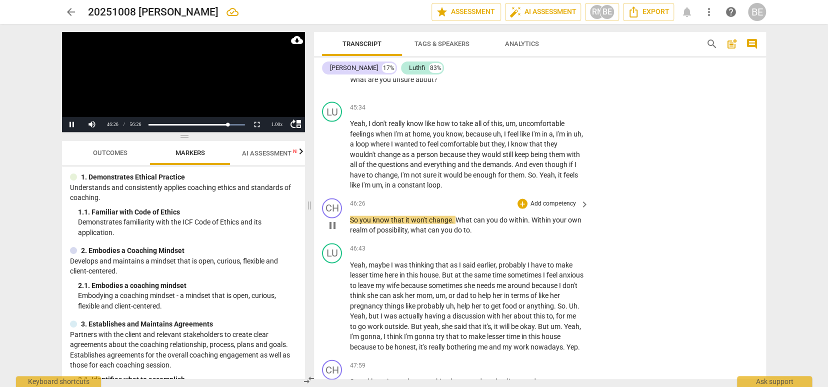
click at [557, 199] on p "Add competency" at bounding box center [552, 203] width 47 height 9
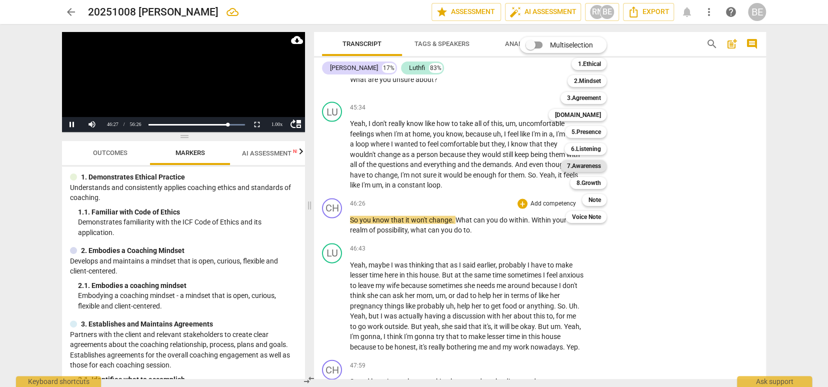
click at [587, 161] on b "7.Awareness" at bounding box center [583, 166] width 34 height 12
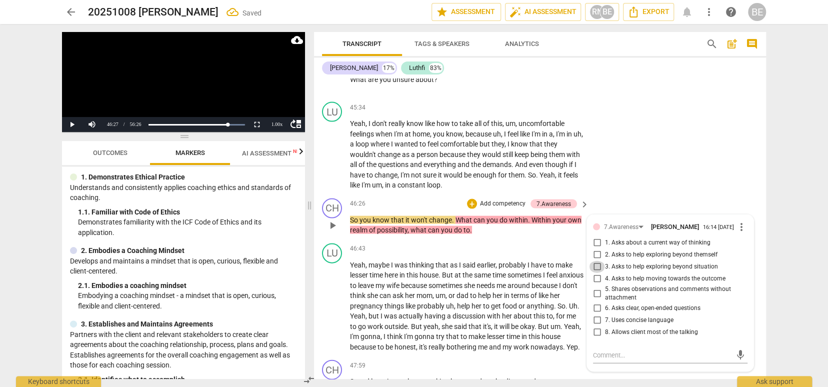
click at [596, 261] on input "3. Asks to help exploring beyond situation" at bounding box center [597, 267] width 16 height 12
drag, startPoint x: 595, startPoint y: 177, endPoint x: 578, endPoint y: 192, distance: 22.3
click at [594, 249] on input "2. Asks to help exploring beyond themself" at bounding box center [597, 255] width 16 height 12
click at [328, 263] on div "play_arrow pause" at bounding box center [336, 306] width 25 height 86
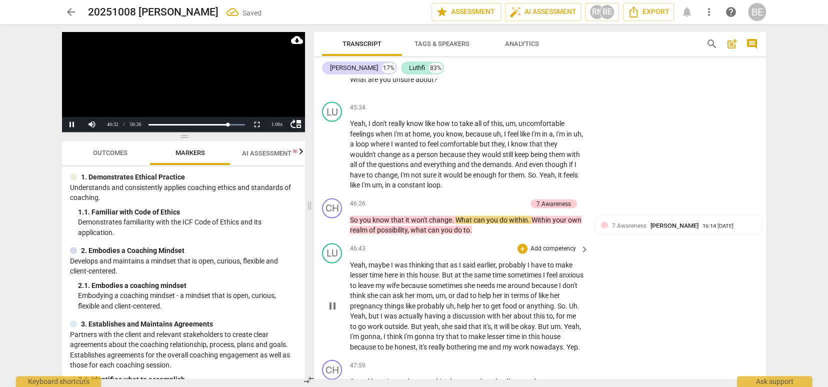
click at [330, 263] on div "play_arrow pause" at bounding box center [336, 306] width 25 height 86
click at [346, 263] on div "play_arrow pause" at bounding box center [336, 306] width 25 height 86
click at [350, 261] on span "Yeah" at bounding box center [357, 265] width 15 height 8
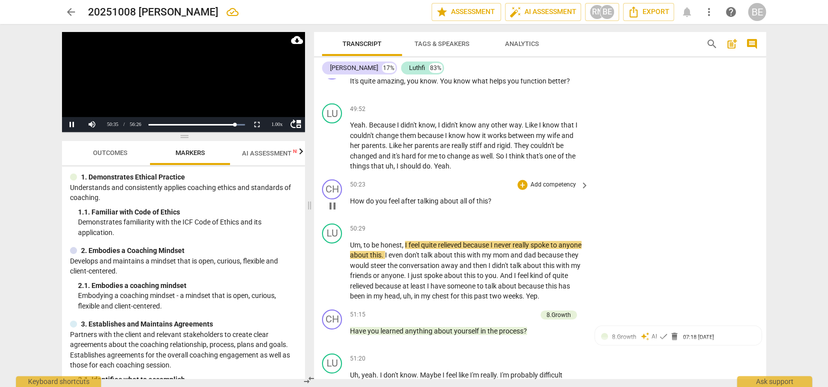
click at [335, 200] on span "pause" at bounding box center [332, 206] width 12 height 12
click at [549, 180] on div "+ Add competency" at bounding box center [546, 185] width 59 height 10
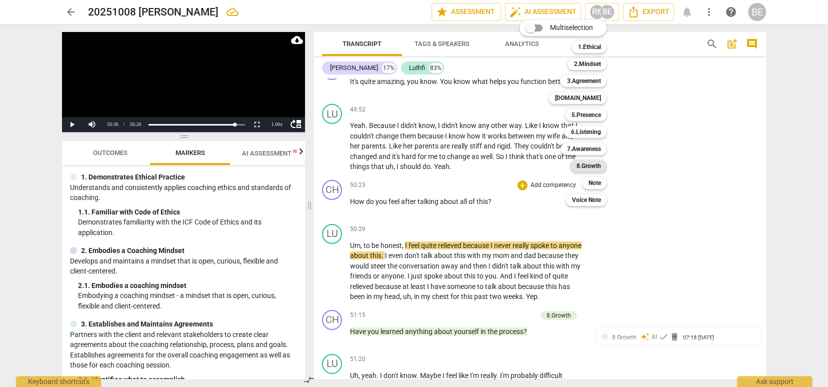
click at [595, 165] on b "8.Growth" at bounding box center [588, 166] width 24 height 12
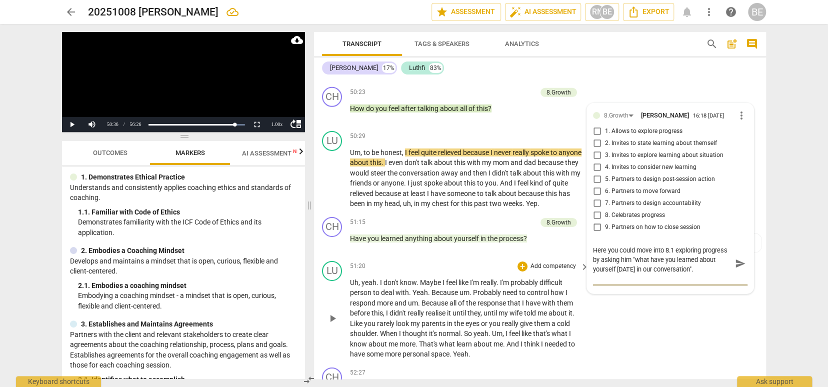
scroll to position [0, 1]
click at [332, 312] on span "play_arrow" at bounding box center [332, 318] width 12 height 12
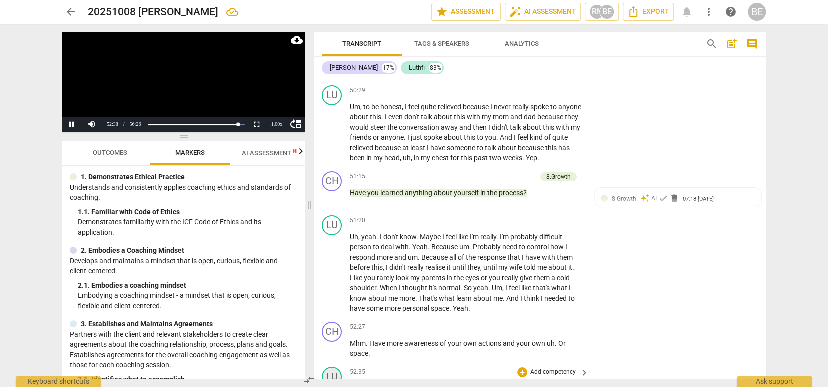
scroll to position [0, 0]
click at [329, 342] on span "pause" at bounding box center [332, 348] width 12 height 12
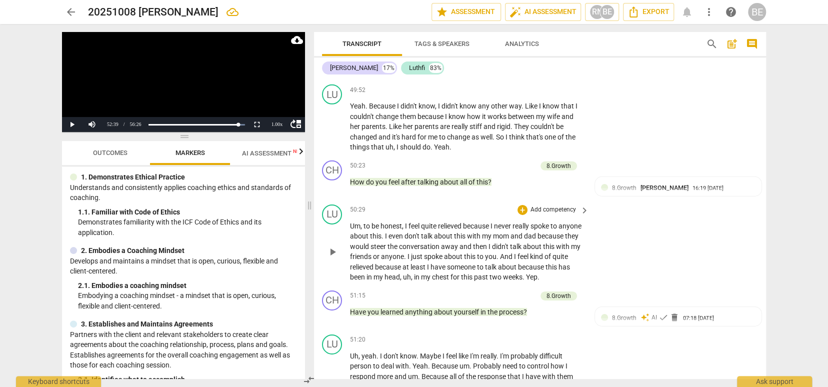
scroll to position [9115, 0]
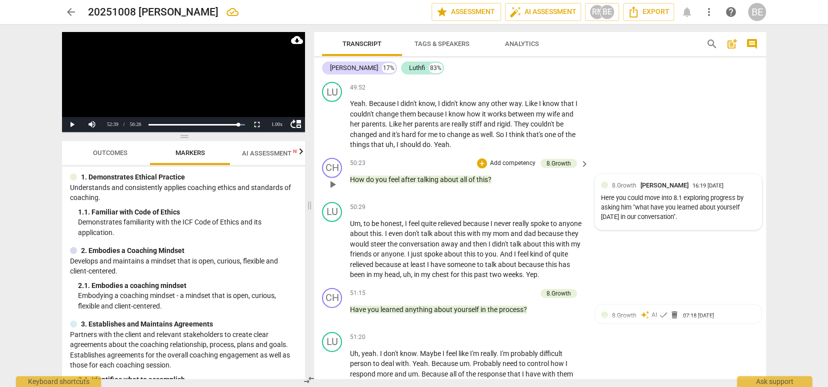
click at [692, 183] on div "16:19 [DATE]" at bounding box center [707, 186] width 31 height 6
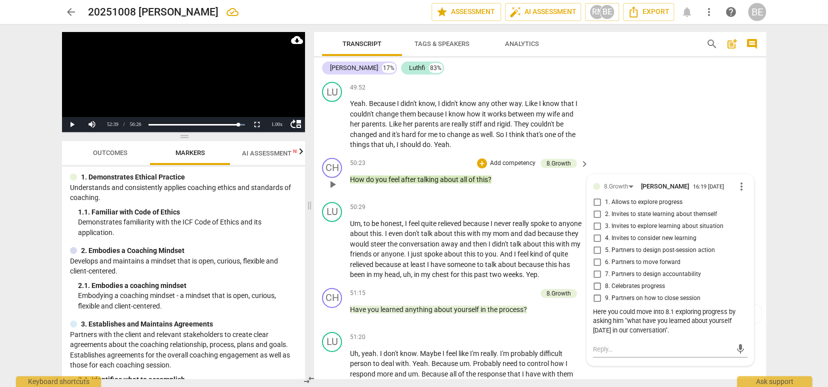
click at [736, 180] on span "more_vert" at bounding box center [741, 186] width 12 height 12
click at [744, 129] on li "Delete" at bounding box center [749, 132] width 34 height 19
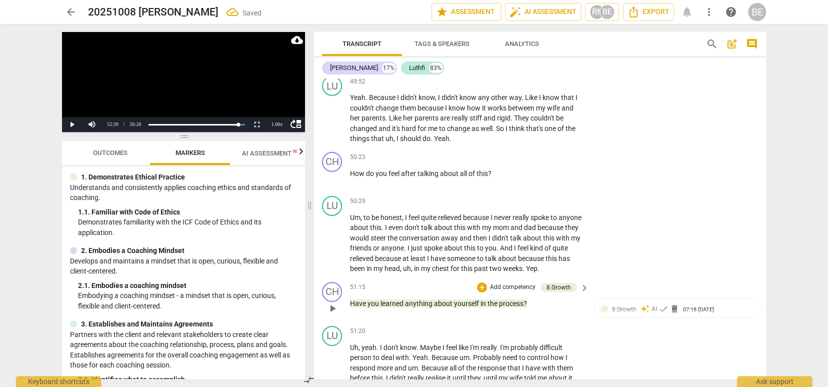
scroll to position [9122, 0]
click at [524, 281] on p "Add competency" at bounding box center [512, 285] width 47 height 9
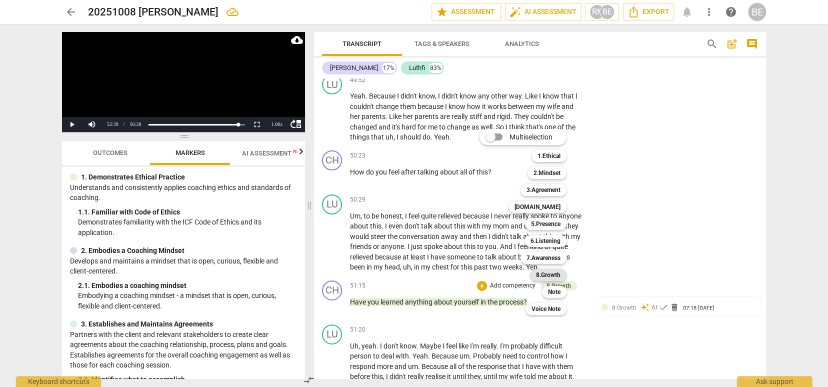
click at [554, 274] on b "8.Growth" at bounding box center [548, 275] width 24 height 12
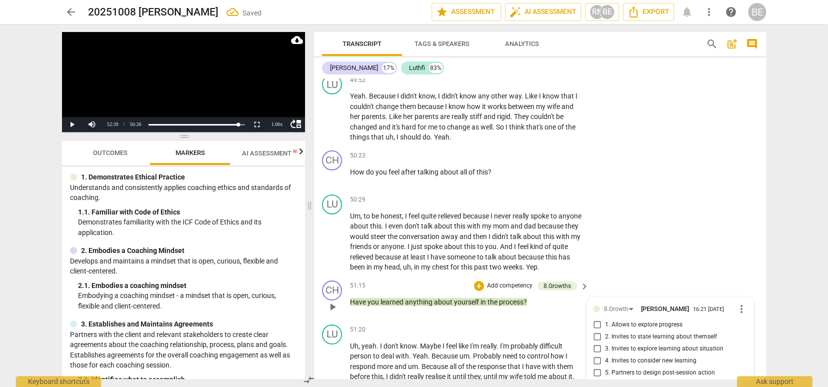
scroll to position [9126, 0]
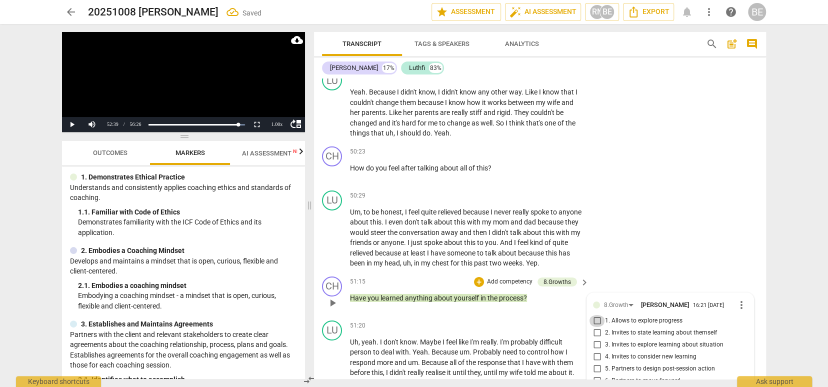
click at [596, 315] on input "1. Allows to explore progress" at bounding box center [597, 321] width 16 height 12
click at [542, 320] on div "51:20 + Add competency keyboard_arrow_right Uh , yeah . I don't know . Maybe I …" at bounding box center [470, 369] width 240 height 98
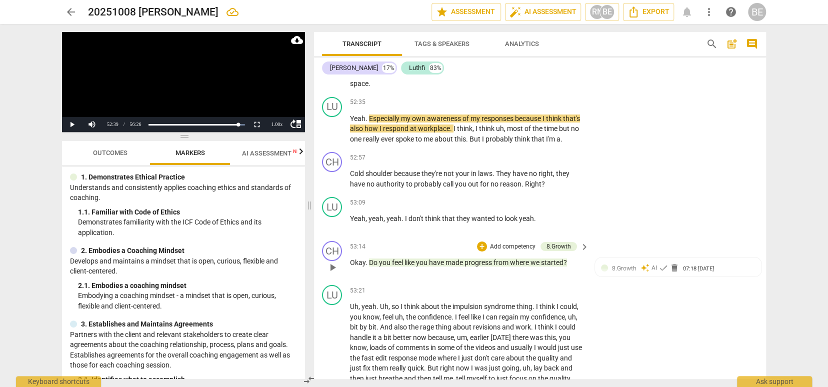
scroll to position [9502, 0]
click at [332, 260] on span "play_arrow" at bounding box center [332, 266] width 12 height 12
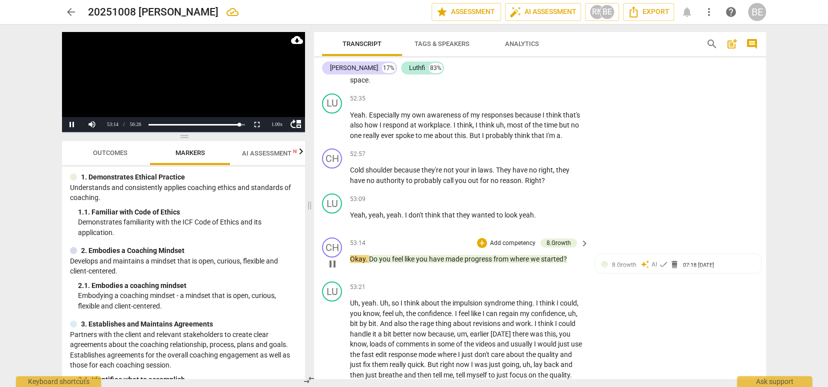
scroll to position [9504, 0]
click at [565, 239] on div "8.Growth" at bounding box center [558, 243] width 24 height 9
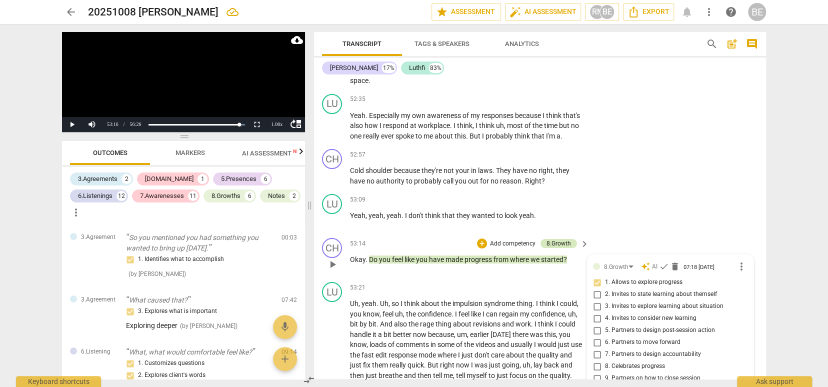
scroll to position [2942, 0]
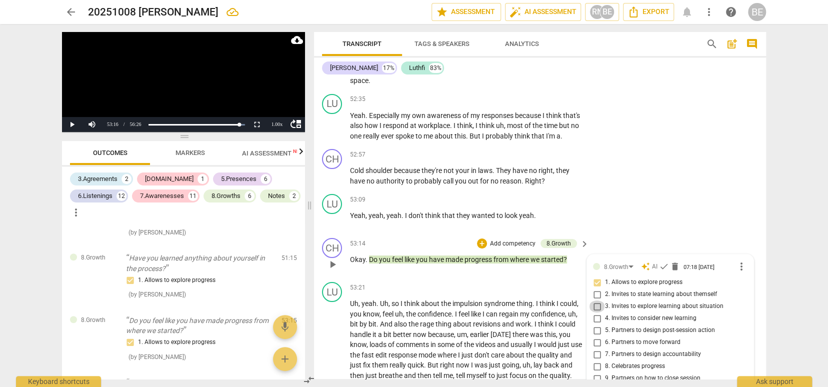
click at [597, 300] on input "3. Invites to explore learning about situation" at bounding box center [597, 306] width 16 height 12
click at [335, 349] on span "play_arrow" at bounding box center [332, 355] width 12 height 12
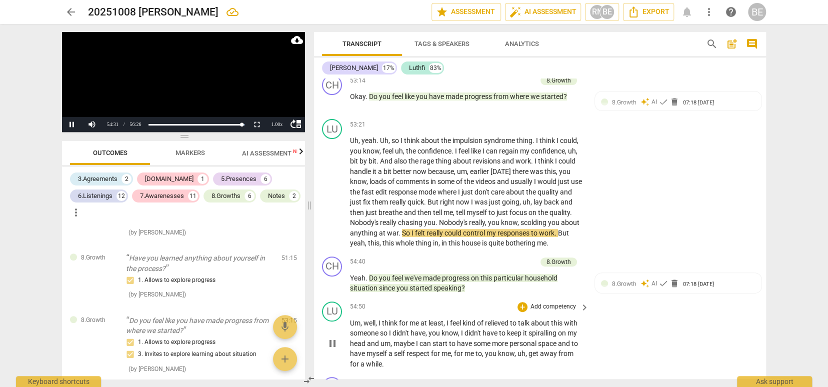
scroll to position [0, 0]
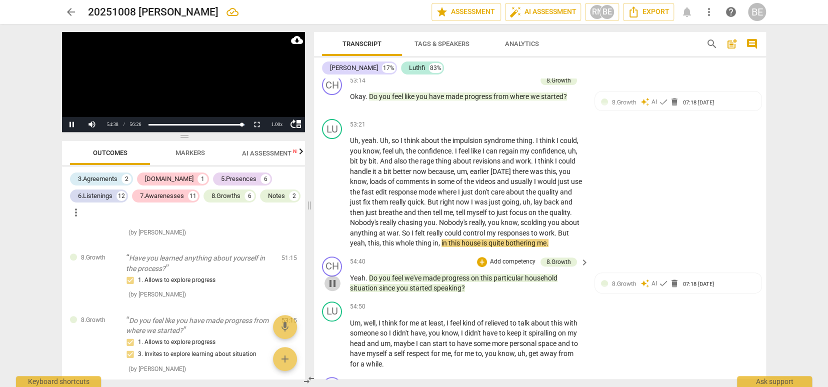
click at [331, 277] on span "pause" at bounding box center [332, 283] width 12 height 12
click at [503, 257] on p "Add competency" at bounding box center [512, 261] width 47 height 9
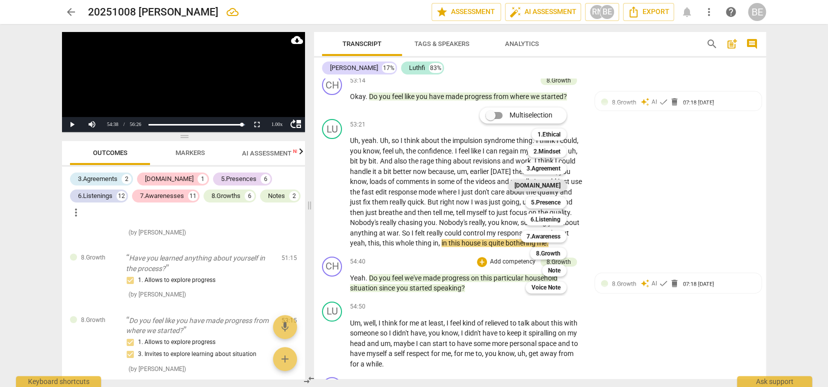
click at [556, 186] on b "[DOMAIN_NAME]" at bounding box center [537, 185] width 46 height 12
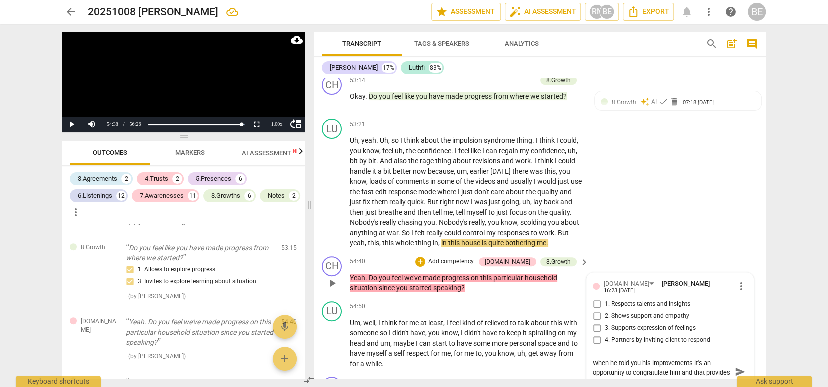
click at [596, 298] on input "1. Respects talents and insights" at bounding box center [597, 304] width 16 height 12
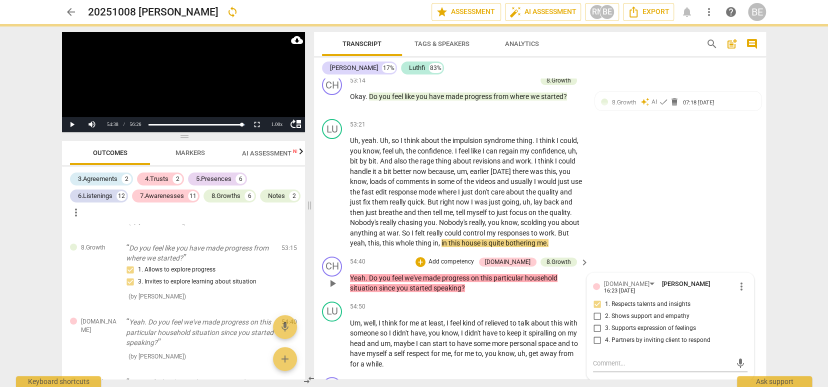
click at [596, 298] on input "1. Respects talents and insights" at bounding box center [597, 304] width 16 height 12
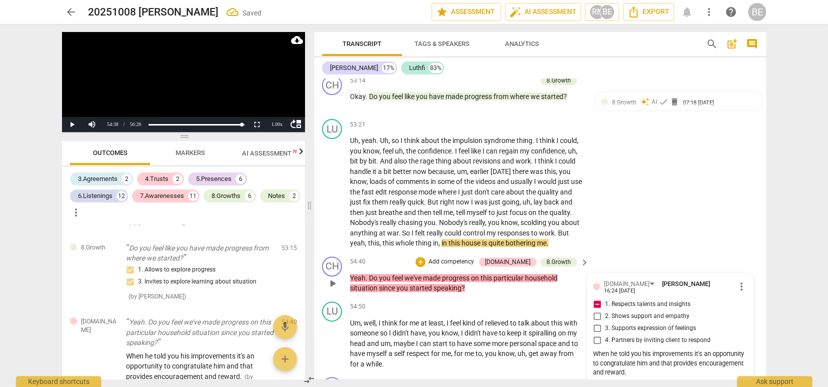
click at [596, 298] on input "1. Respects talents and insights" at bounding box center [597, 304] width 16 height 12
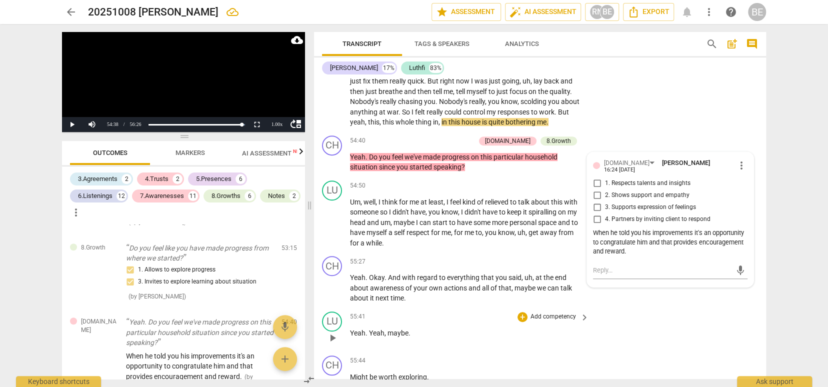
scroll to position [9789, 0]
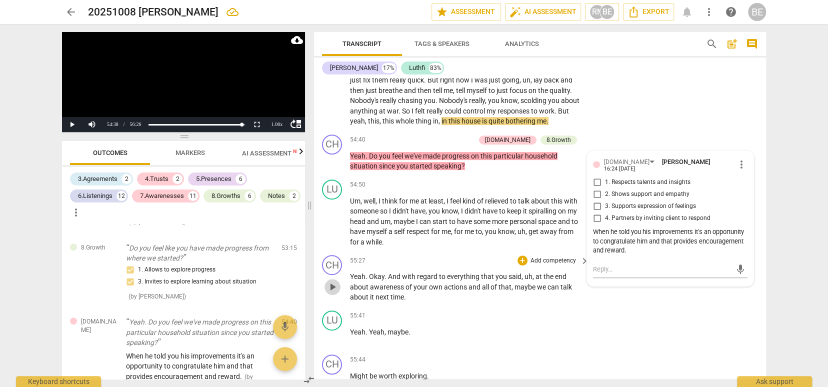
click at [334, 281] on span "play_arrow" at bounding box center [332, 287] width 12 height 12
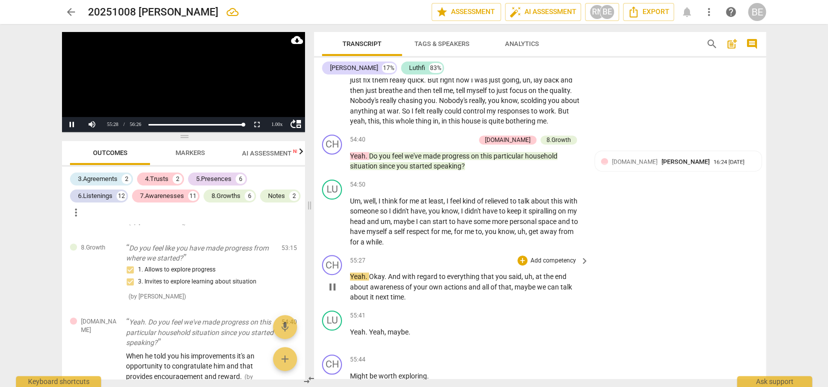
click at [551, 256] on p "Add competency" at bounding box center [552, 260] width 47 height 9
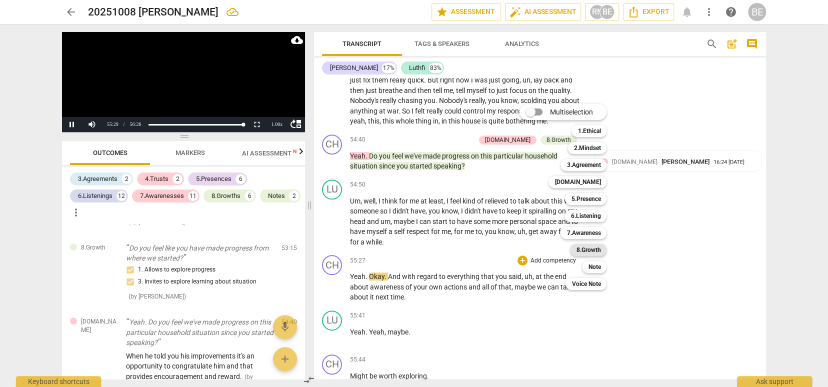
click at [589, 249] on b "8.Growth" at bounding box center [588, 250] width 24 height 12
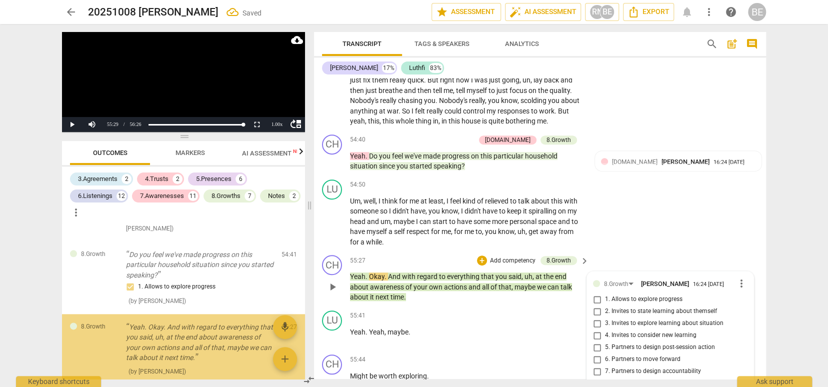
scroll to position [3180, 0]
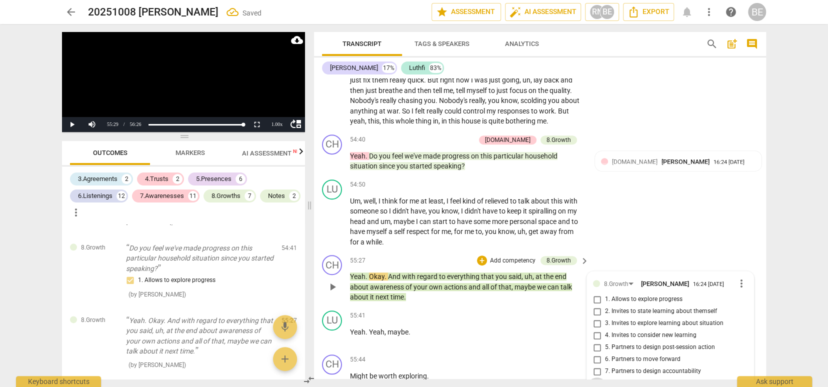
click at [592, 377] on input "8. Celebrates progress" at bounding box center [597, 383] width 16 height 12
click at [596, 377] on input "8. Celebrates progress" at bounding box center [597, 383] width 16 height 12
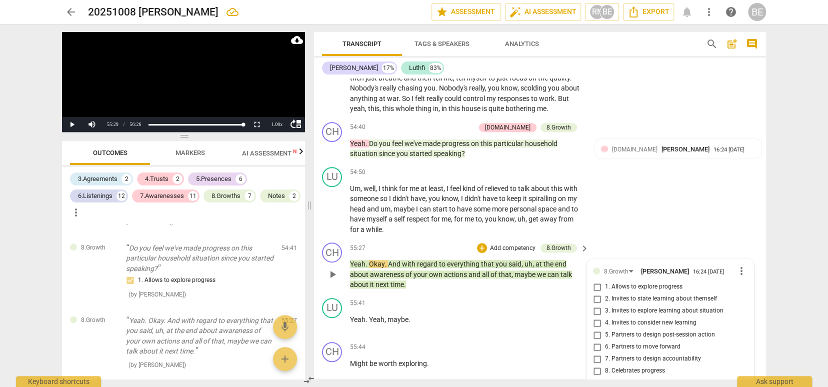
scroll to position [9790, 0]
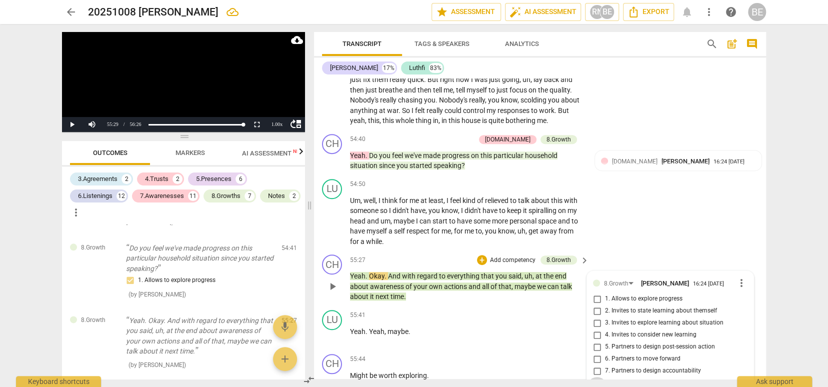
click at [597, 377] on input "8. Celebrates progress" at bounding box center [597, 383] width 16 height 12
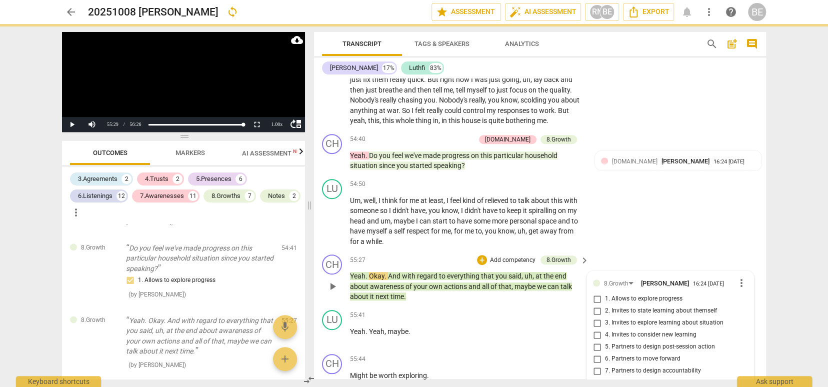
click at [596, 377] on input "8. Celebrates progress" at bounding box center [597, 383] width 16 height 12
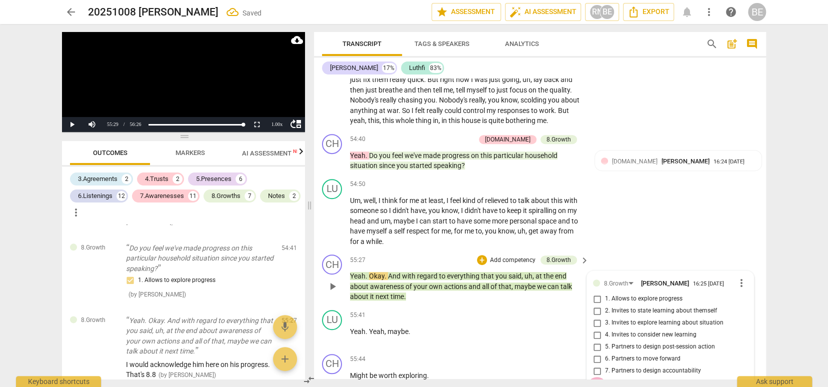
click at [596, 377] on input "8. Celebrates progress" at bounding box center [597, 383] width 16 height 12
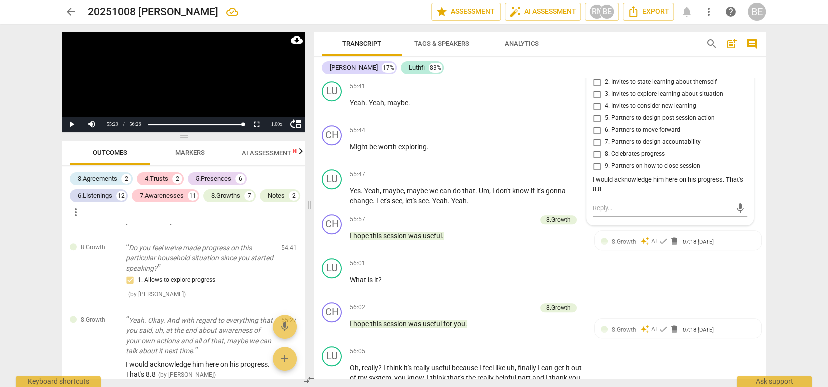
scroll to position [10017, 0]
click at [563, 348] on p "Add competency" at bounding box center [552, 352] width 47 height 9
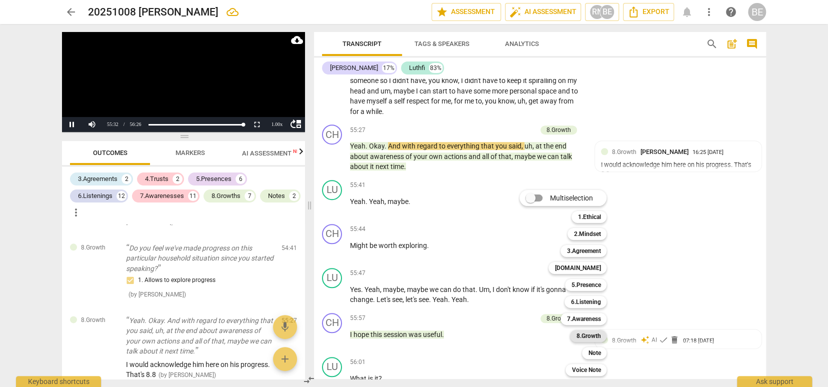
click at [584, 335] on b "8.Growth" at bounding box center [588, 336] width 24 height 12
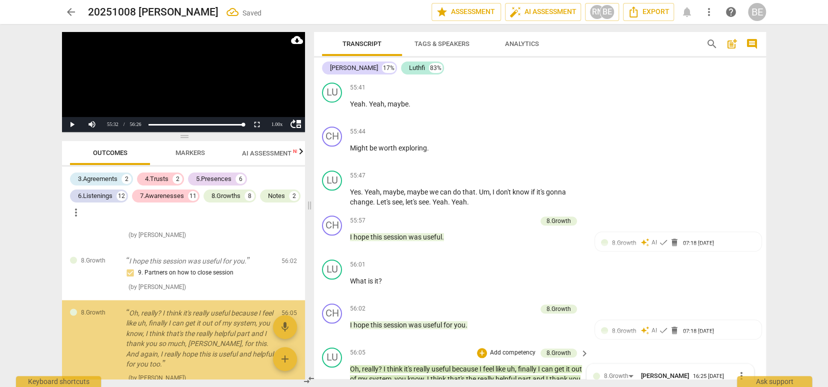
scroll to position [10099, 0]
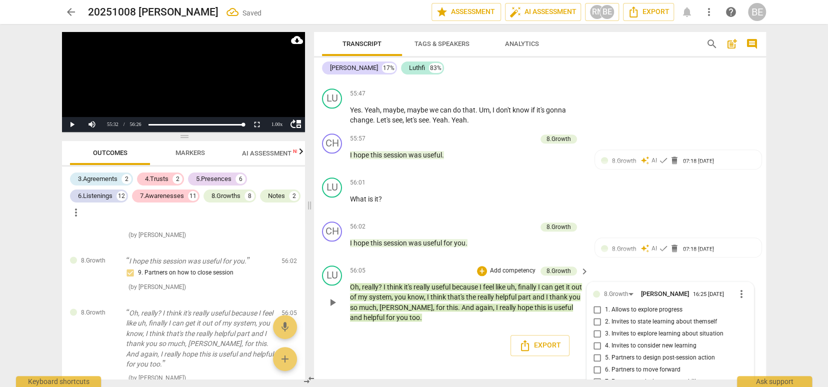
click at [520, 328] on div "CH play_arrow pause 00:00 + Add competency 3.Agreement keyboard_arrow_right Sta…" at bounding box center [540, 228] width 452 height 300
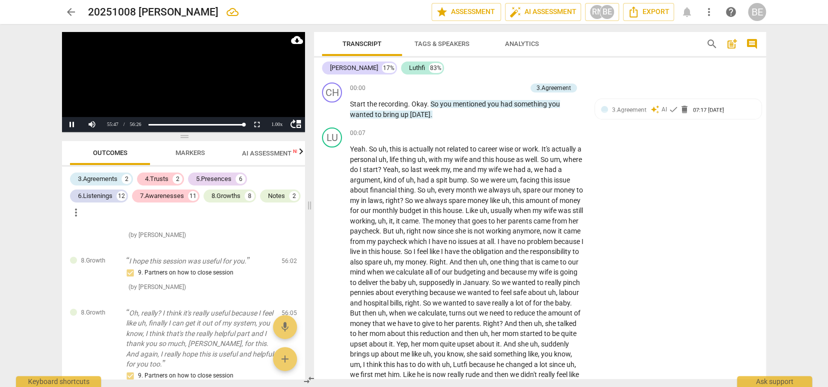
scroll to position [0, 1]
click at [71, 121] on button "Pause" at bounding box center [72, 124] width 20 height 15
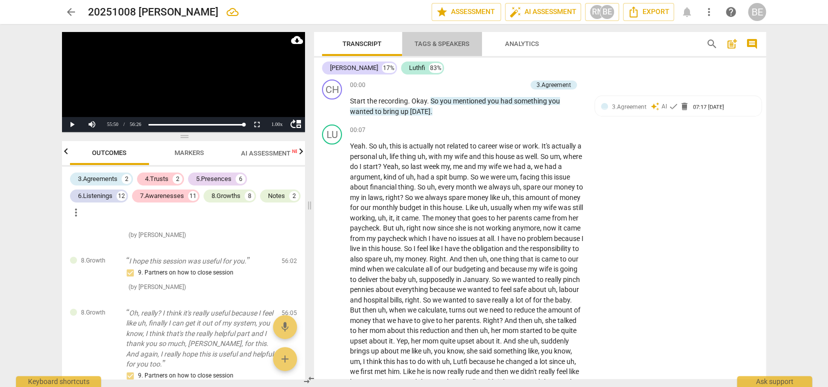
click at [418, 41] on span "Tags & Speakers" at bounding box center [441, 43] width 55 height 7
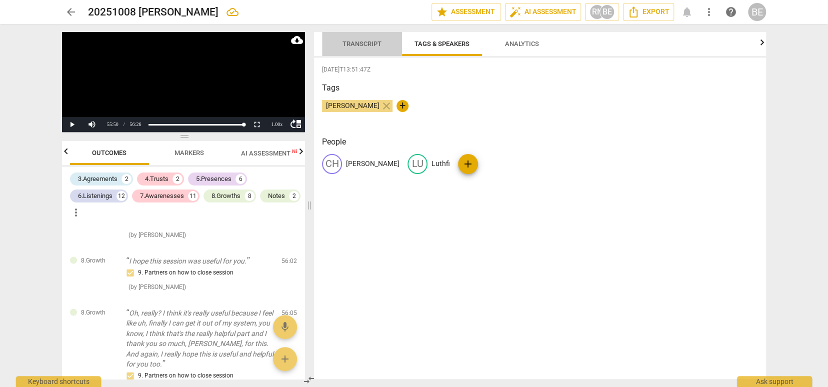
click at [381, 42] on span "Transcript" at bounding box center [361, 43] width 39 height 7
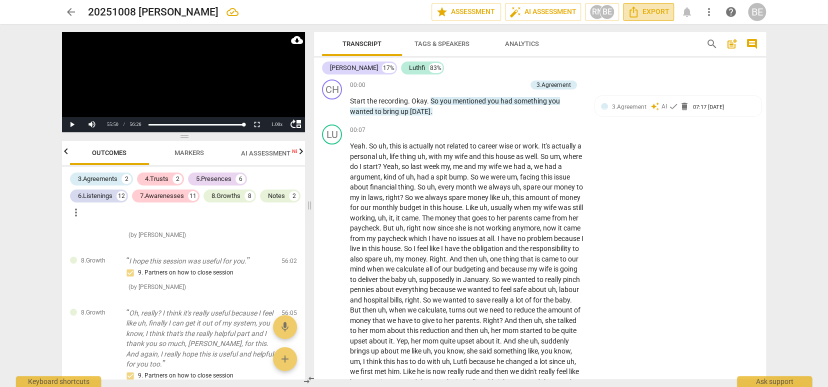
click at [648, 8] on span "Export" at bounding box center [648, 12] width 42 height 12
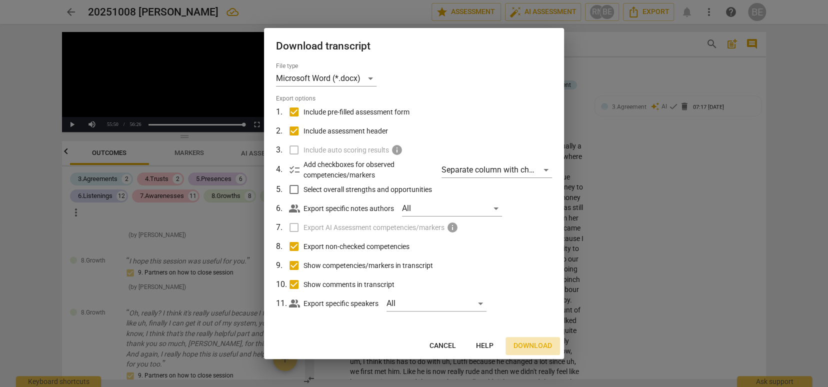
click at [522, 343] on span "Download" at bounding box center [532, 346] width 38 height 10
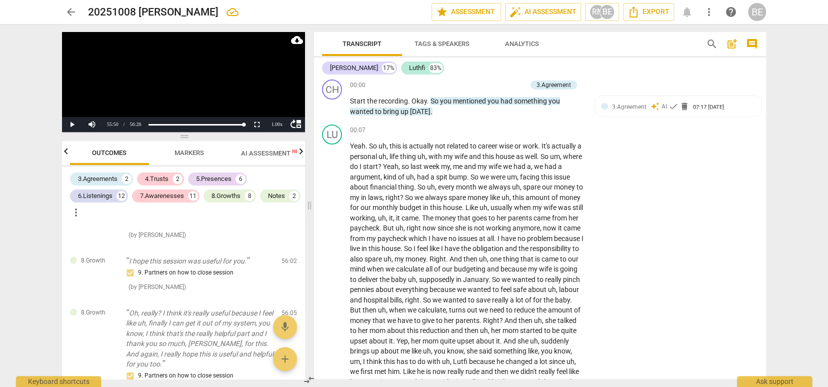
scroll to position [0, 0]
